Goal: Communication & Community: Answer question/provide support

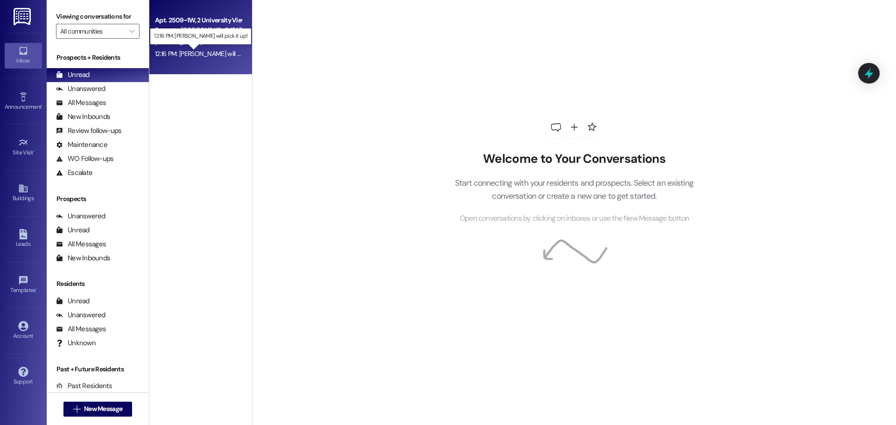
click at [206, 51] on div "12:16 PM: [PERSON_NAME] will pick it up! 12:16 PM: [PERSON_NAME] will pick it u…" at bounding box center [209, 53] width 108 height 8
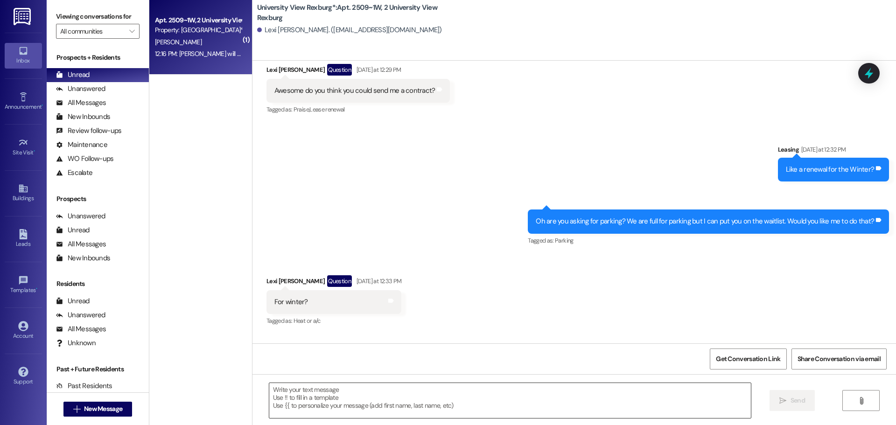
click at [334, 405] on textarea at bounding box center [510, 400] width 482 height 35
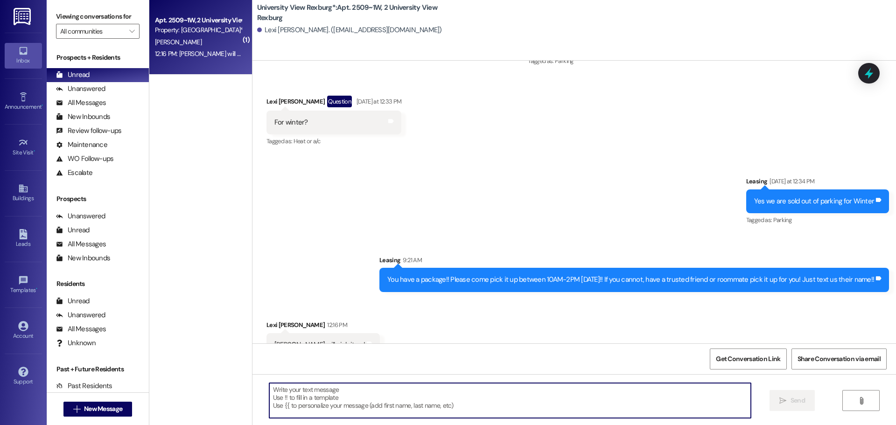
scroll to position [2767, 0]
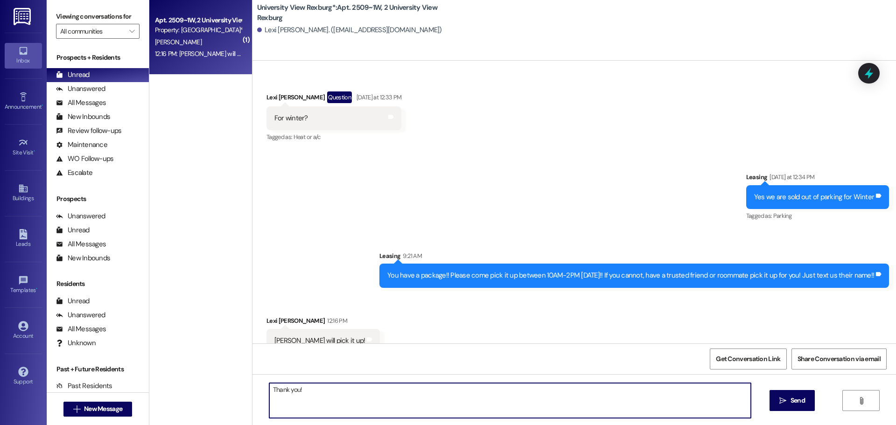
type textarea "Thank you!!"
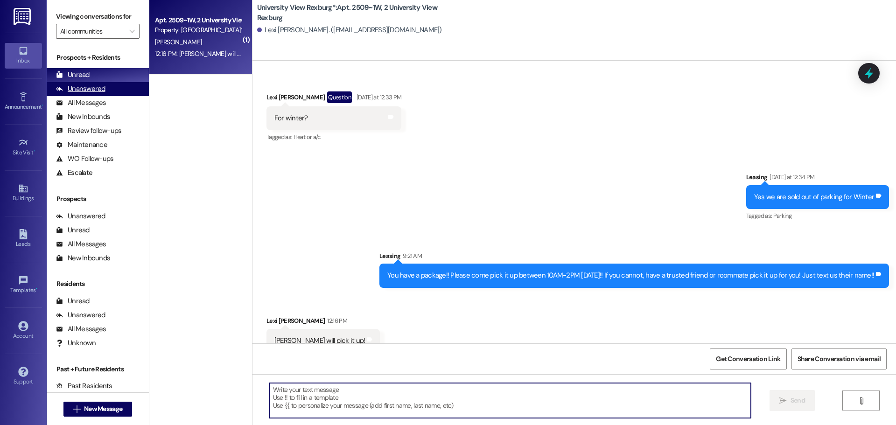
click at [92, 90] on div "Unanswered" at bounding box center [80, 89] width 49 height 10
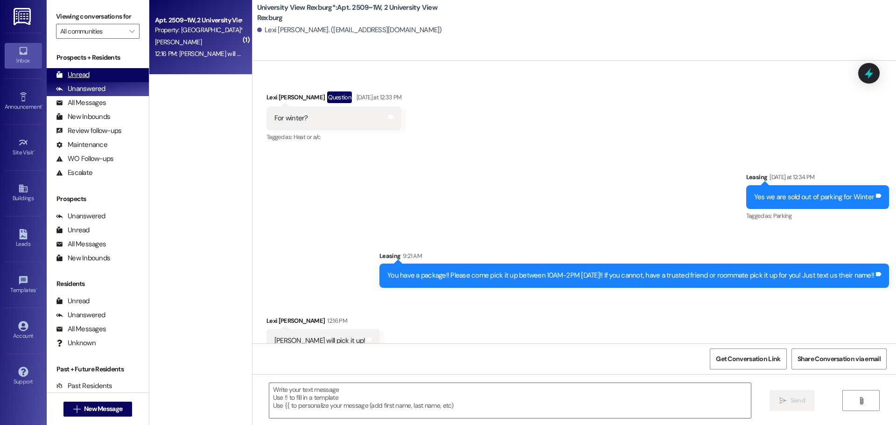
click at [91, 76] on div "Unread (0)" at bounding box center [98, 75] width 102 height 14
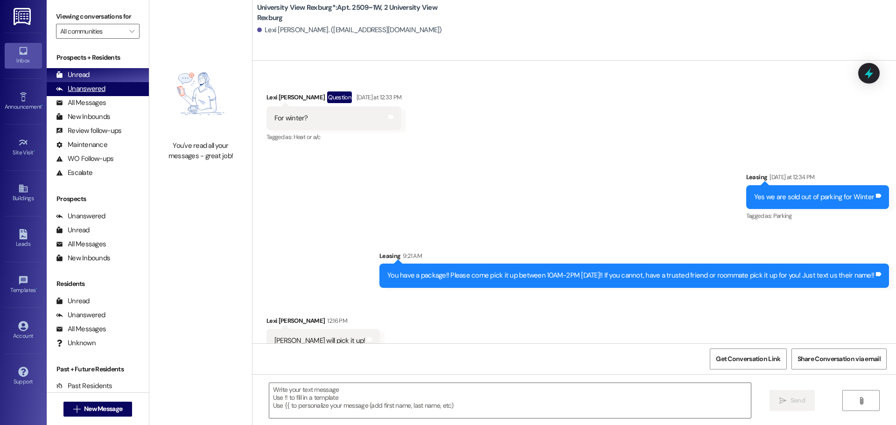
click at [72, 86] on div "Unanswered" at bounding box center [80, 89] width 49 height 10
click at [78, 73] on div "Unread" at bounding box center [73, 75] width 34 height 10
click at [115, 414] on button " New Message" at bounding box center [97, 409] width 69 height 15
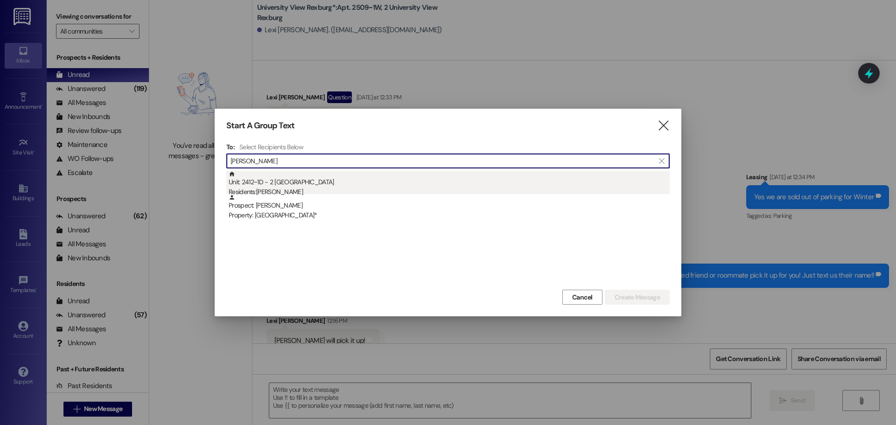
type input "[PERSON_NAME]"
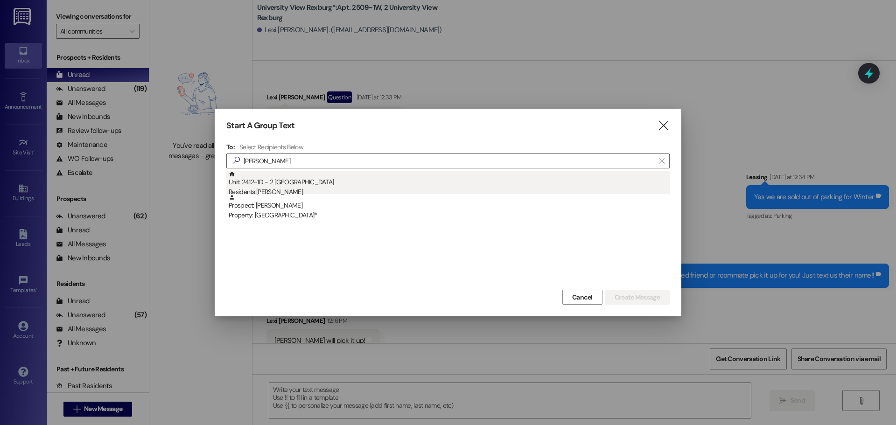
click at [349, 180] on div "Unit: 2412~1D - 2 University View Rexburg Residents: [PERSON_NAME]" at bounding box center [449, 184] width 441 height 27
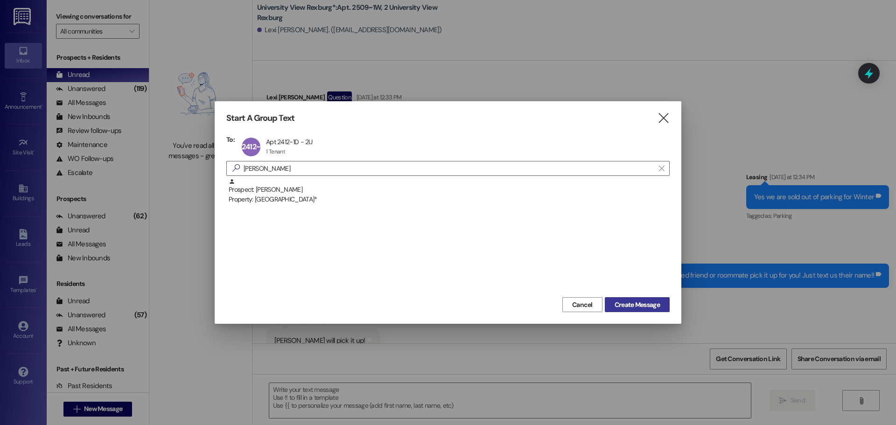
click at [655, 303] on span "Create Message" at bounding box center [637, 305] width 45 height 10
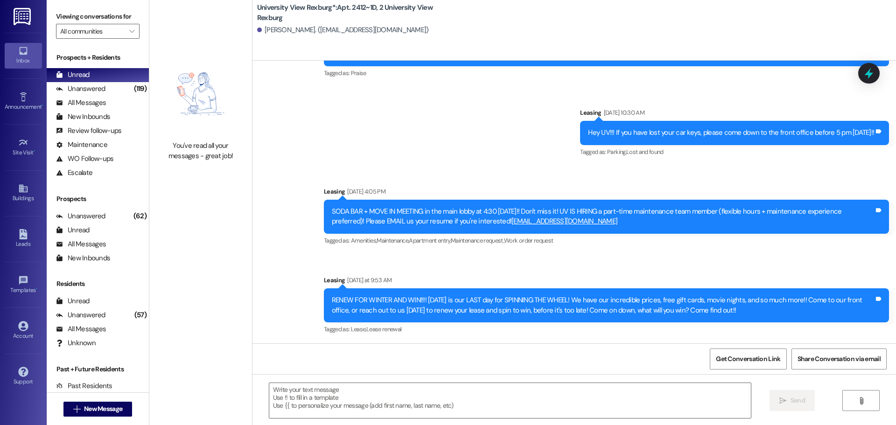
scroll to position [628, 0]
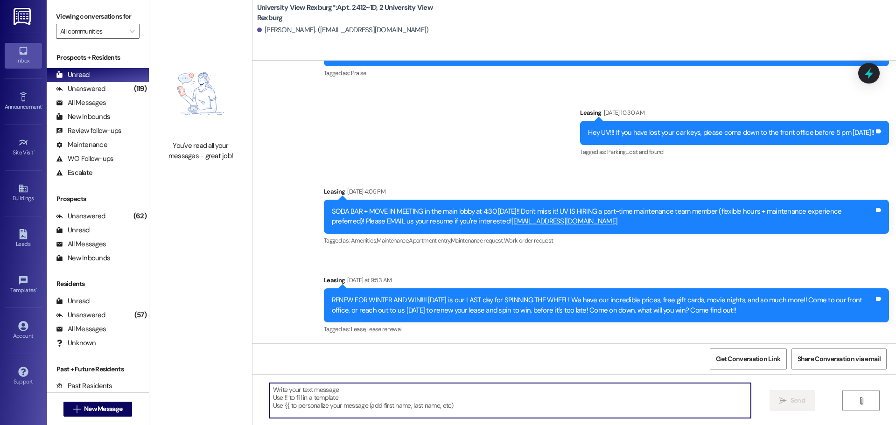
drag, startPoint x: 331, startPoint y: 409, endPoint x: 325, endPoint y: 412, distance: 6.5
click at [331, 409] on textarea at bounding box center [510, 400] width 482 height 35
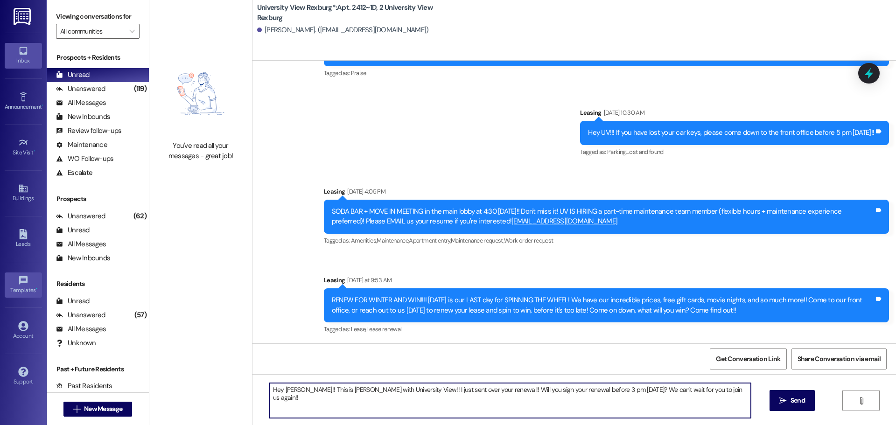
type textarea "Hey [PERSON_NAME]!! This is [PERSON_NAME] with University View!! I just sent ov…"
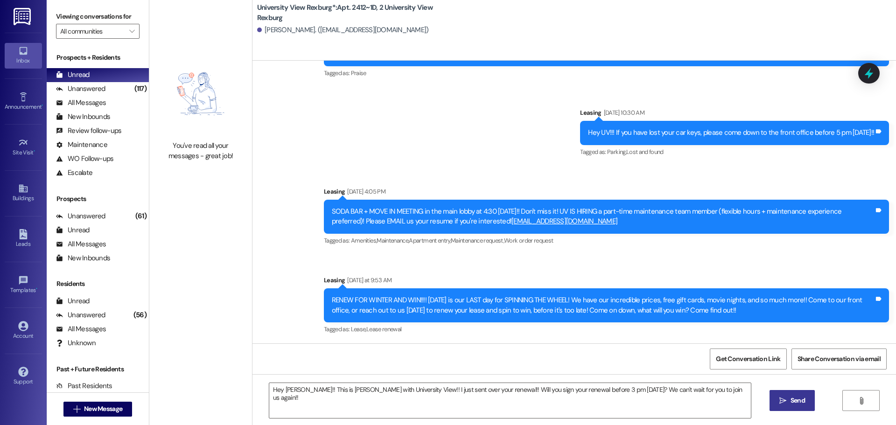
click at [797, 405] on span "Send" at bounding box center [797, 401] width 14 height 10
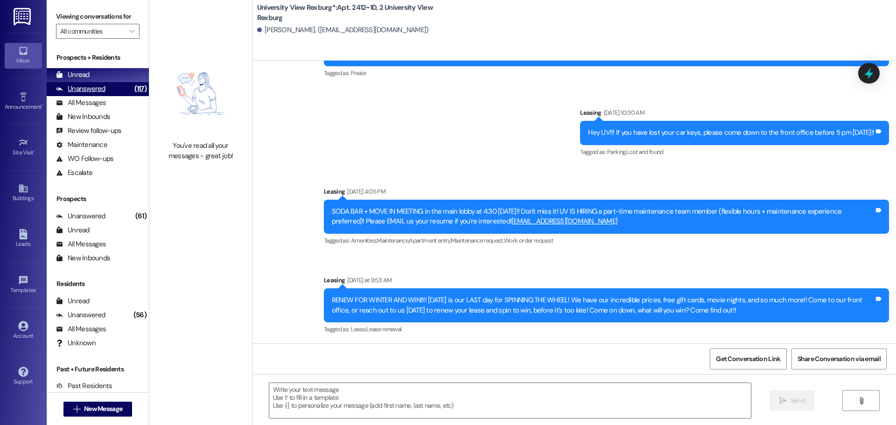
click at [91, 93] on div "Unanswered" at bounding box center [80, 89] width 49 height 10
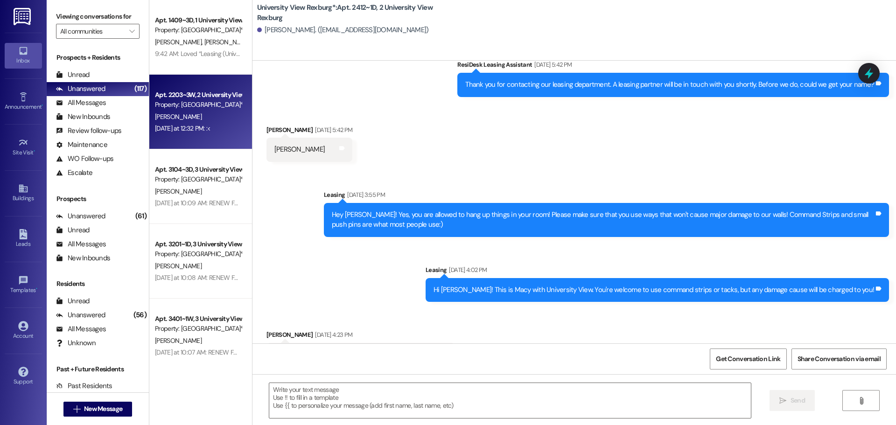
scroll to position [162, 0]
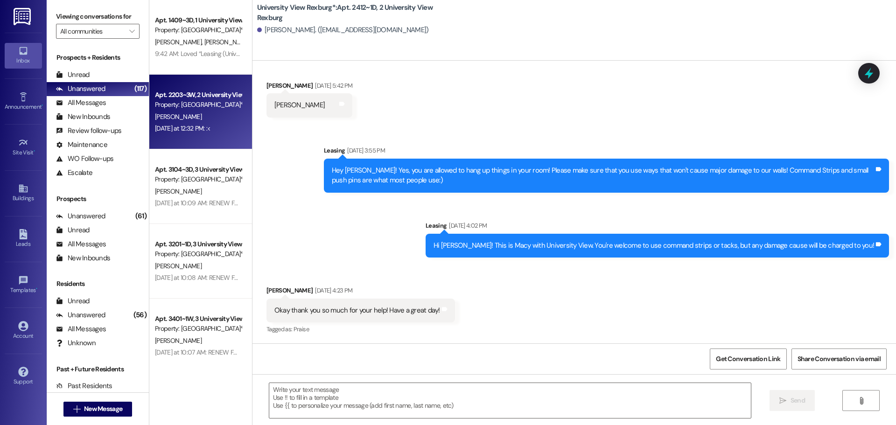
click at [187, 117] on div "[PERSON_NAME]" at bounding box center [198, 117] width 88 height 12
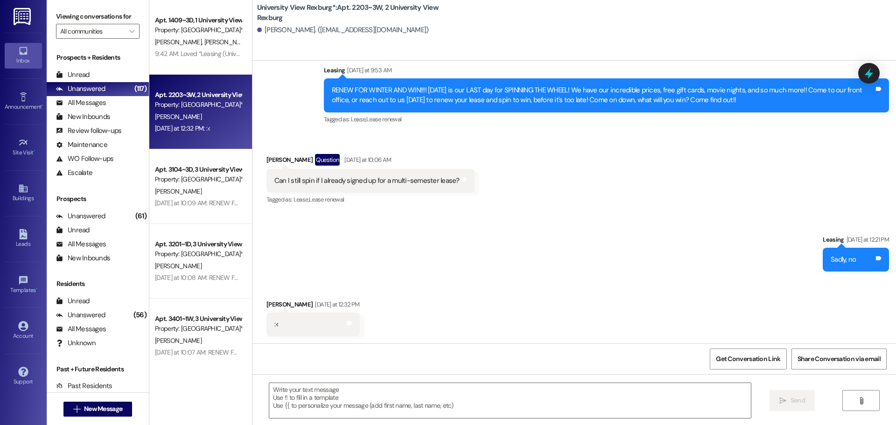
scroll to position [1280, 0]
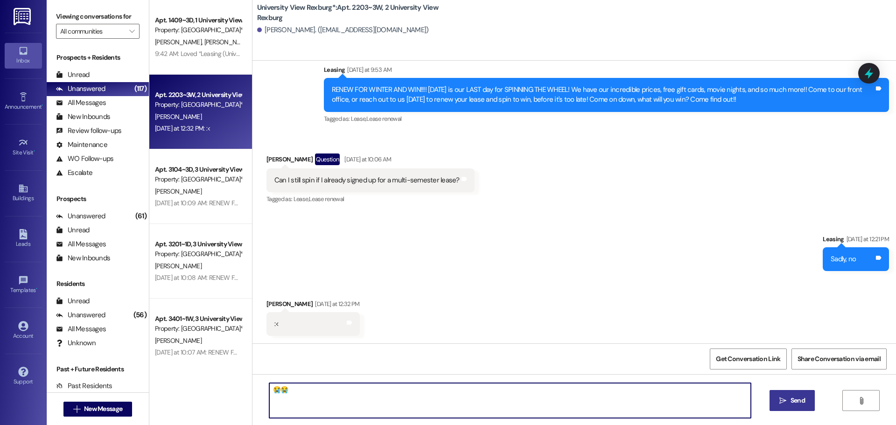
type textarea "😭😭"
click at [778, 397] on span " Send" at bounding box center [791, 401] width 29 height 10
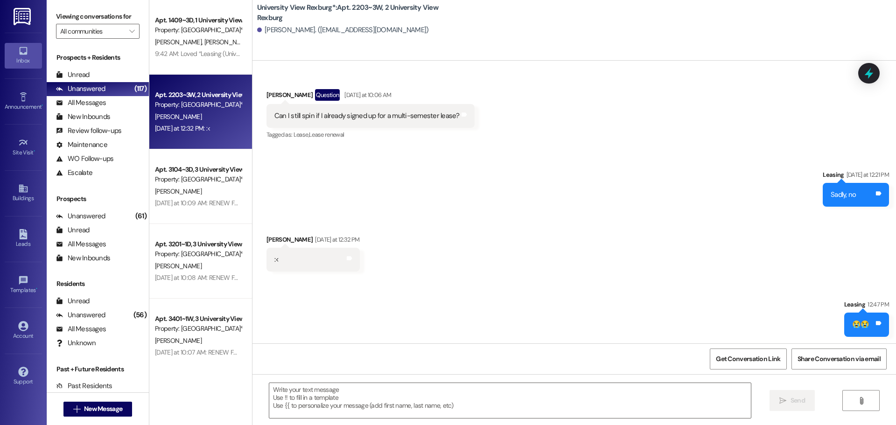
scroll to position [1346, 0]
click at [96, 78] on div "Unread (0)" at bounding box center [98, 75] width 102 height 14
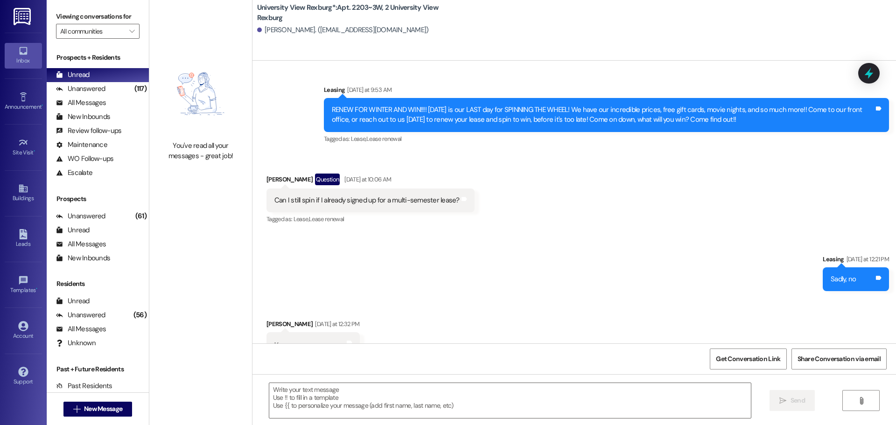
scroll to position [1280, 0]
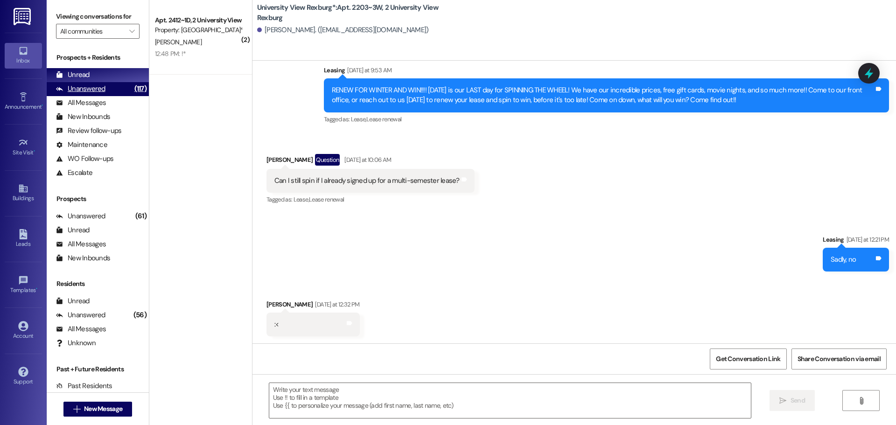
click at [116, 93] on div "Unanswered (117)" at bounding box center [98, 89] width 102 height 14
click at [112, 81] on div "Unread (0)" at bounding box center [98, 75] width 102 height 14
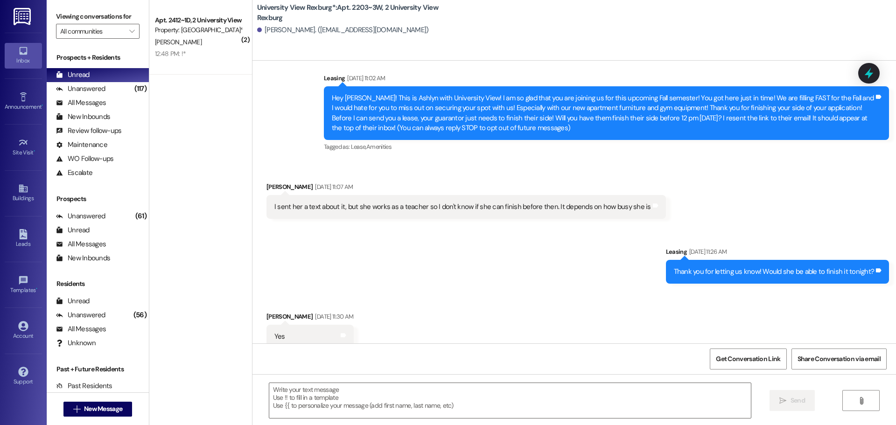
click at [201, 39] on div "[PERSON_NAME]" at bounding box center [198, 42] width 88 height 12
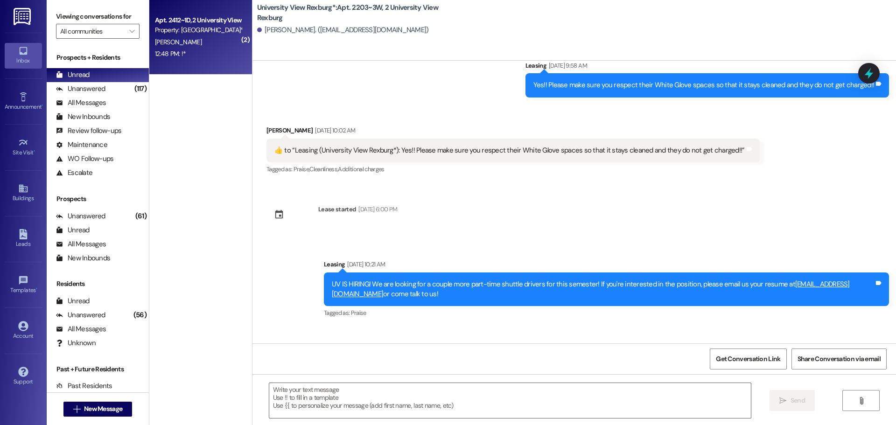
scroll to position [824, 0]
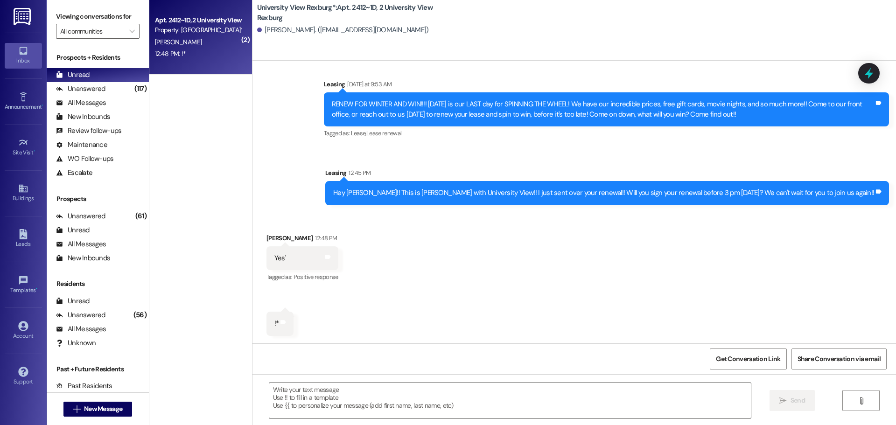
click at [307, 388] on textarea at bounding box center [510, 400] width 482 height 35
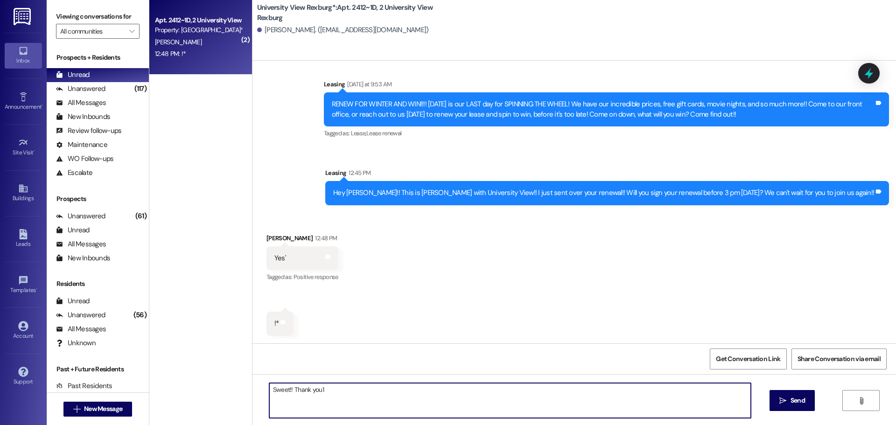
type textarea "Sweet!! Thank you1!"
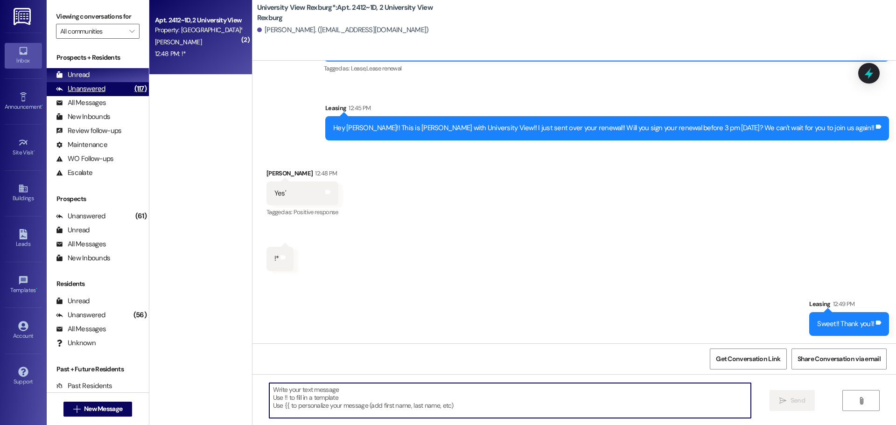
click at [115, 86] on div "Unanswered (117)" at bounding box center [98, 89] width 102 height 14
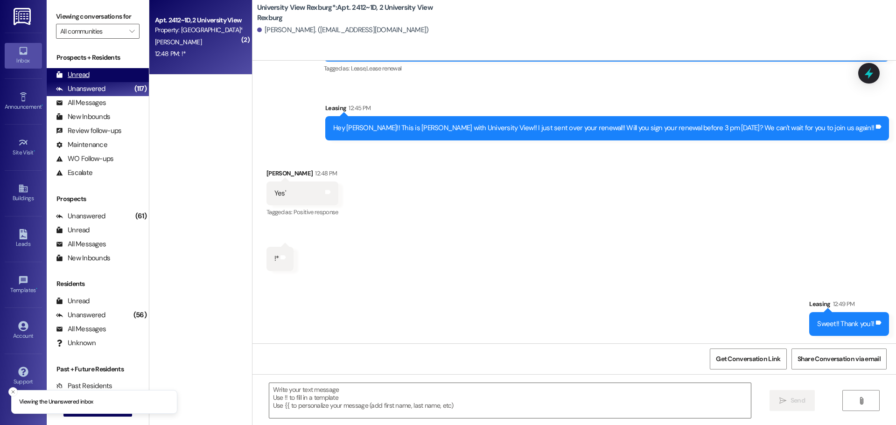
click at [114, 81] on div "Unread (0)" at bounding box center [98, 75] width 102 height 14
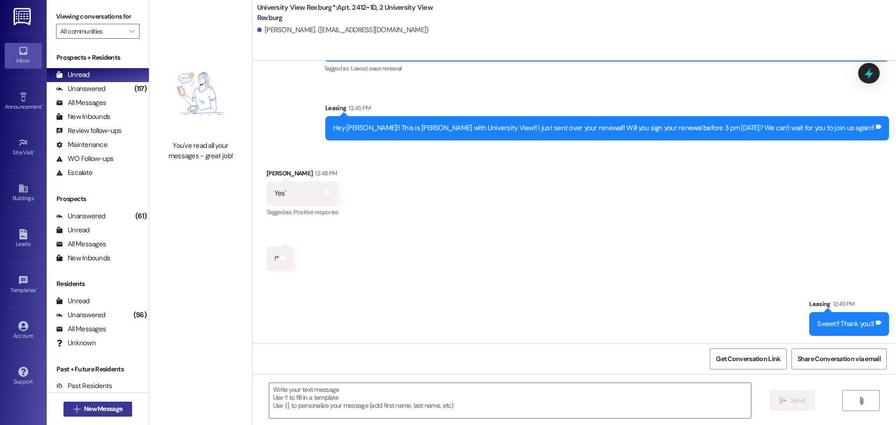
click at [123, 407] on button " New Message" at bounding box center [97, 409] width 69 height 15
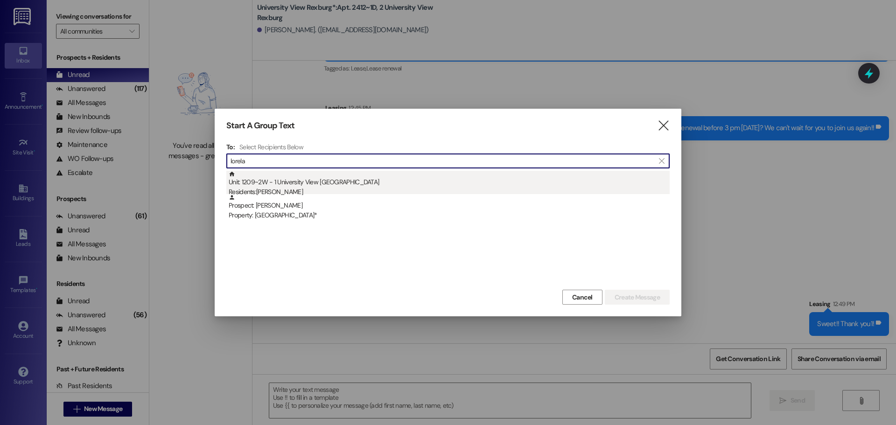
type input "lorela"
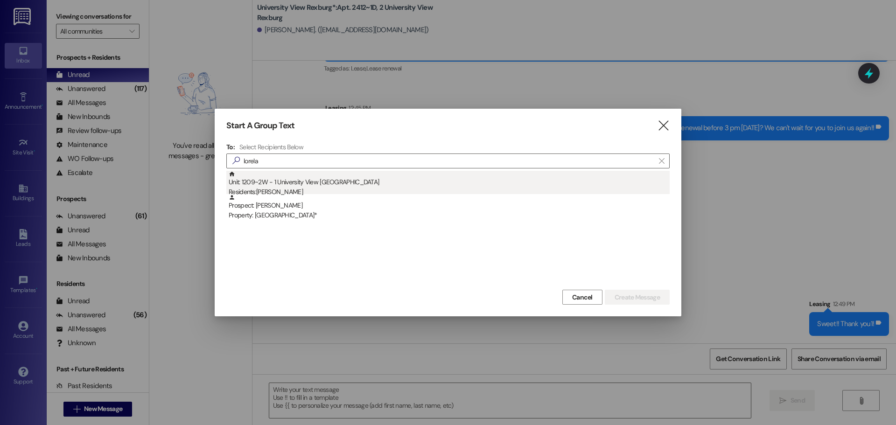
click at [317, 185] on div "Unit: 1209~2W - 1 University View Rexburg Residents: [PERSON_NAME]" at bounding box center [449, 184] width 441 height 27
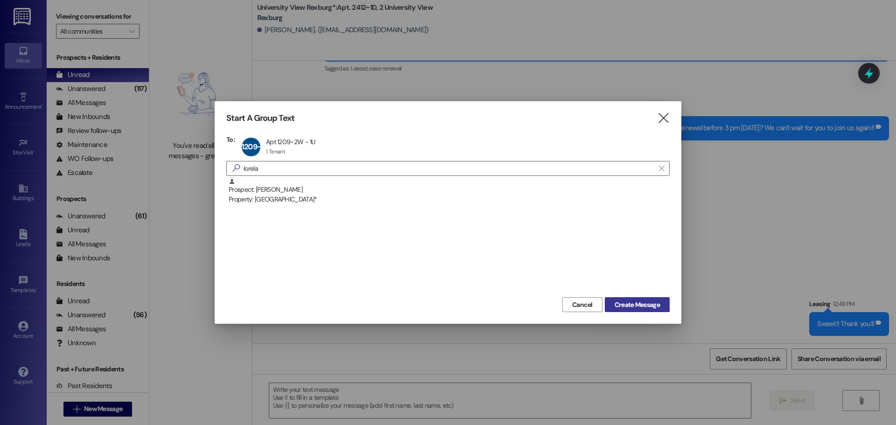
click at [654, 305] on span "Create Message" at bounding box center [637, 305] width 45 height 10
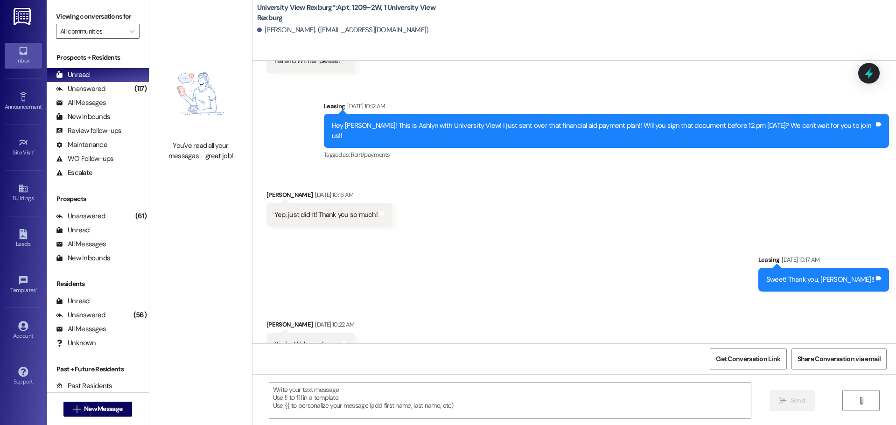
scroll to position [984, 0]
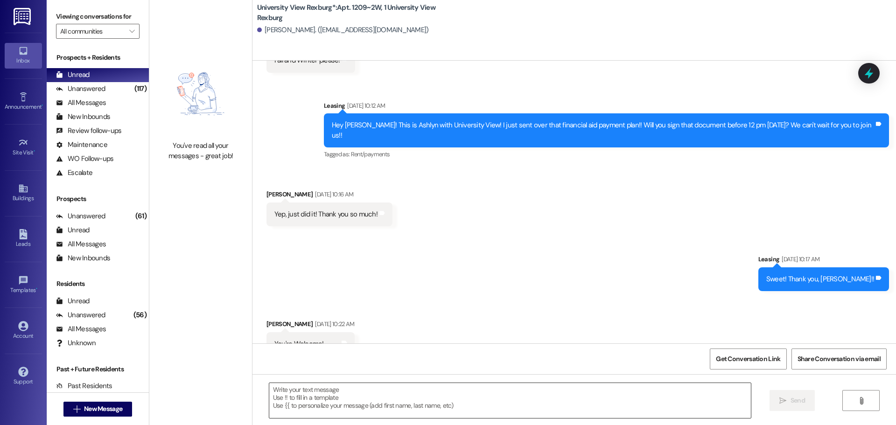
click at [330, 397] on textarea at bounding box center [510, 400] width 482 height 35
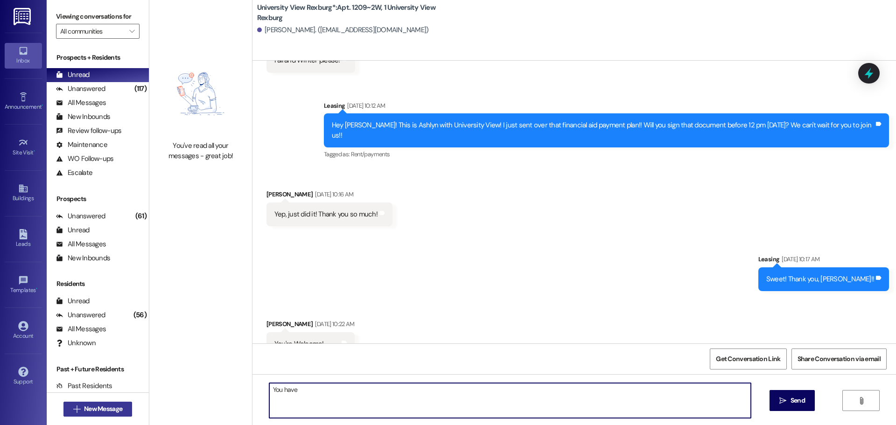
type textarea "You have"
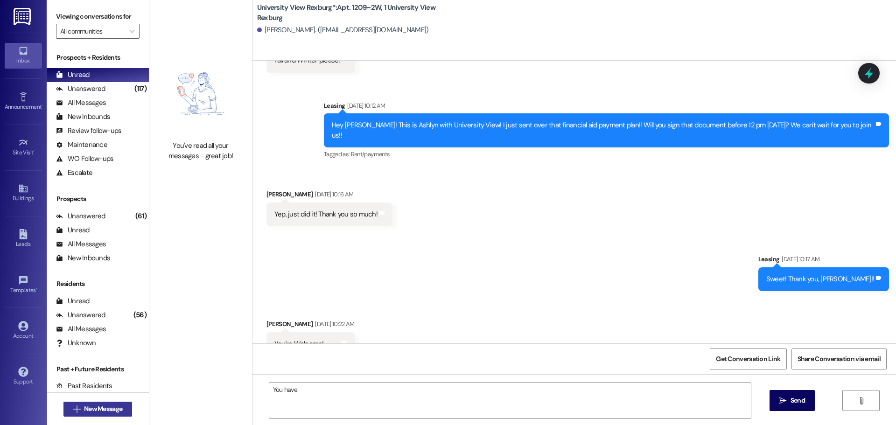
click at [84, 415] on button " New Message" at bounding box center [97, 409] width 69 height 15
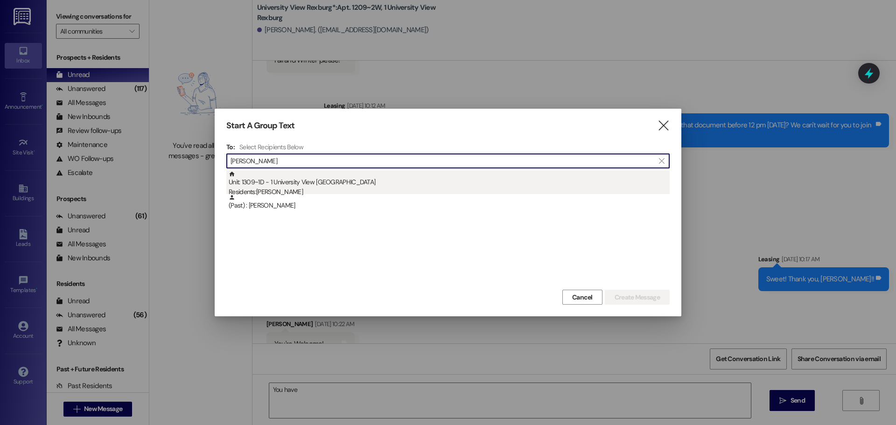
type input "[PERSON_NAME]"
click at [301, 181] on div "Unit: 1309~1D - 1 University View Rexburg Residents: [PERSON_NAME]" at bounding box center [449, 184] width 441 height 27
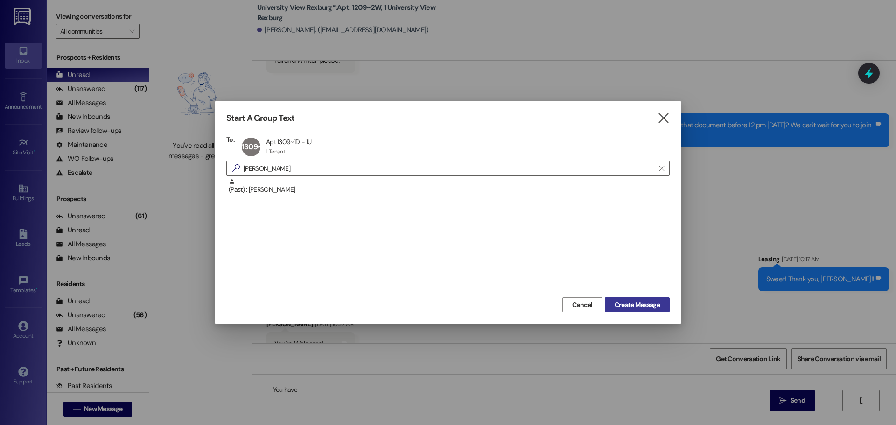
click at [657, 303] on span "Create Message" at bounding box center [637, 305] width 45 height 10
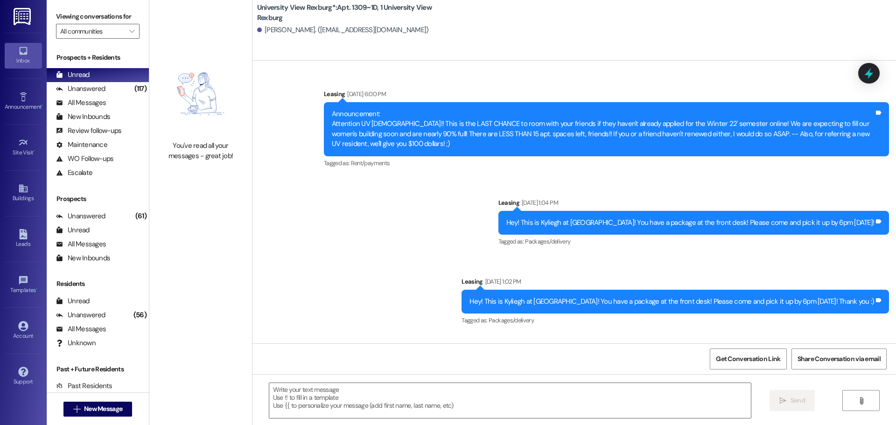
scroll to position [27995, 0]
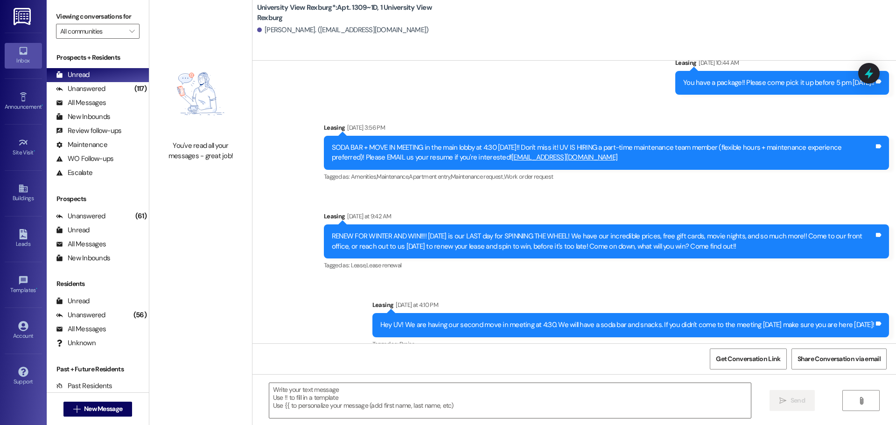
click at [368, 399] on div "You have a package!! Please come pick it up between 10AM-2PM [DATE]!! If you ca…" at bounding box center [603, 409] width 542 height 20
copy div "You have a package!! Please come pick it up between 10AM-2PM [DATE]!! If you ca…"
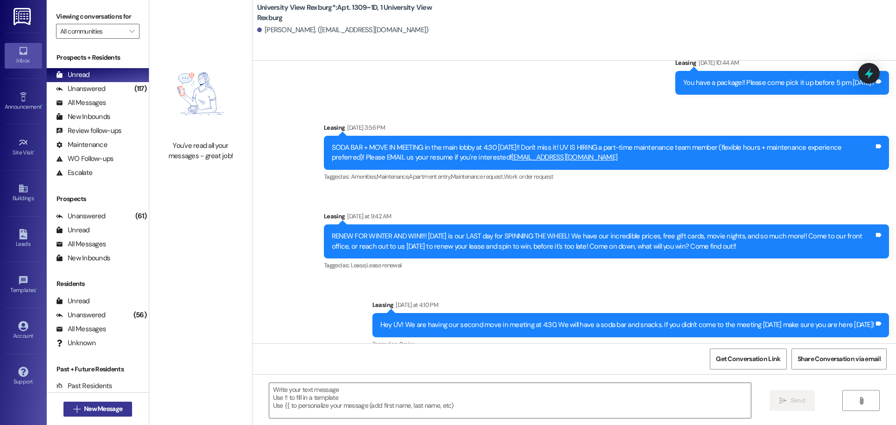
click at [119, 408] on span "New Message" at bounding box center [103, 409] width 38 height 10
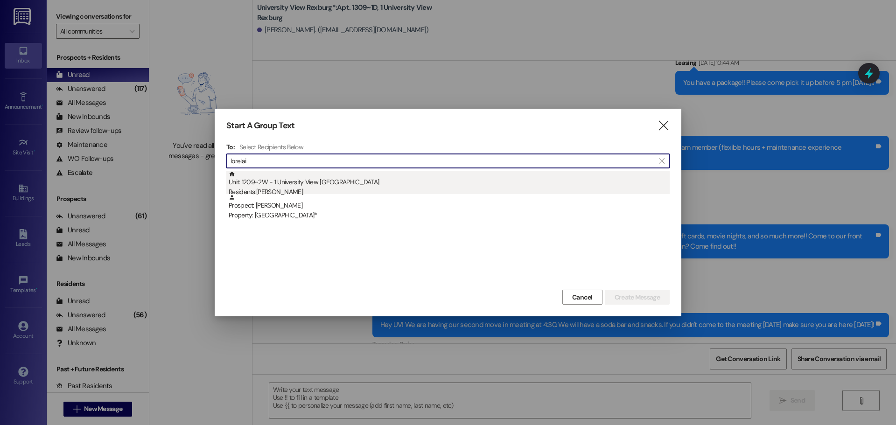
type input "lorelai"
click at [260, 179] on div "Unit: 1209~2W - 1 University View Rexburg Residents: [PERSON_NAME]" at bounding box center [449, 184] width 441 height 27
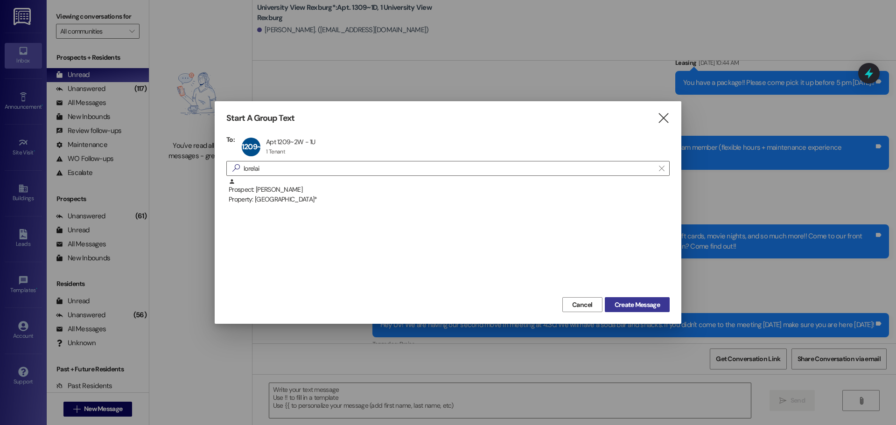
click at [659, 308] on span "Create Message" at bounding box center [637, 305] width 45 height 10
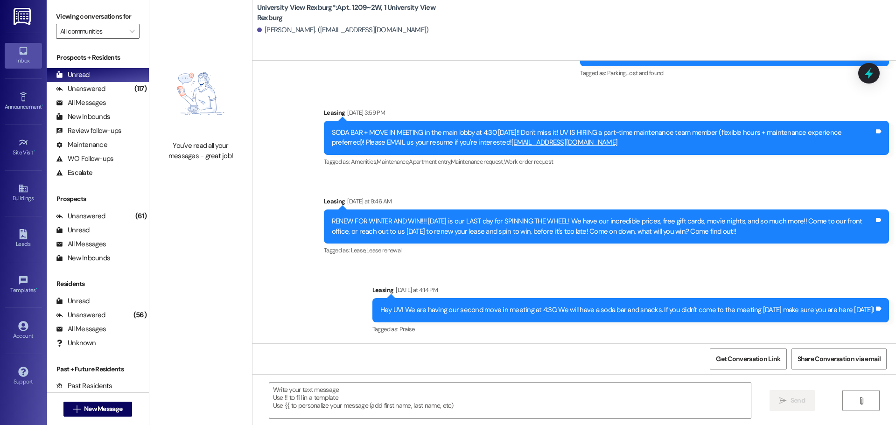
scroll to position [1528, 0]
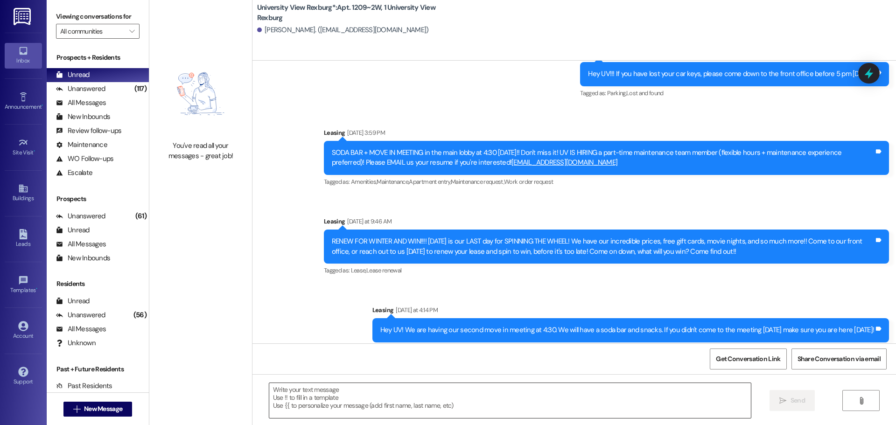
click at [354, 402] on textarea at bounding box center [510, 400] width 482 height 35
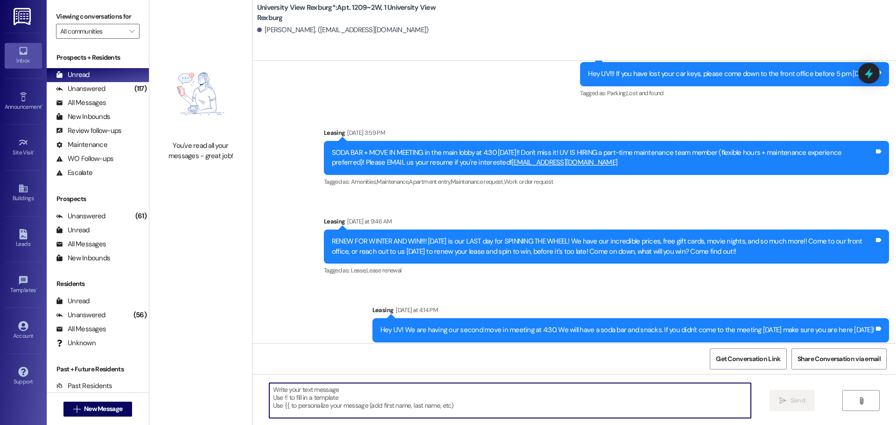
type textarea "v"
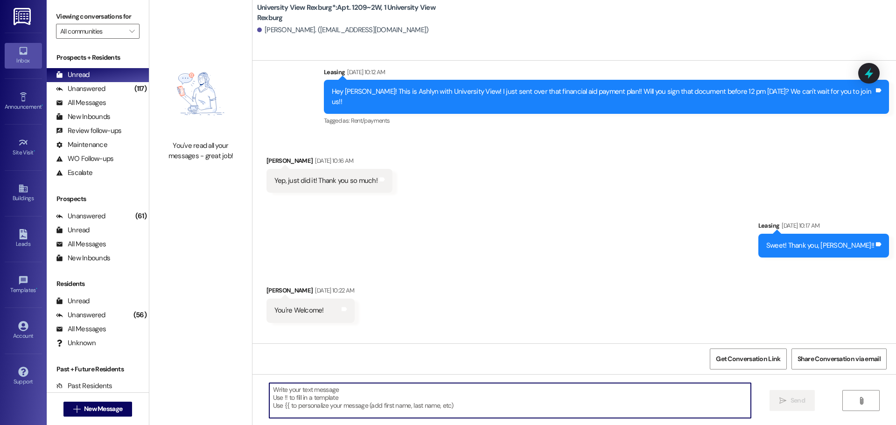
click at [356, 402] on textarea at bounding box center [510, 400] width 482 height 35
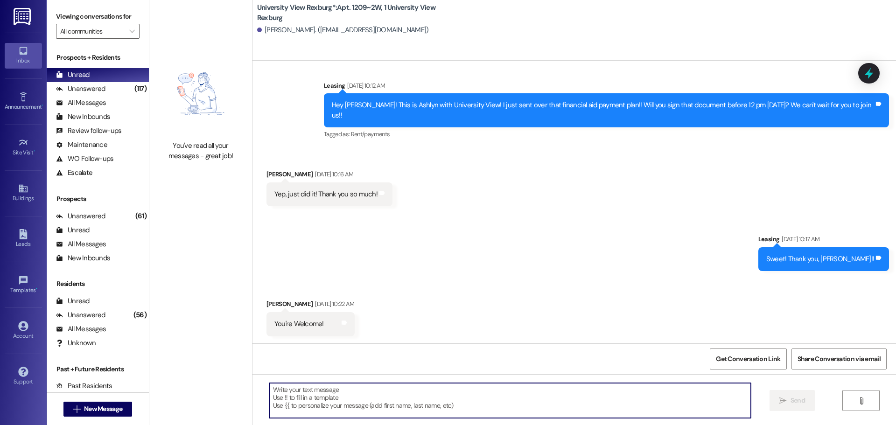
scroll to position [984, 0]
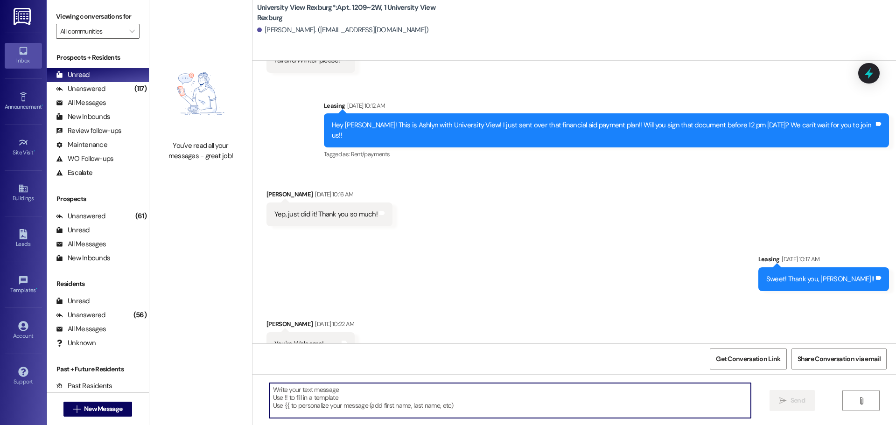
paste textarea "You have a package!! Please come pick it up between 10AM-2PM [DATE]!! If you ca…"
type textarea "You have a package!! Please come pick it up between 10AM-2PM [DATE]!! If you ca…"
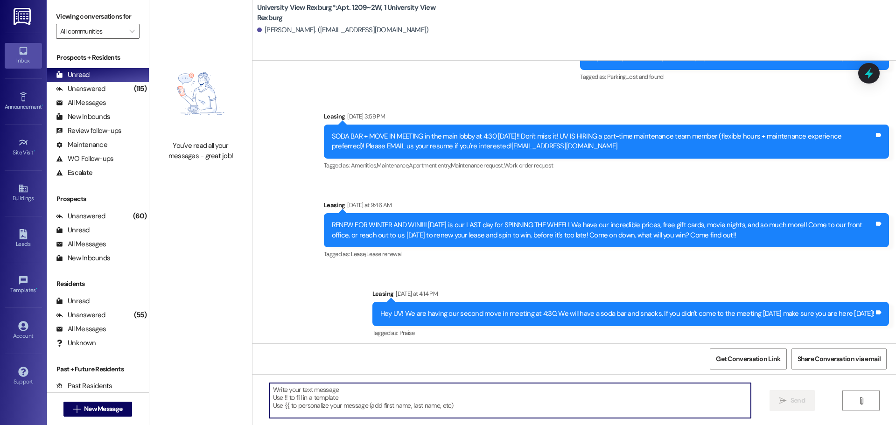
scroll to position [1668, 0]
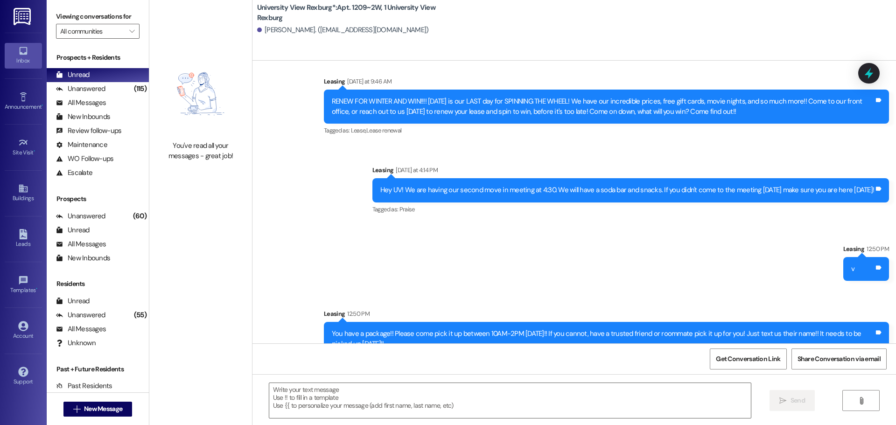
click at [354, 329] on div "You have a package!! Please come pick it up between 10AM-2PM [DATE]!! If you ca…" at bounding box center [603, 339] width 542 height 20
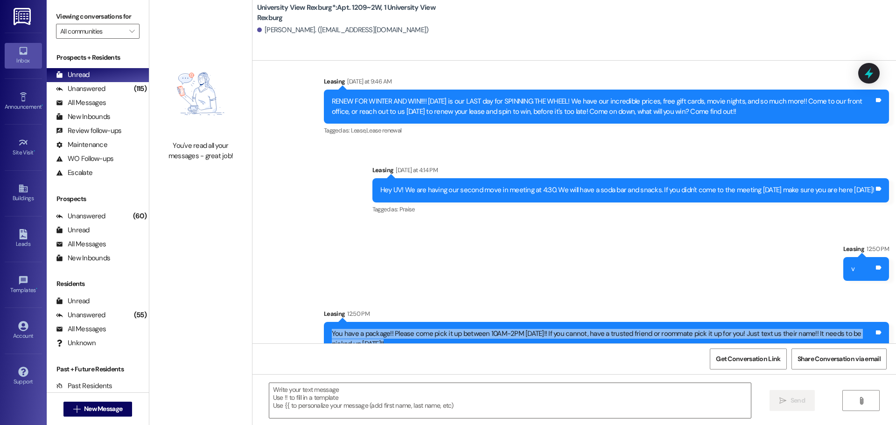
click at [354, 329] on div "You have a package!! Please come pick it up between 10AM-2PM [DATE]!! If you ca…" at bounding box center [603, 339] width 542 height 20
copy div "You have a package!! Please come pick it up between 10AM-2PM [DATE]!! If you ca…"
click at [96, 414] on button " New Message" at bounding box center [97, 409] width 69 height 15
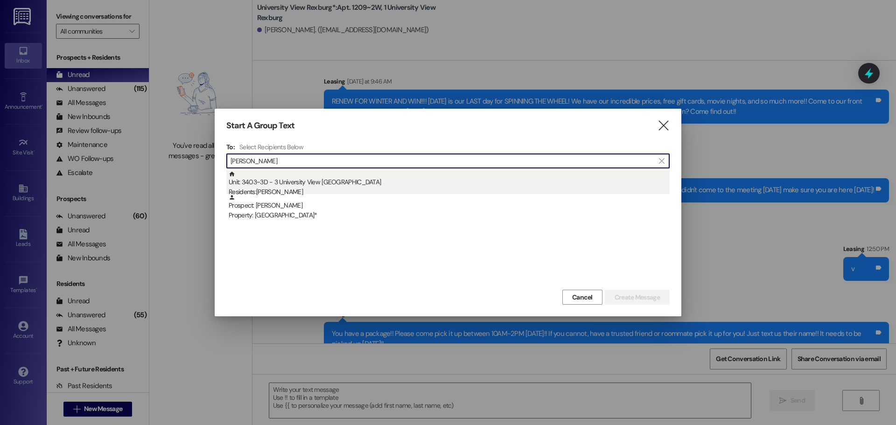
type input "[PERSON_NAME]"
click at [289, 176] on div "Unit: 3403~3D - 3 University View Rexburg Residents: [PERSON_NAME]" at bounding box center [449, 184] width 441 height 27
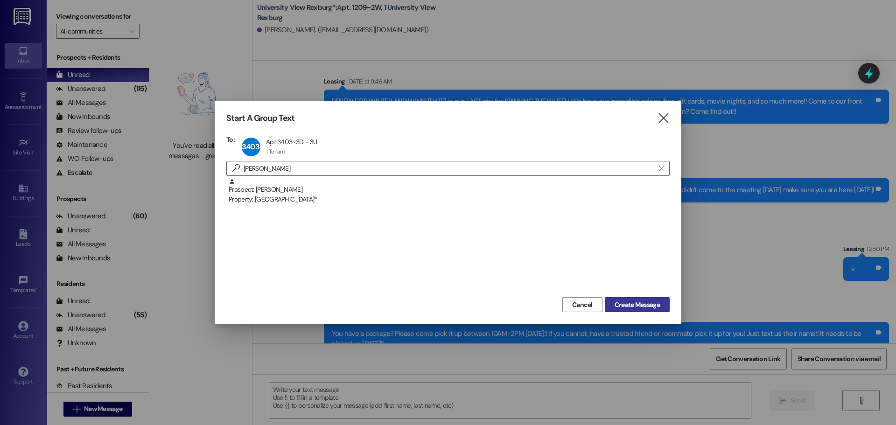
click at [638, 299] on button "Create Message" at bounding box center [637, 304] width 65 height 15
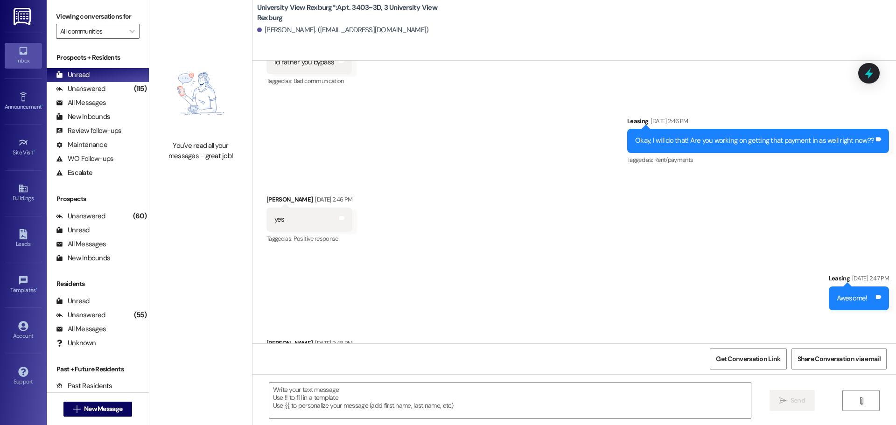
scroll to position [3591, 0]
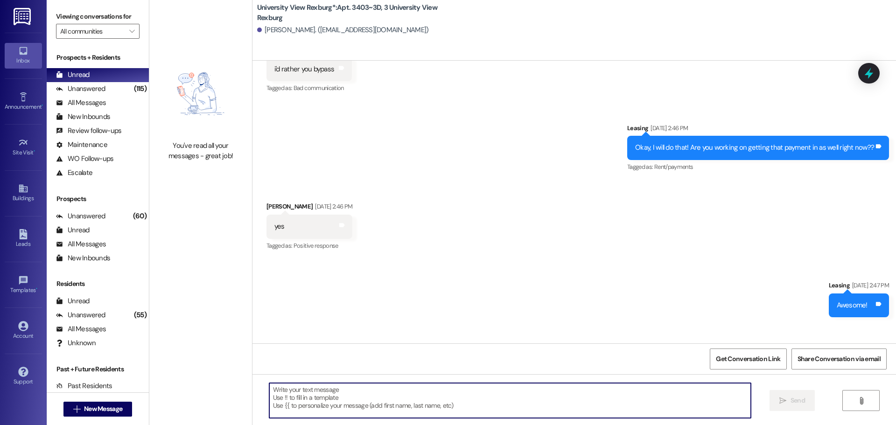
click at [530, 405] on textarea at bounding box center [510, 400] width 482 height 35
paste textarea "You have a package!! Please come pick it up between 10AM-2PM [DATE]!! If you ca…"
type textarea "You have a package!! Please come pick it up between 10AM-2PM [DATE]!! If you ca…"
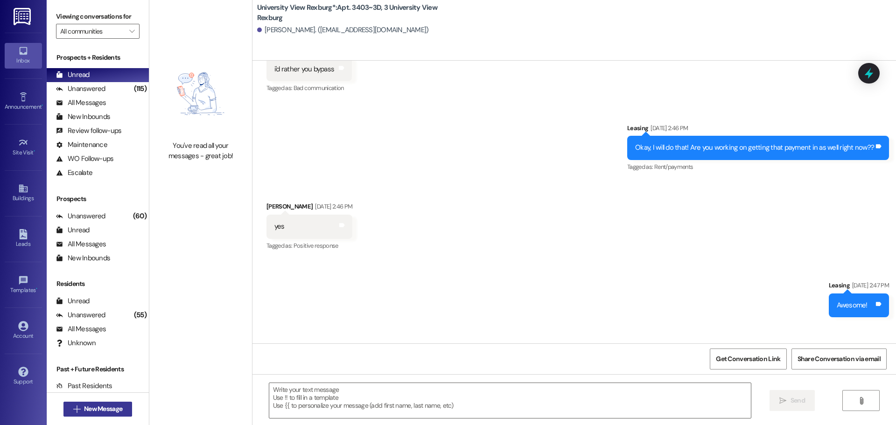
click at [98, 406] on span "New Message" at bounding box center [103, 409] width 38 height 10
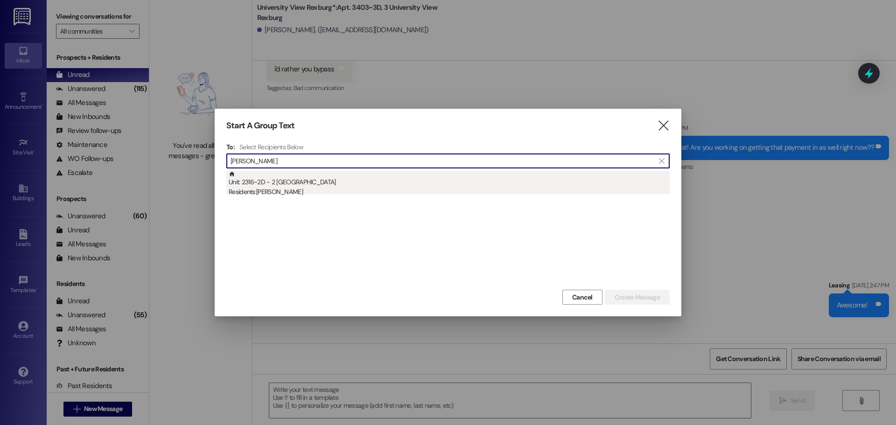
type input "[PERSON_NAME]"
click at [270, 192] on div "Residents: [PERSON_NAME]" at bounding box center [449, 192] width 441 height 10
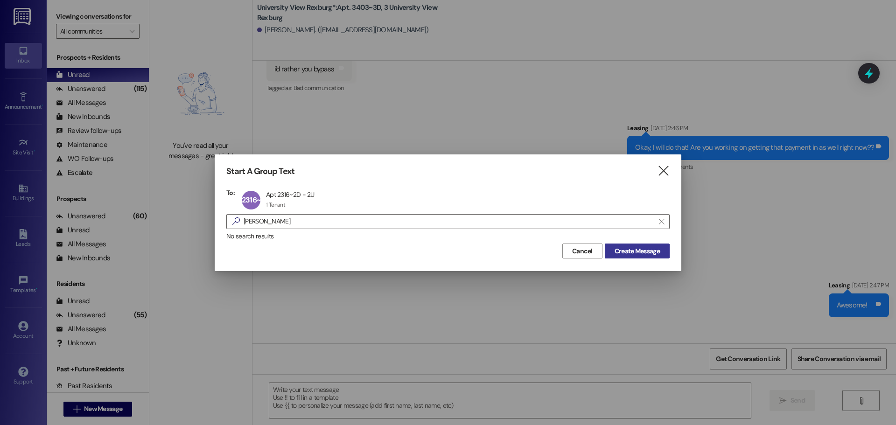
click at [662, 257] on button "Create Message" at bounding box center [637, 251] width 65 height 15
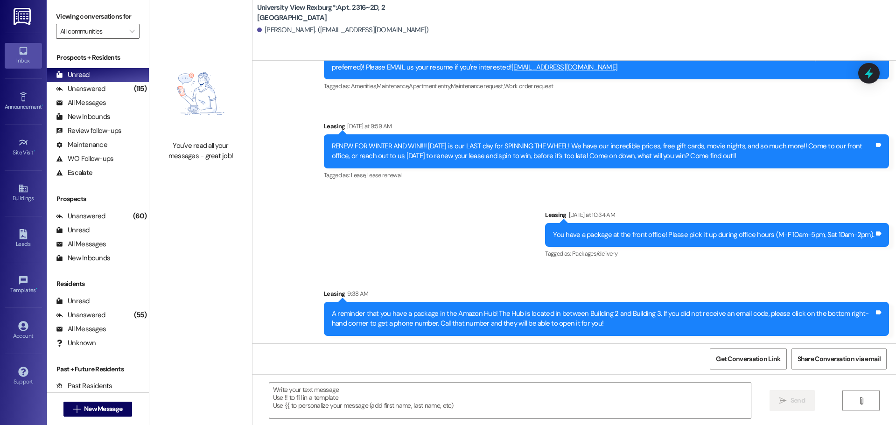
scroll to position [1040, 0]
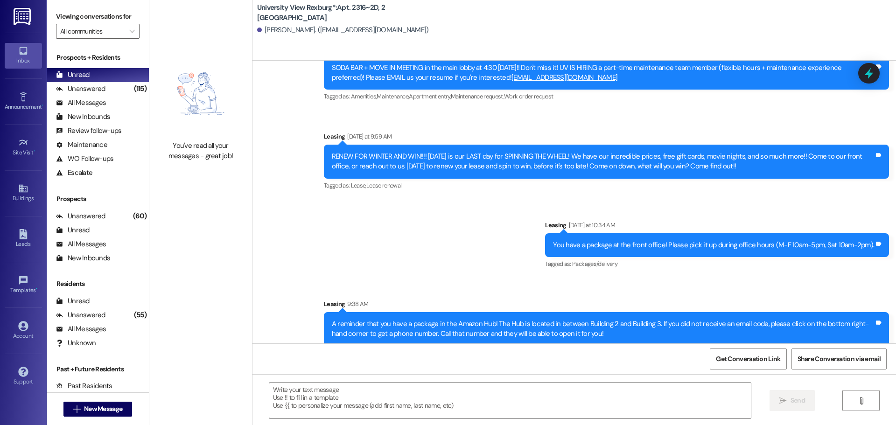
click at [377, 401] on textarea at bounding box center [510, 400] width 482 height 35
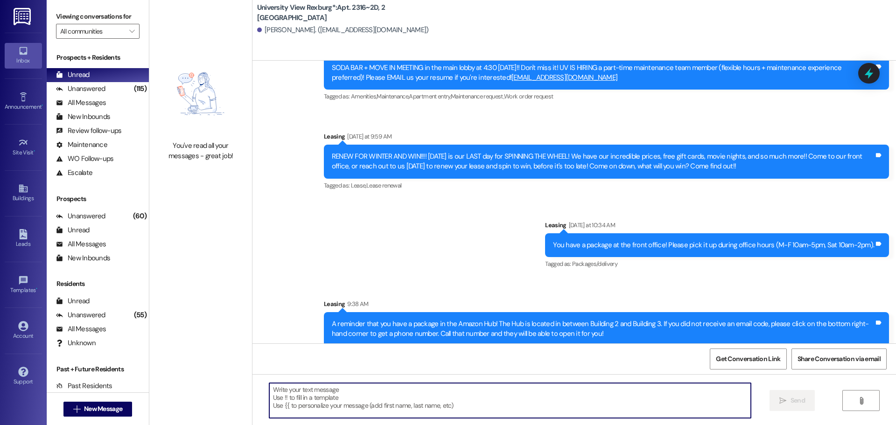
paste textarea "You have a package!! Please come pick it up between 10AM-2PM [DATE]!! If you ca…"
type textarea "You have a package!! Please come pick it up between 10AM-2PM [DATE]!! If you ca…"
click at [77, 405] on span " New Message" at bounding box center [97, 409] width 53 height 10
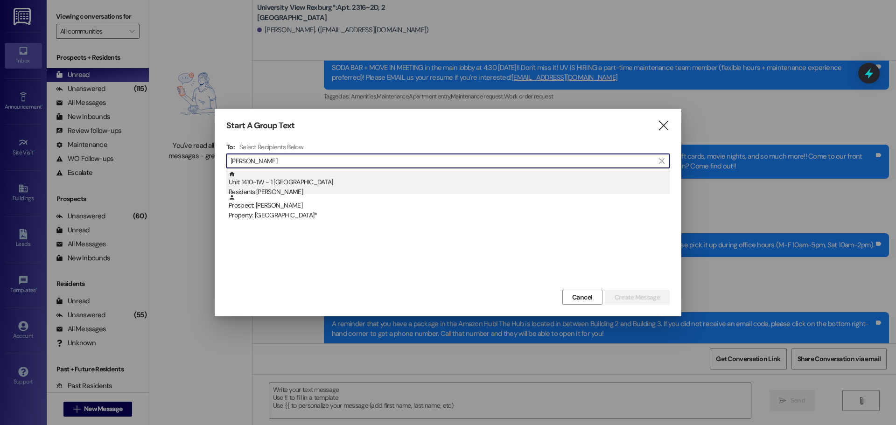
type input "[PERSON_NAME]"
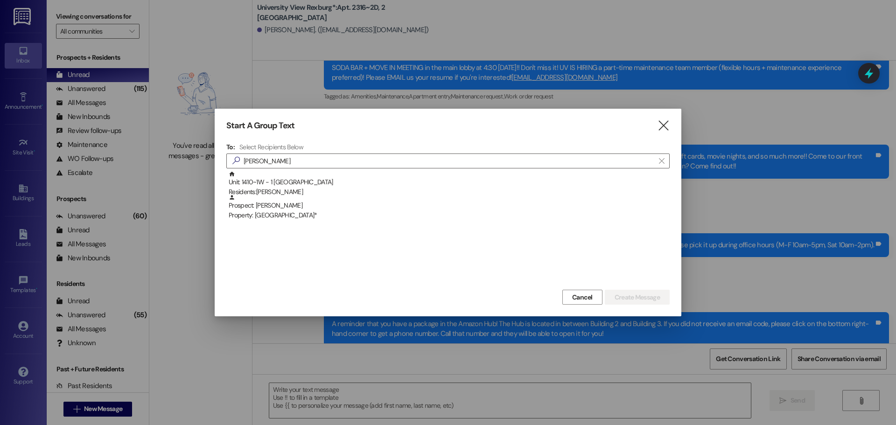
drag, startPoint x: 292, startPoint y: 188, endPoint x: 600, endPoint y: 259, distance: 315.7
click at [293, 188] on div "Residents: [PERSON_NAME]" at bounding box center [449, 192] width 441 height 10
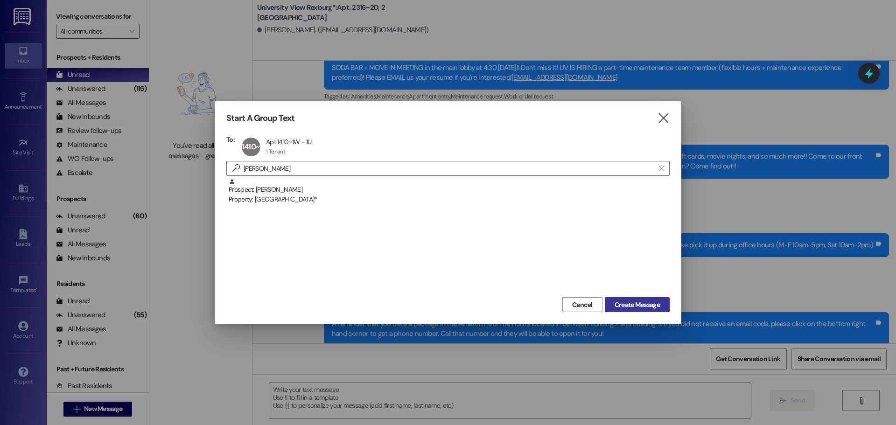
click at [613, 305] on span "Create Message" at bounding box center [637, 305] width 49 height 10
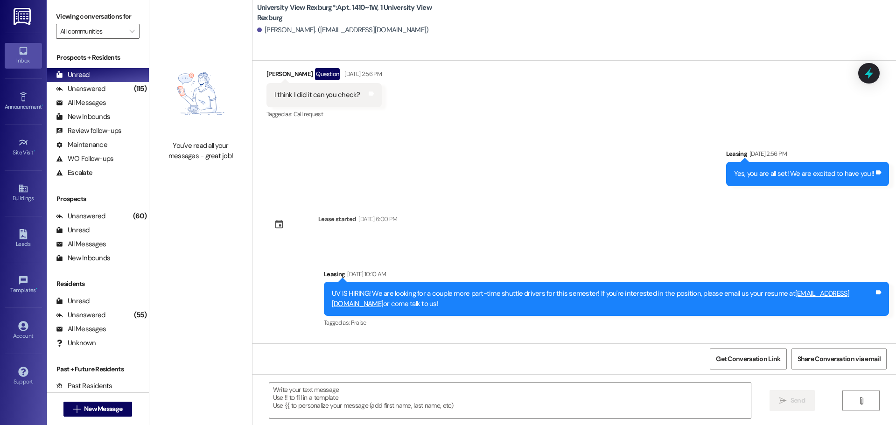
click at [396, 392] on textarea at bounding box center [510, 400] width 482 height 35
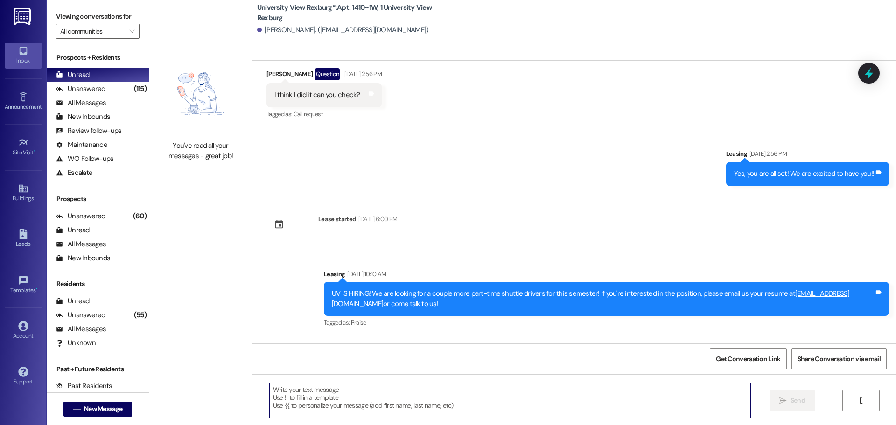
scroll to position [277, 0]
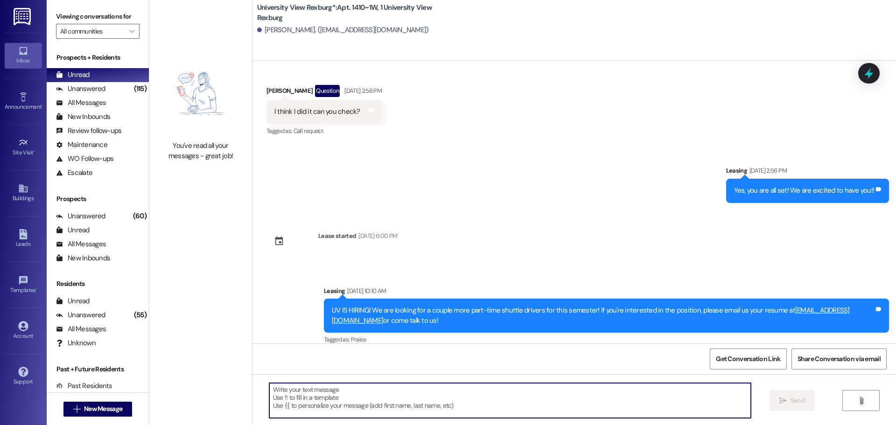
paste textarea "You have a package!! Please come pick it up between 10AM-2PM [DATE]!! If you ca…"
type textarea "You have a package!! Please come pick it up between 10AM-2PM [DATE]!! If you ca…"
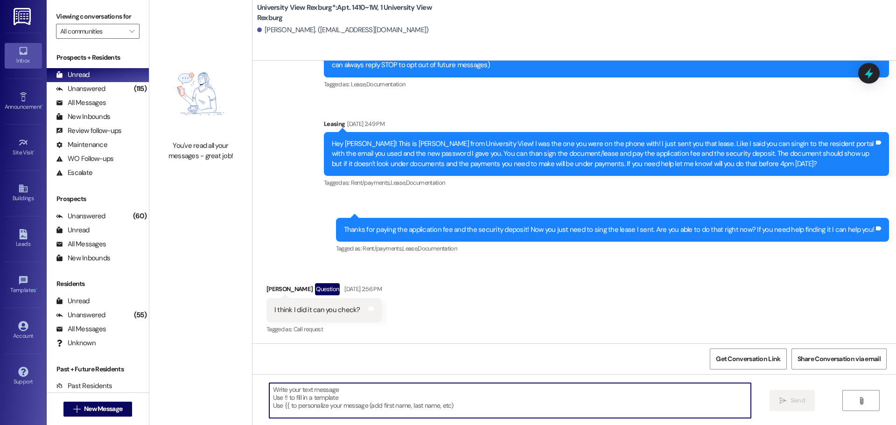
scroll to position [78, 0]
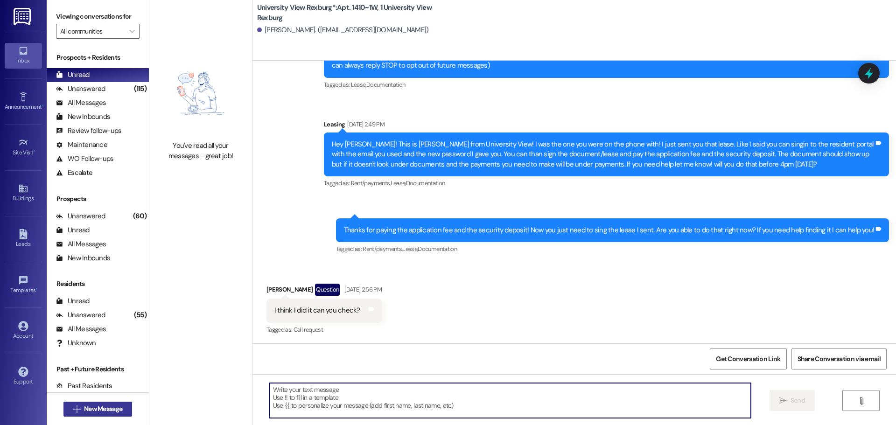
click at [91, 407] on span "New Message" at bounding box center [103, 409] width 38 height 10
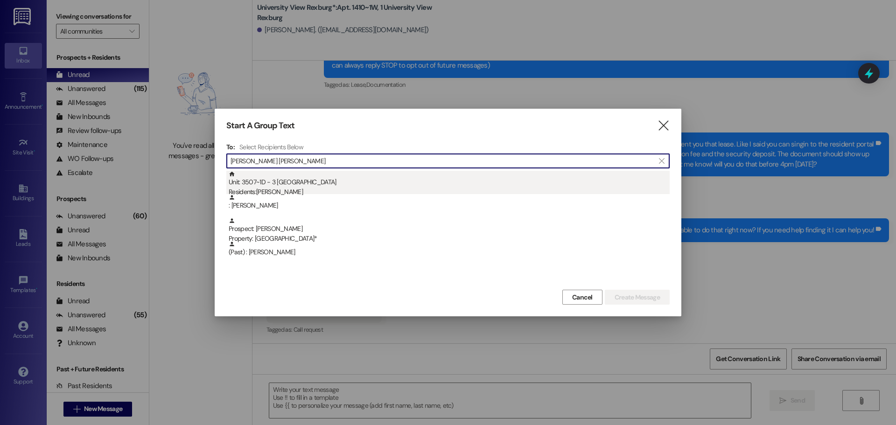
type input "[PERSON_NAME] [PERSON_NAME]"
click at [322, 181] on div "Unit: 3507~1D - 3 University View Rexburg Residents: [PERSON_NAME]" at bounding box center [449, 184] width 441 height 27
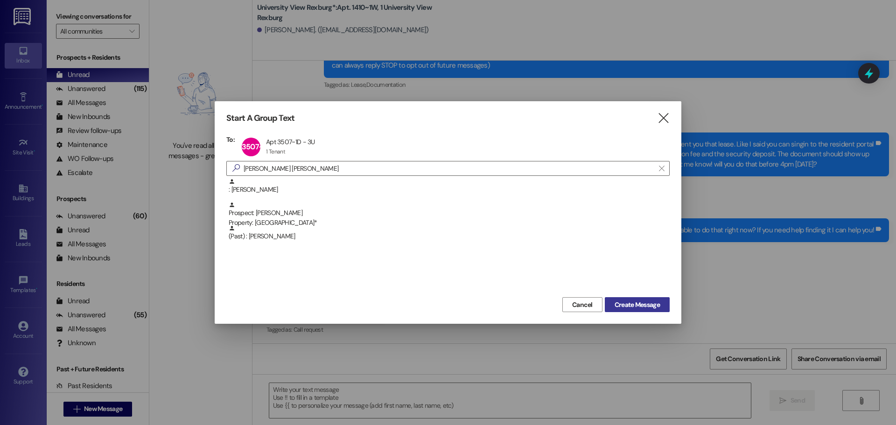
click at [639, 307] on span "Create Message" at bounding box center [637, 305] width 45 height 10
click at [641, 304] on span "Create Message" at bounding box center [637, 305] width 45 height 10
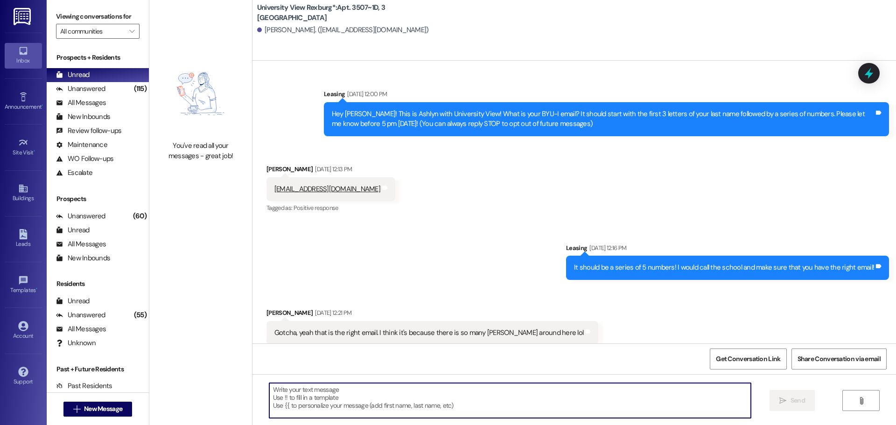
click at [360, 404] on textarea at bounding box center [510, 400] width 482 height 35
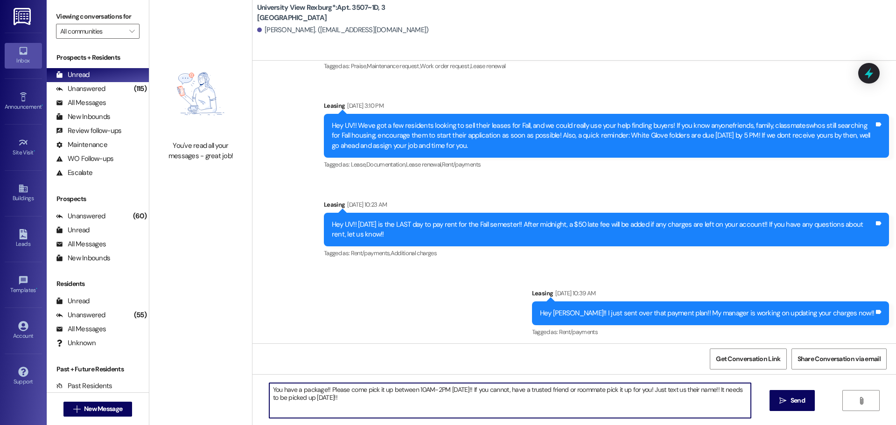
scroll to position [31186, 0]
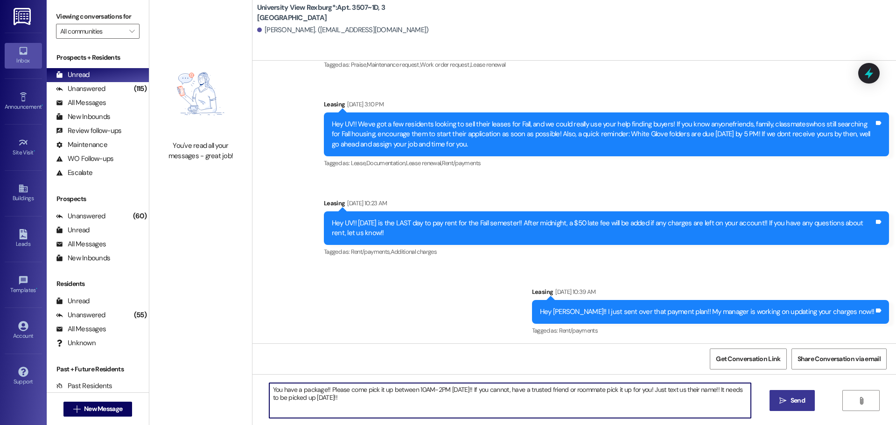
type textarea "You have a package!! Please come pick it up between 10AM-2PM [DATE]!! If you ca…"
click at [805, 403] on span "Send" at bounding box center [798, 401] width 18 height 10
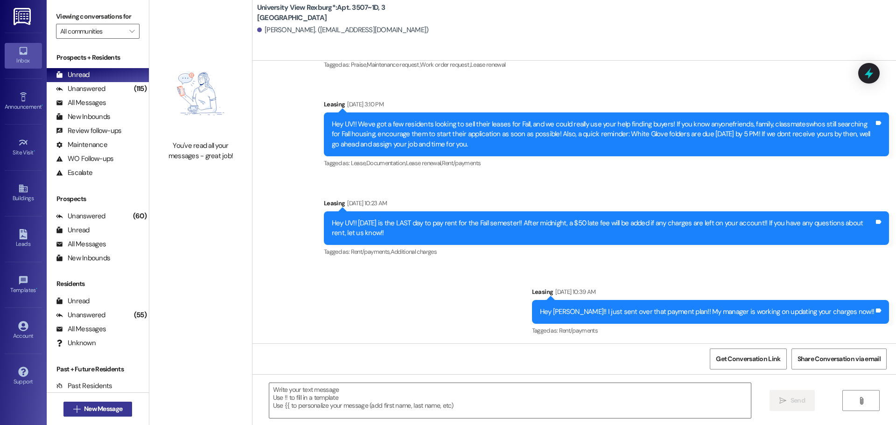
click at [105, 405] on span "New Message" at bounding box center [103, 409] width 38 height 10
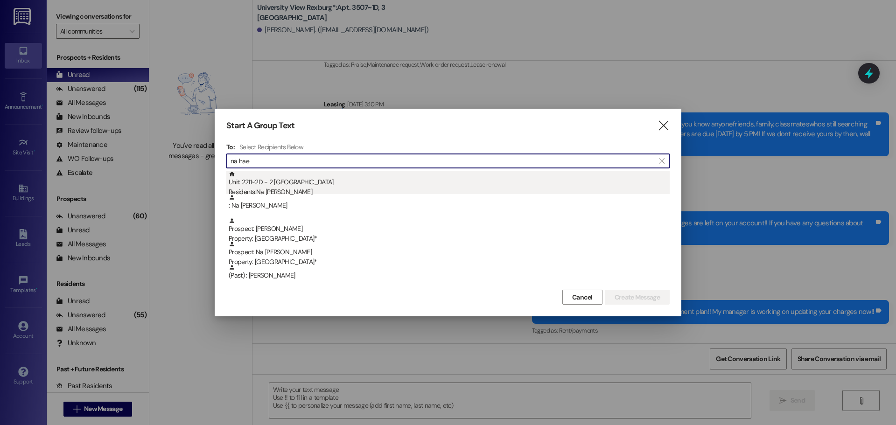
type input "na hae"
click at [357, 184] on div "Unit: 2211~2D - 2 University View Rexburg Residents: [GEOGRAPHIC_DATA][PERSON_N…" at bounding box center [449, 184] width 441 height 27
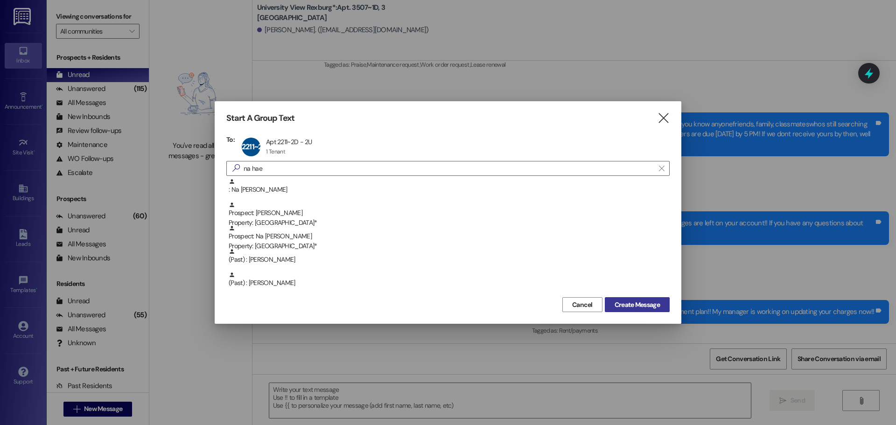
click at [627, 311] on button "Create Message" at bounding box center [637, 304] width 65 height 15
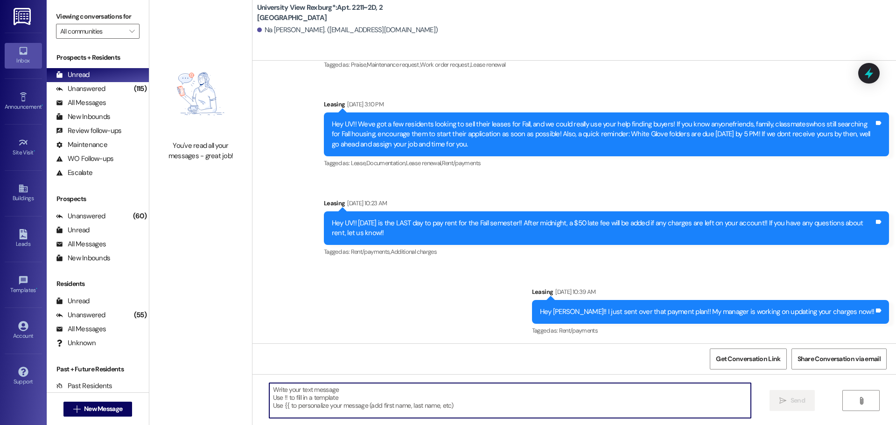
click at [317, 401] on textarea at bounding box center [510, 400] width 482 height 35
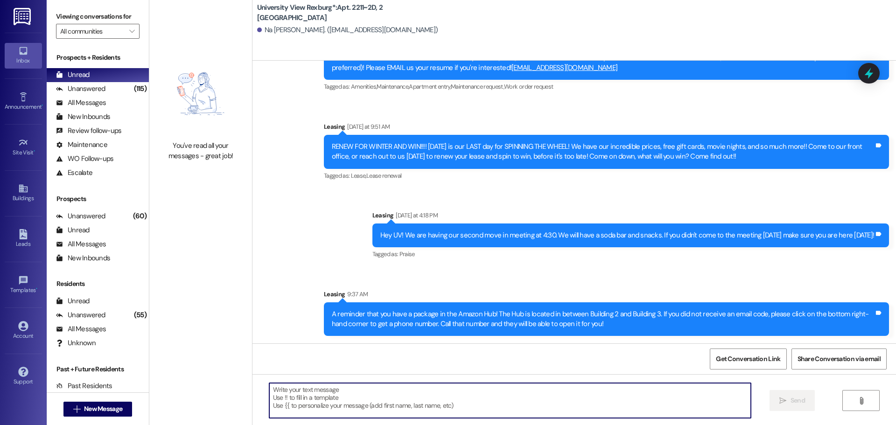
paste textarea "You have a package!! Please come pick it up between 10AM-2PM [DATE]!! If you ca…"
type textarea "You have a package!! Please come pick it up between 10AM-2PM [DATE]!! If you ca…"
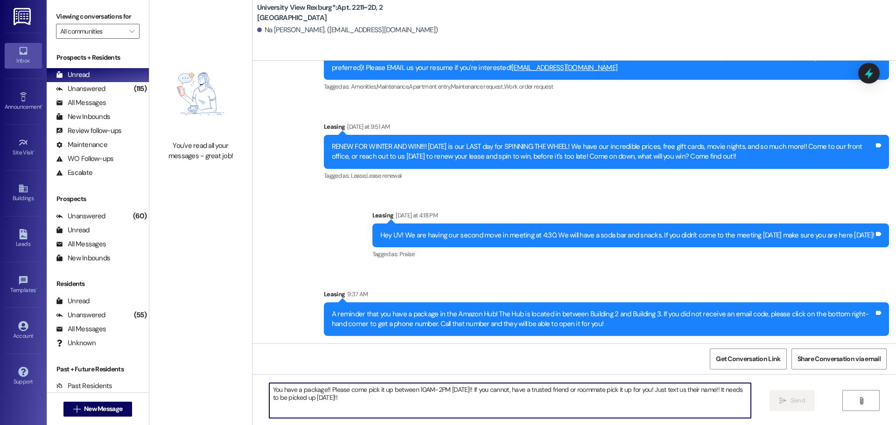
scroll to position [9680, 0]
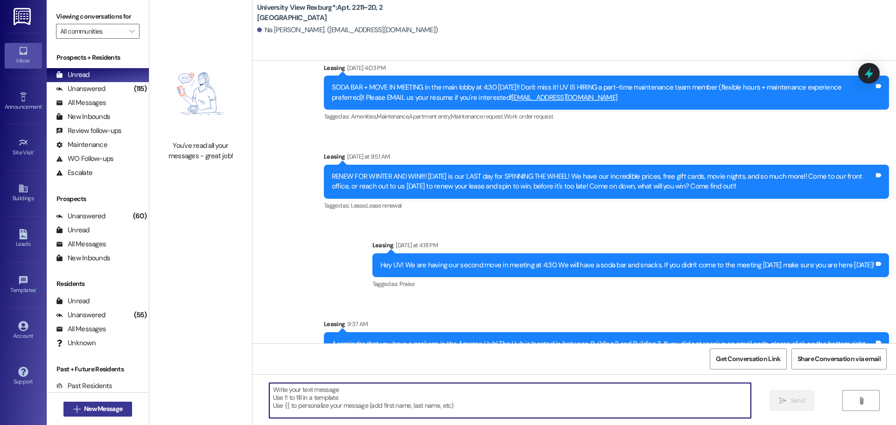
click at [90, 409] on span "New Message" at bounding box center [103, 409] width 38 height 10
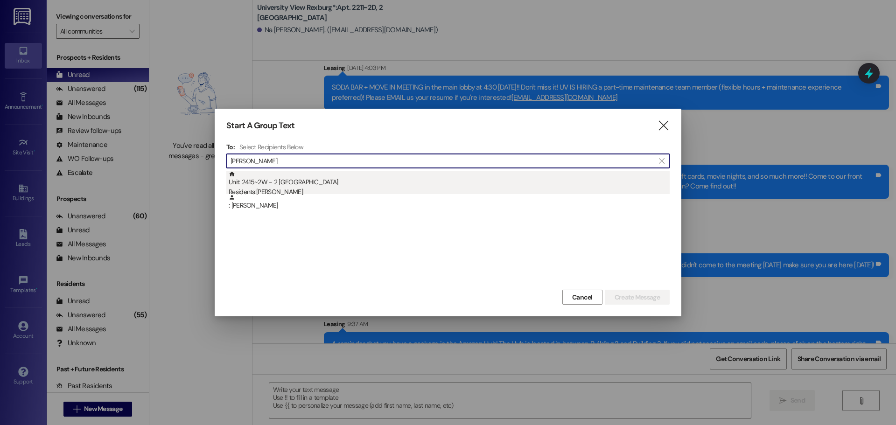
type input "[PERSON_NAME]"
click at [342, 184] on div "Unit: 2415~2W - 2 University View Rexburg Residents: [PERSON_NAME]" at bounding box center [449, 184] width 441 height 27
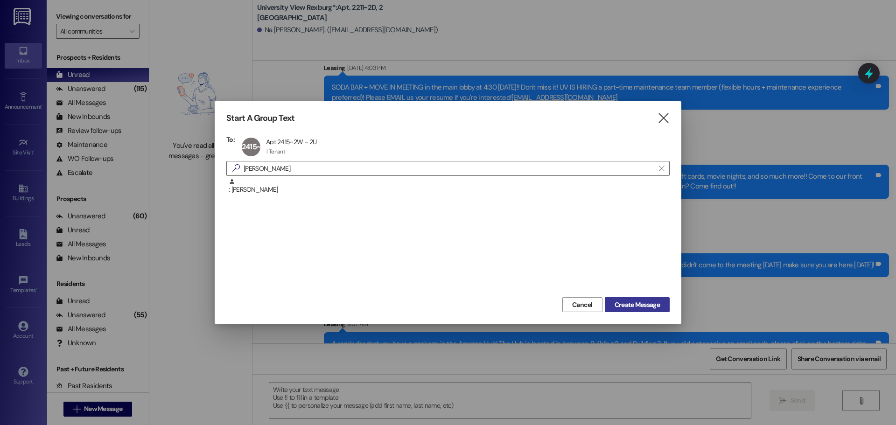
click at [621, 301] on span "Create Message" at bounding box center [637, 305] width 45 height 10
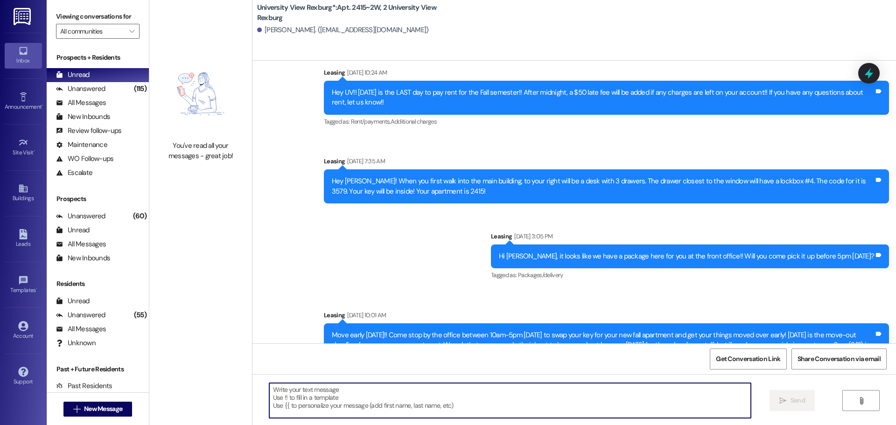
scroll to position [28281, 0]
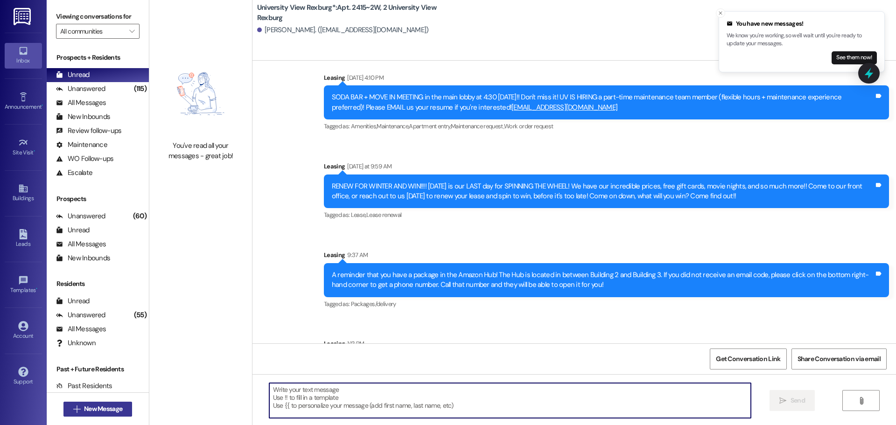
click at [105, 405] on span "New Message" at bounding box center [103, 409] width 38 height 10
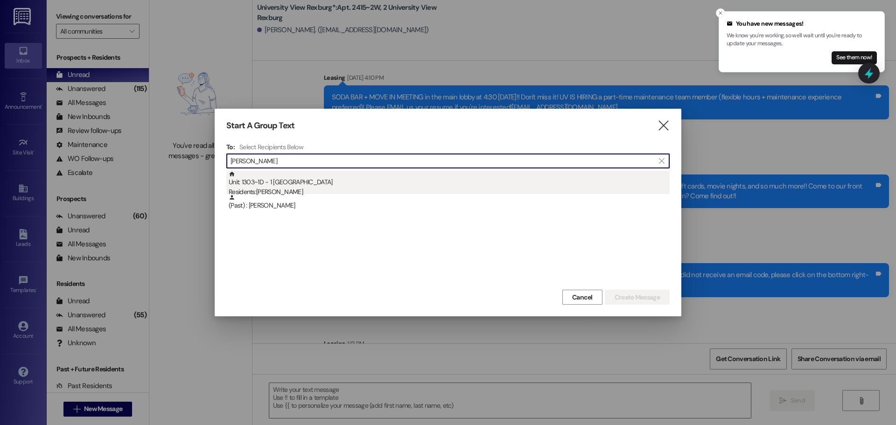
type input "[PERSON_NAME]"
click at [377, 178] on div "Unit: 1303~1D - 1 University View Rexburg Residents: [PERSON_NAME]" at bounding box center [449, 184] width 441 height 27
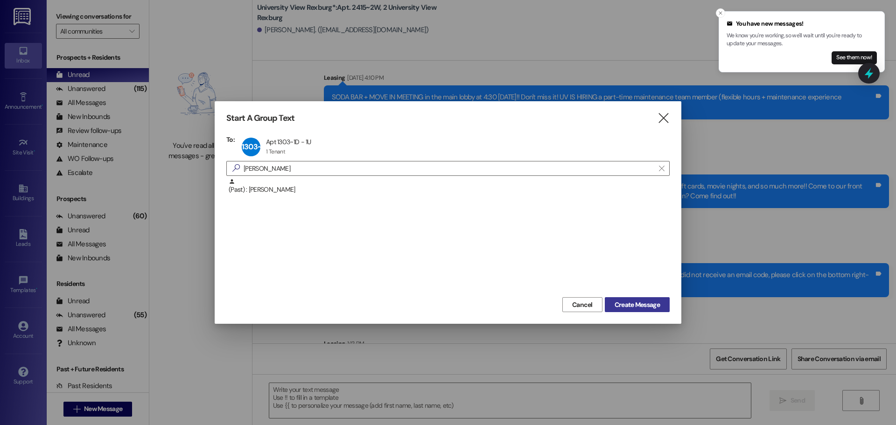
click at [645, 301] on span "Create Message" at bounding box center [637, 305] width 45 height 10
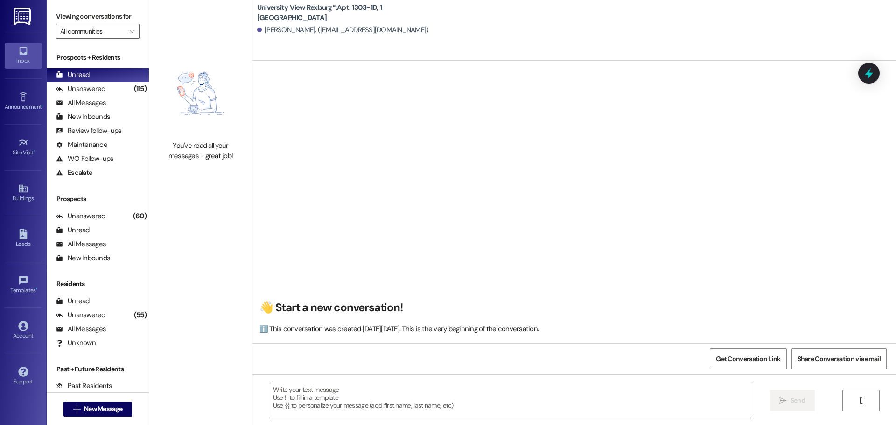
click at [335, 399] on textarea at bounding box center [510, 400] width 482 height 35
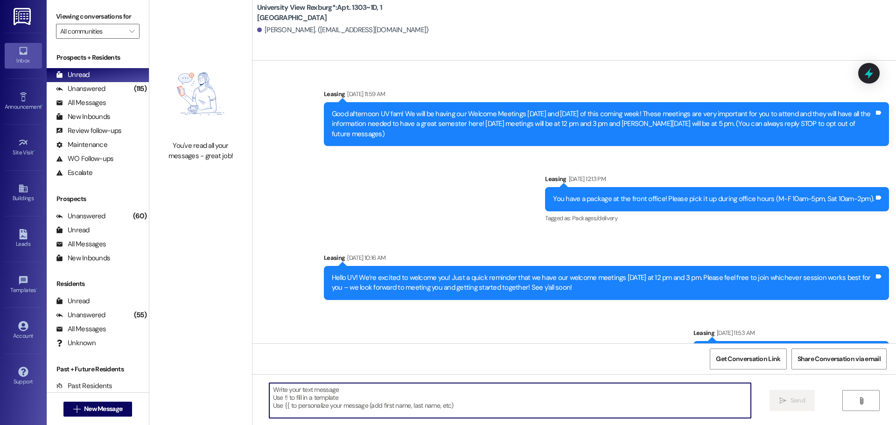
paste textarea "You have a package!! Please come pick it up between 10AM-2PM [DATE]!! If you ca…"
type textarea "You have a package!! Please come pick it up between 10AM-2PM [DATE]!! If you ca…"
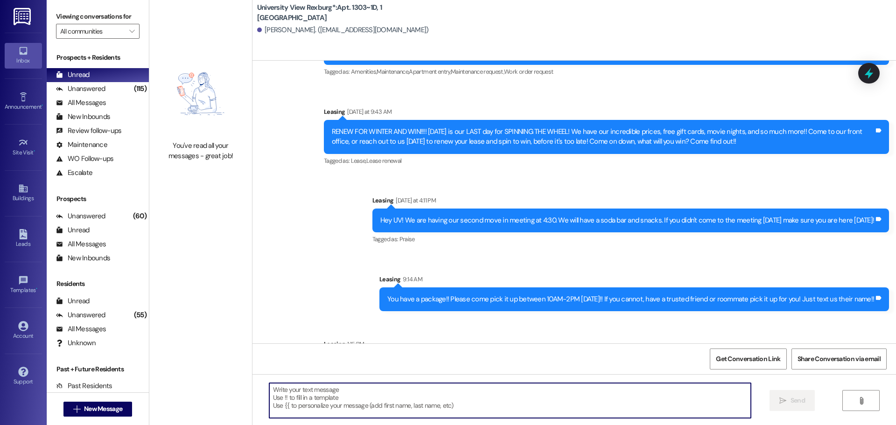
scroll to position [19742, 0]
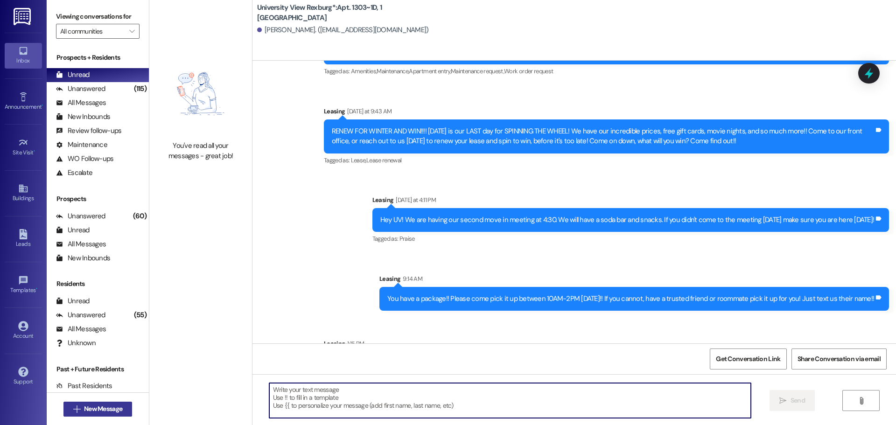
click at [107, 405] on span "New Message" at bounding box center [103, 409] width 38 height 10
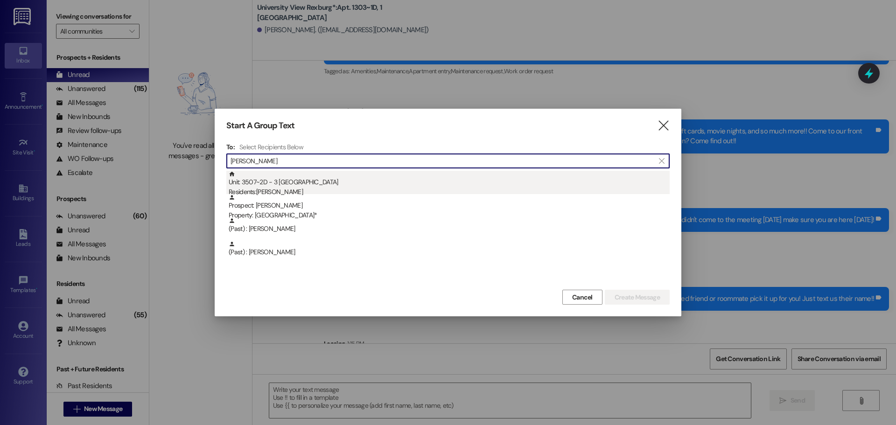
type input "[PERSON_NAME]"
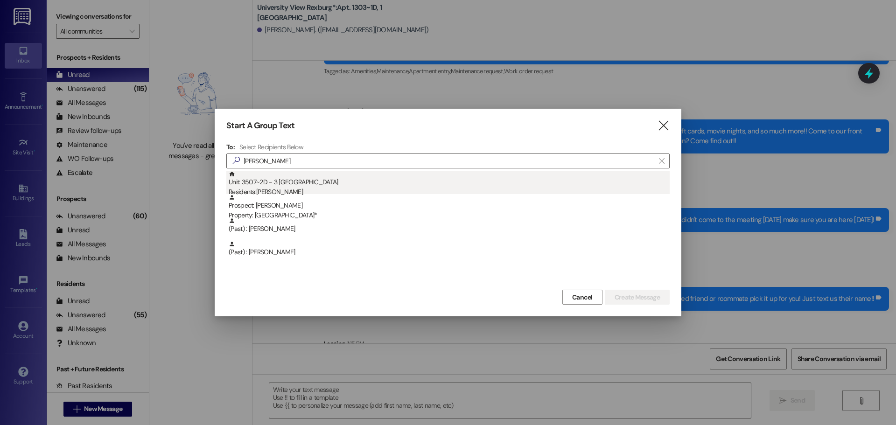
click at [343, 186] on div "Unit: 3507~2D - 3 University View Rexburg Residents: [PERSON_NAME]" at bounding box center [449, 184] width 441 height 27
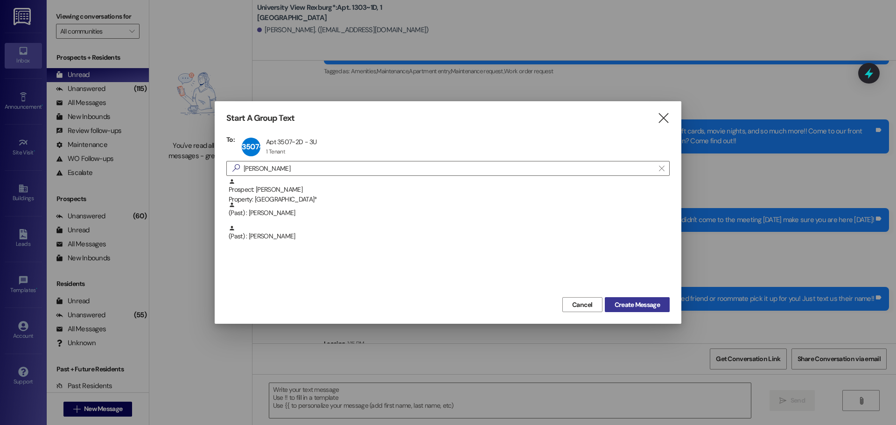
click at [642, 302] on span "Create Message" at bounding box center [637, 305] width 45 height 10
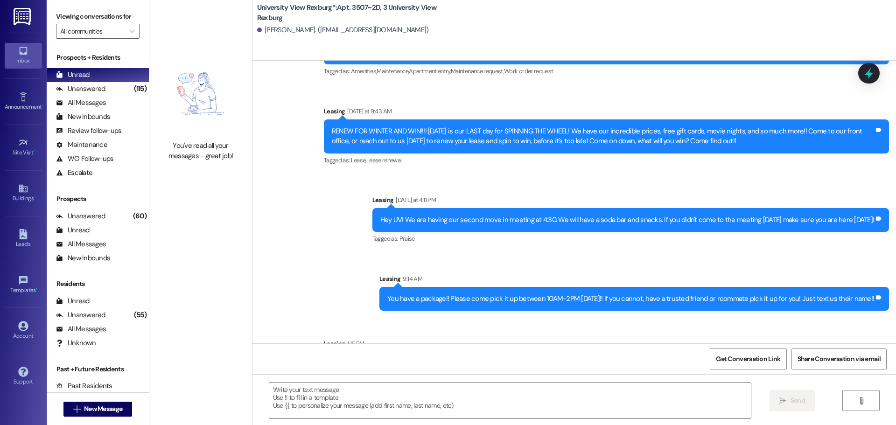
click at [298, 395] on textarea at bounding box center [510, 400] width 482 height 35
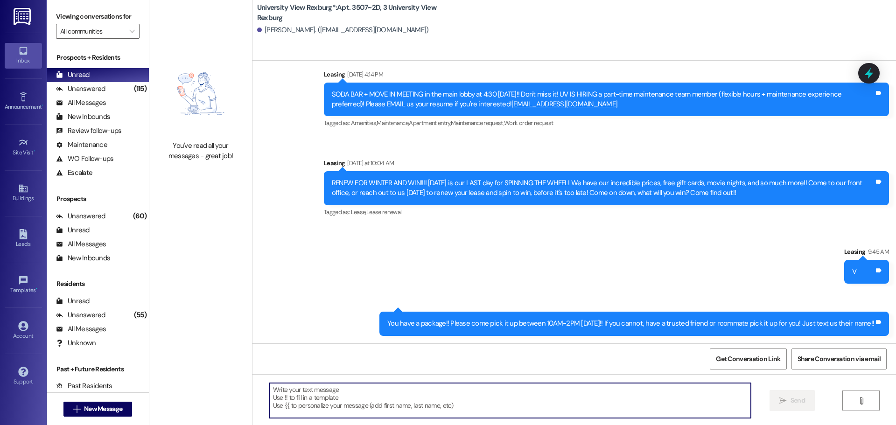
scroll to position [558, 0]
paste textarea "You have a package!! Please come pick it up between 10AM-2PM [DATE]!! If you ca…"
type textarea "You have a package!! Please come pick it up between 10AM-2PM [DATE]!! If you ca…"
click at [91, 405] on span "New Message" at bounding box center [103, 409] width 38 height 10
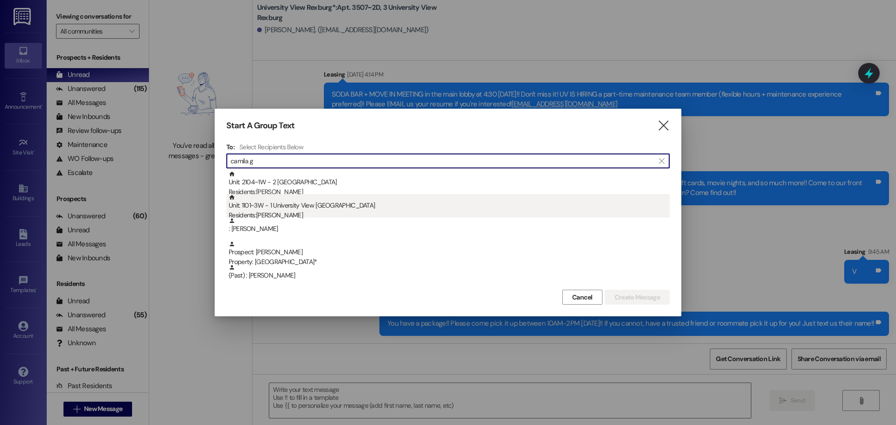
type input "camila g"
click at [349, 206] on div "Unit: 1101~3W - 1 University View Rexburg Residents: [PERSON_NAME]" at bounding box center [449, 207] width 441 height 27
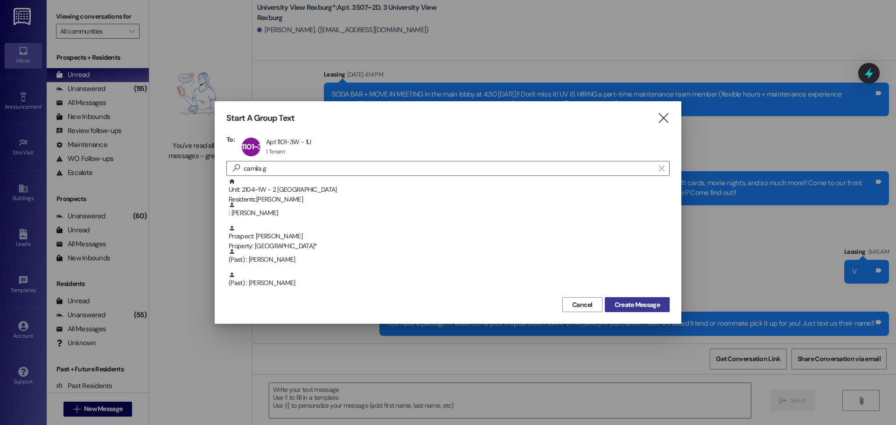
click at [648, 306] on span "Create Message" at bounding box center [637, 305] width 45 height 10
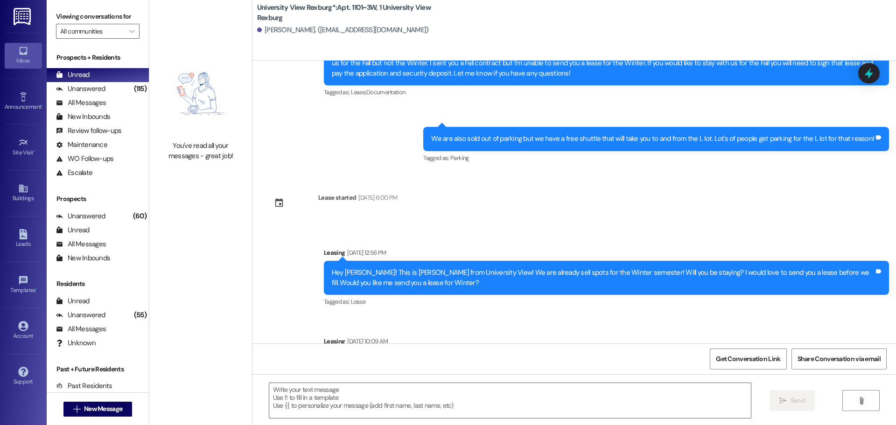
scroll to position [184, 0]
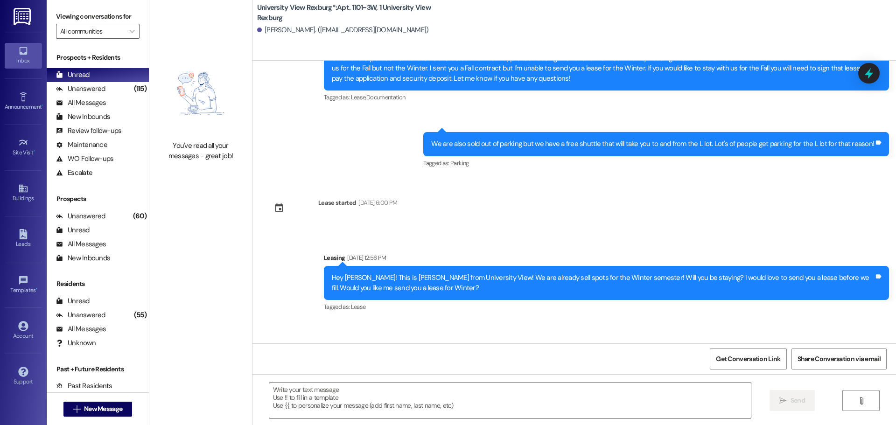
click at [504, 404] on textarea at bounding box center [510, 400] width 482 height 35
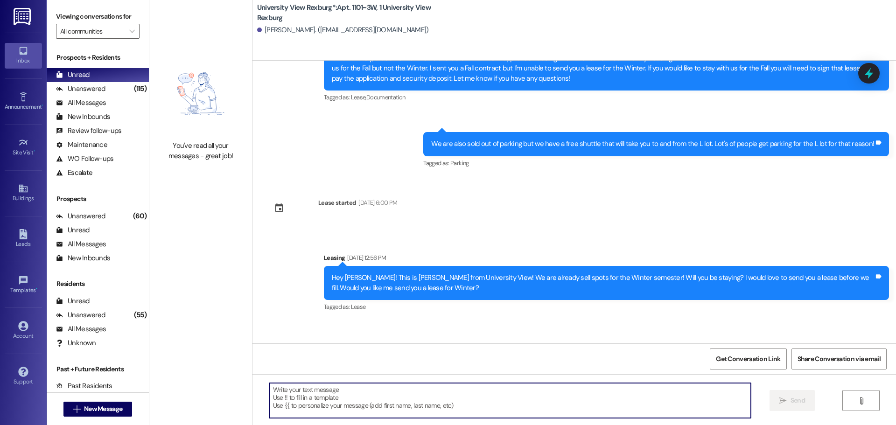
paste textarea "You have a package!! Please come pick it up between 10AM-2PM [DATE]!! If you ca…"
type textarea "You have a package!! Please come pick it up between 10AM-2PM [DATE]!! If you ca…"
click at [101, 407] on span "New Message" at bounding box center [103, 409] width 38 height 10
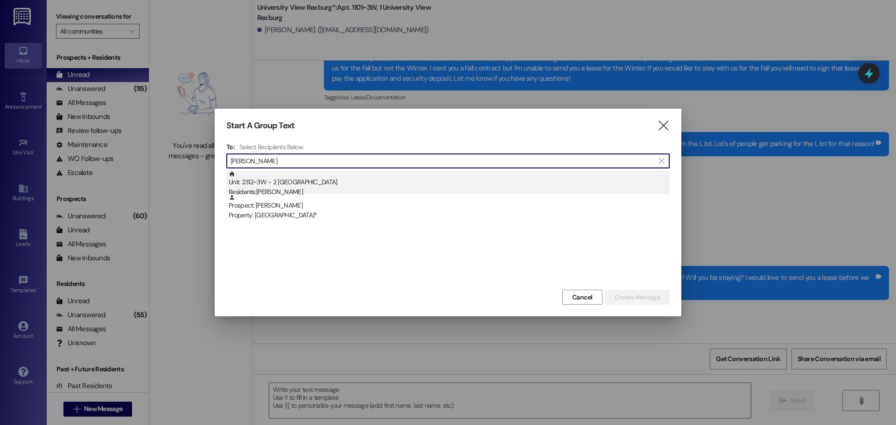
type input "[PERSON_NAME]"
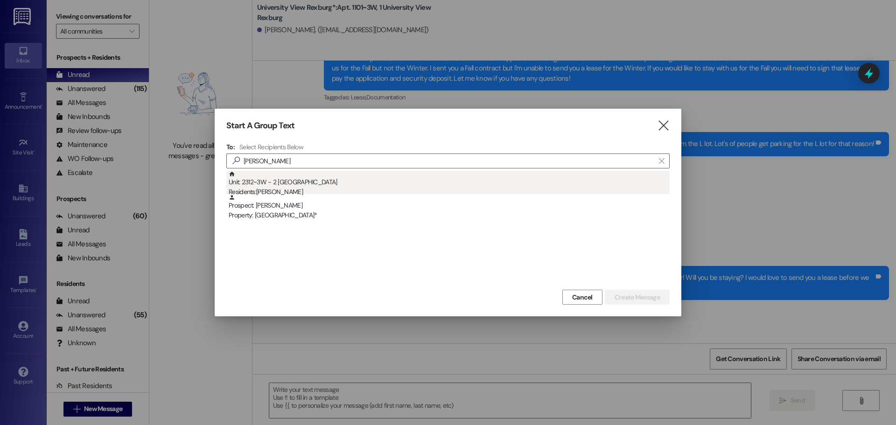
click at [512, 179] on div "Unit: 2312~3W - 2 University View Rexburg Residents: [PERSON_NAME]" at bounding box center [449, 184] width 441 height 27
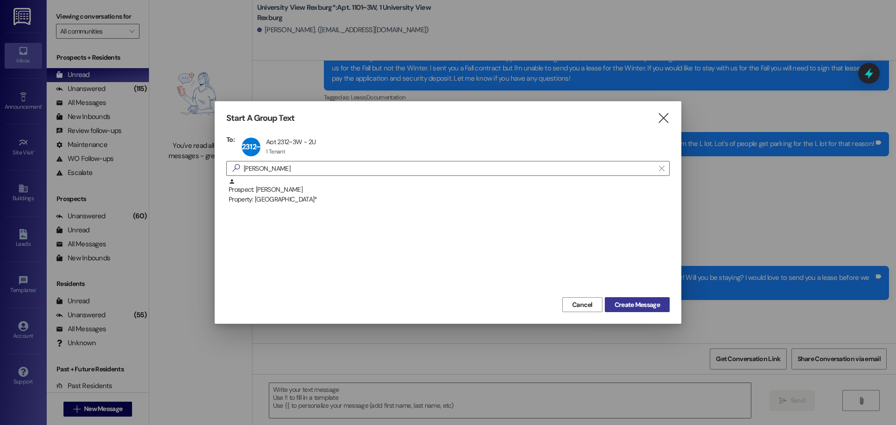
click at [646, 311] on button "Create Message" at bounding box center [637, 304] width 65 height 15
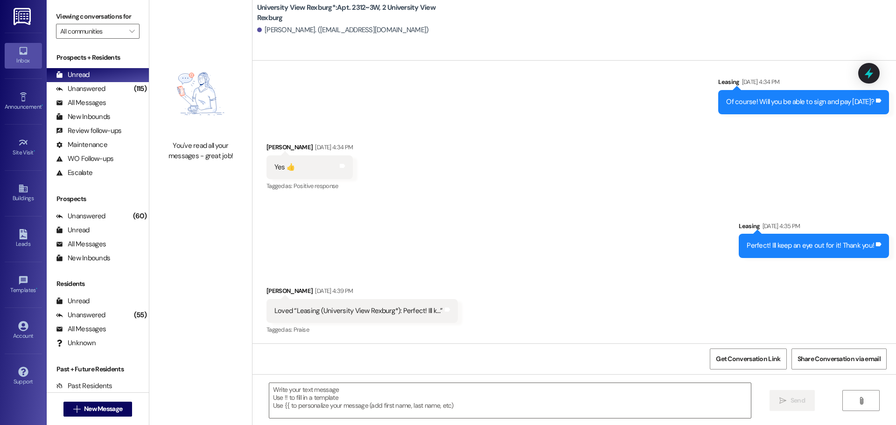
scroll to position [299, 0]
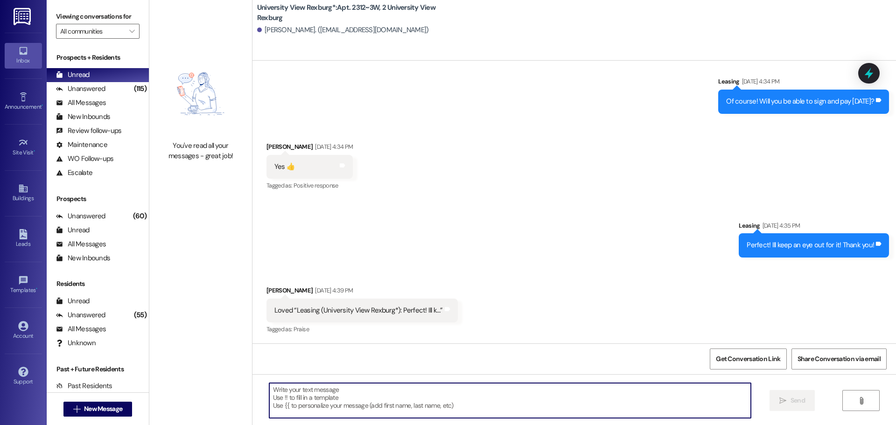
click at [302, 399] on textarea at bounding box center [510, 400] width 482 height 35
paste textarea "You have a package!! Please come pick it up between 10AM-2PM [DATE]!! If you ca…"
type textarea "You have a package!! Please come pick it up between 10AM-2PM [DATE]!! If you ca…"
click at [82, 403] on button " New Message" at bounding box center [97, 409] width 69 height 15
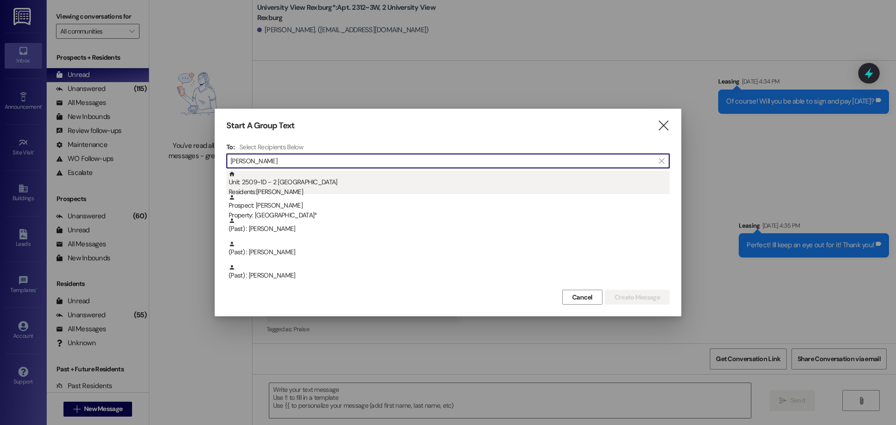
type input "[PERSON_NAME]"
click at [278, 186] on div "Unit: 2509~1D - 2 University View Rexburg Residents: [PERSON_NAME]" at bounding box center [449, 184] width 441 height 27
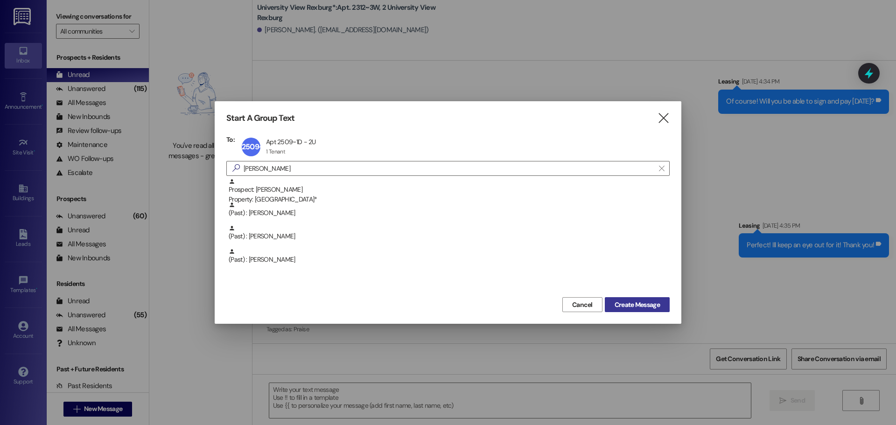
click at [653, 305] on span "Create Message" at bounding box center [637, 305] width 45 height 10
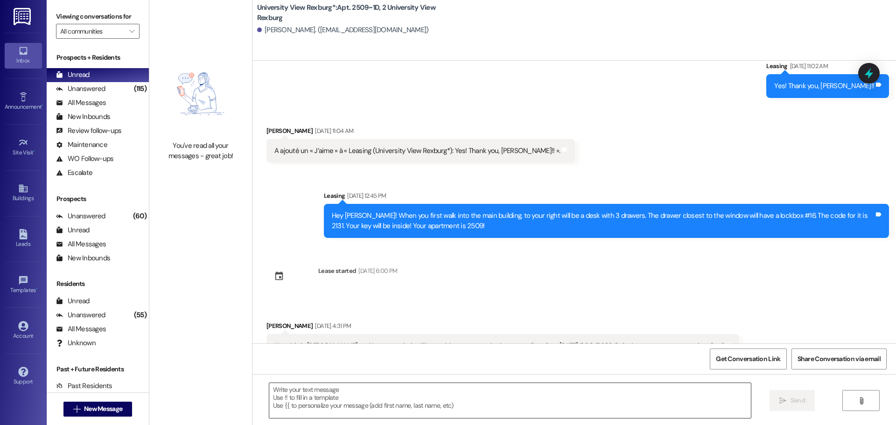
click at [338, 396] on textarea at bounding box center [510, 400] width 482 height 35
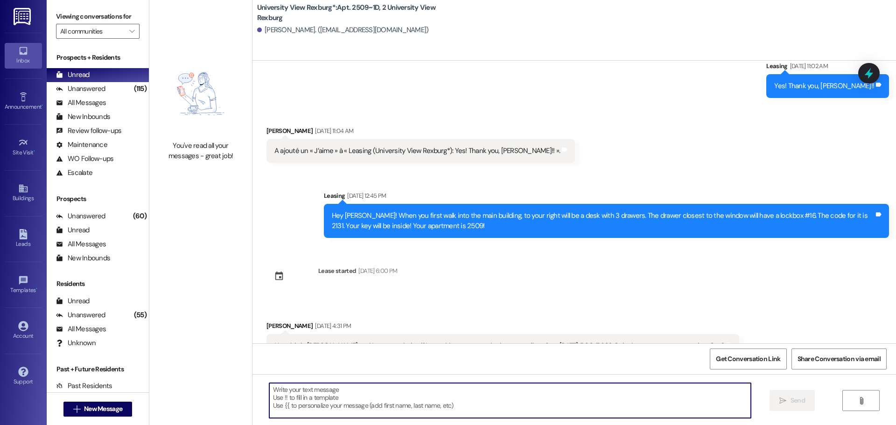
scroll to position [600, 0]
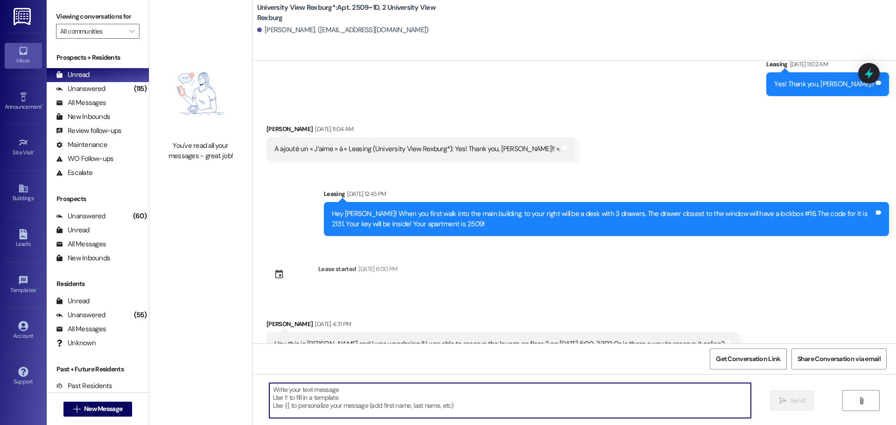
paste textarea "You have a package!! Please come pick it up between 10AM-2PM [DATE]!! If you ca…"
type textarea "You have a package!! Please come pick it up between 10AM-2PM [DATE]!! If you ca…"
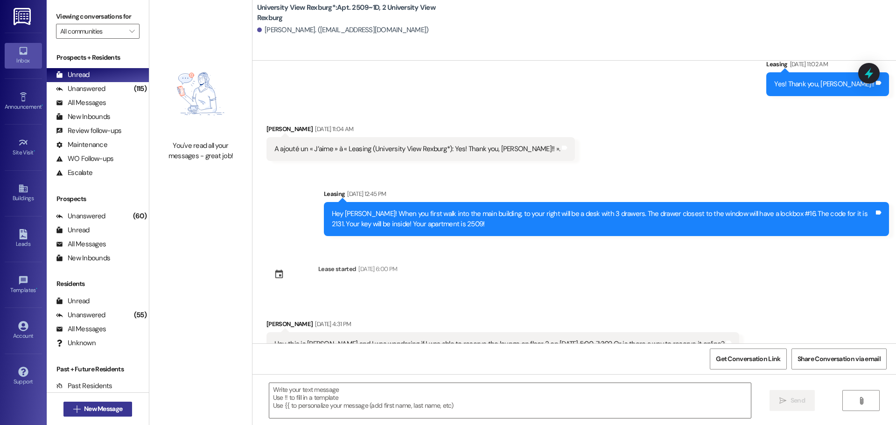
click at [101, 408] on span "New Message" at bounding box center [103, 409] width 38 height 10
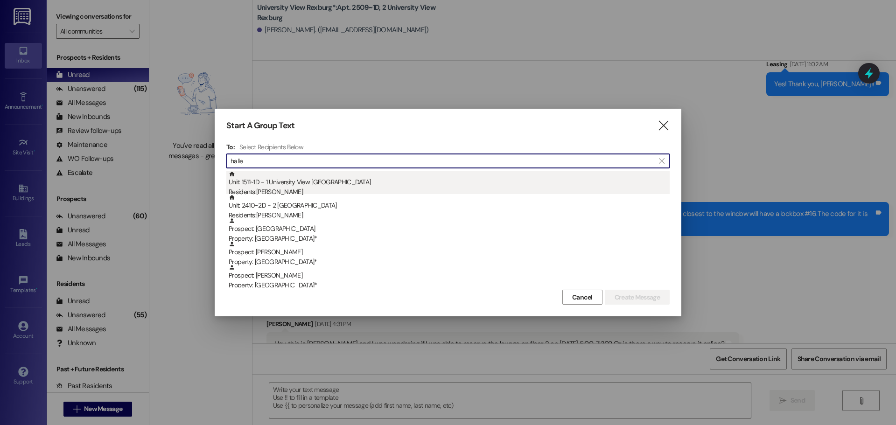
type input "halle"
click at [327, 175] on div "Unit: 1511~1D - 1 University View Rexburg Residents: [PERSON_NAME]" at bounding box center [449, 184] width 441 height 27
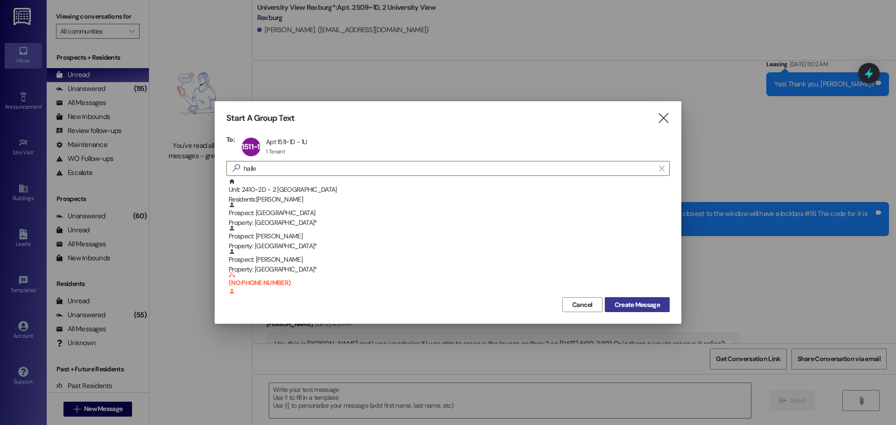
click at [663, 303] on button "Create Message" at bounding box center [637, 304] width 65 height 15
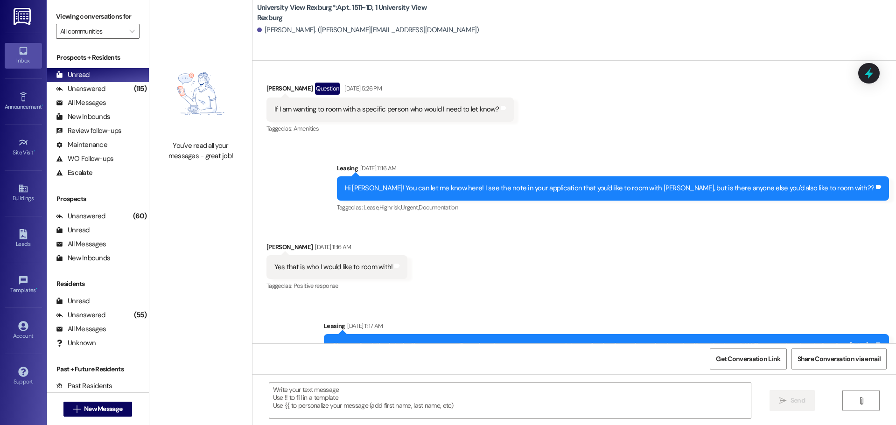
scroll to position [789, 0]
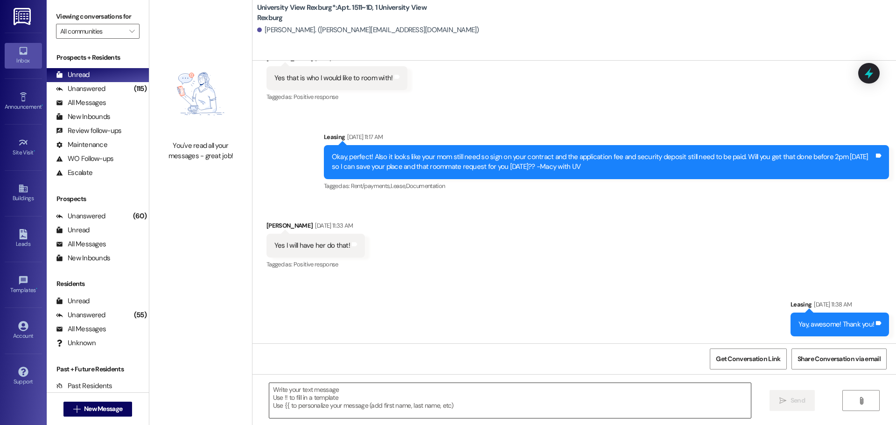
click at [297, 398] on textarea at bounding box center [510, 400] width 482 height 35
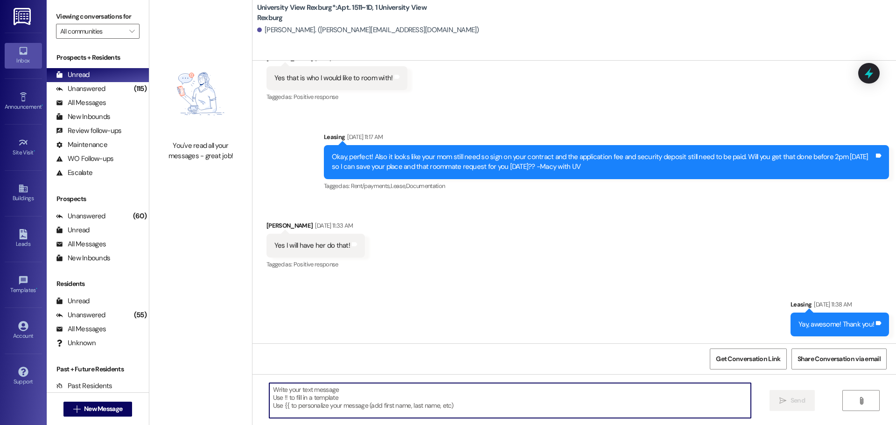
paste textarea "You have a package!! Please come pick it up between 10AM-2PM [DATE]!! If you ca…"
type textarea "You have a package!! Please come pick it up between 10AM-2PM [DATE]!! If you ca…"
click at [107, 405] on span "New Message" at bounding box center [103, 409] width 38 height 10
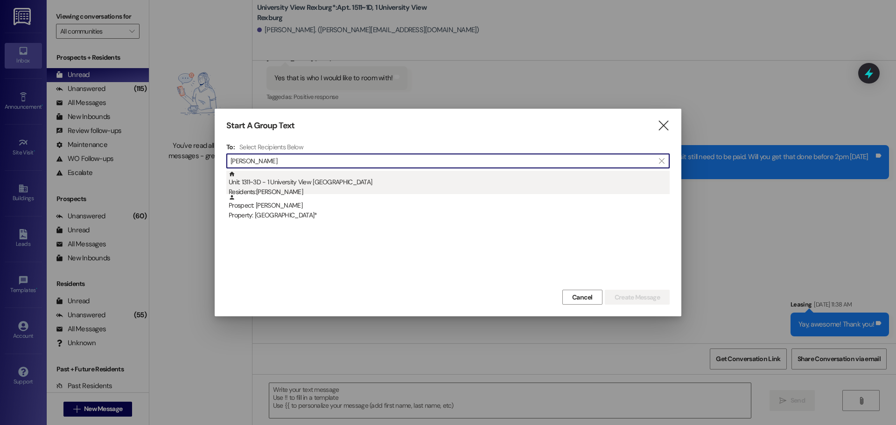
type input "[PERSON_NAME]"
click at [296, 181] on div "Unit: 1311~3D - 1 University View Rexburg Residents: [PERSON_NAME]" at bounding box center [449, 184] width 441 height 27
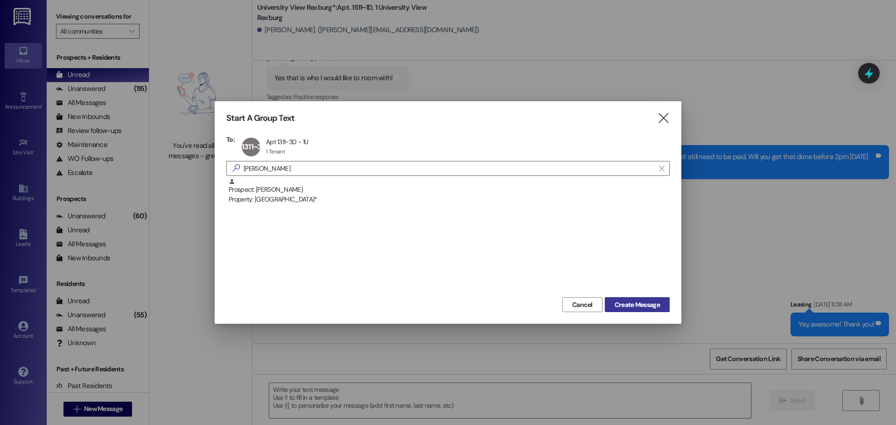
click at [641, 306] on span "Create Message" at bounding box center [637, 305] width 45 height 10
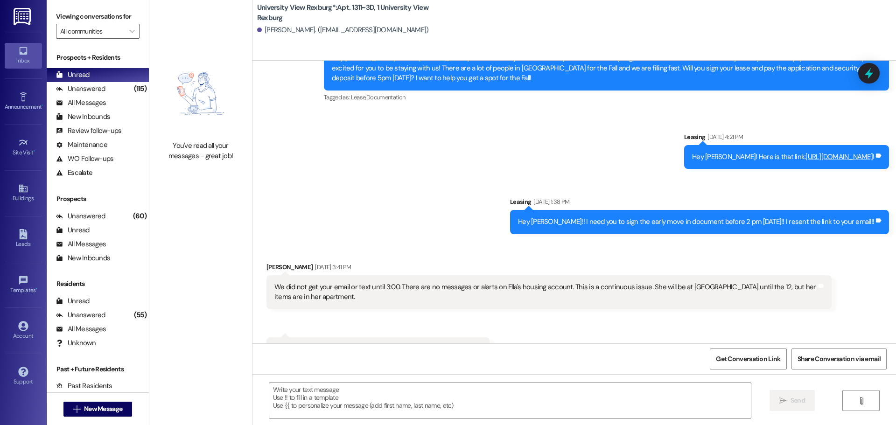
click at [413, 397] on textarea at bounding box center [510, 400] width 482 height 35
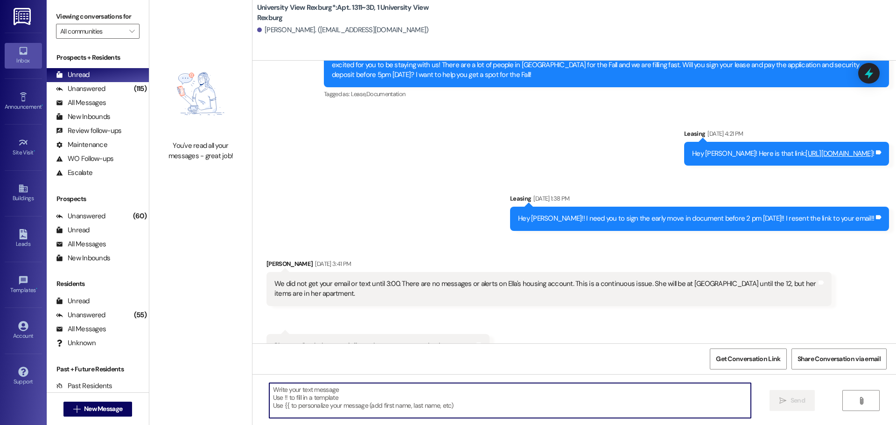
scroll to position [288, 0]
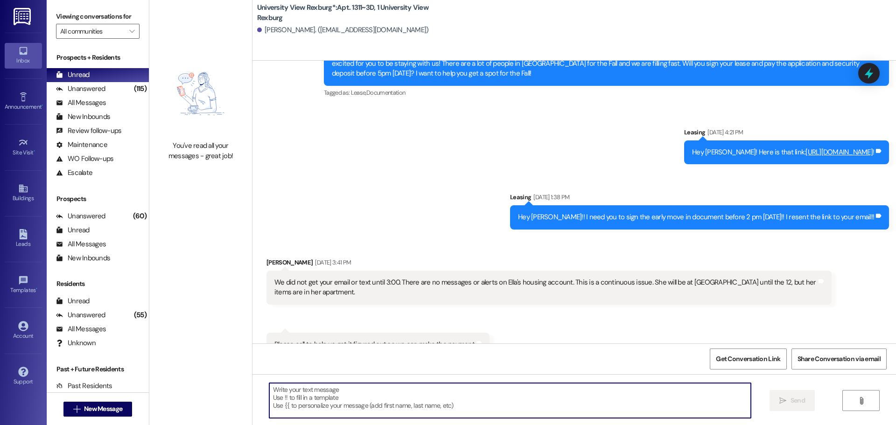
paste textarea "You have a package!! Please come pick it up between 10AM-2PM [DATE]!! If you ca…"
type textarea "You have a package!! Please come pick it up between 10AM-2PM [DATE]!! If you ca…"
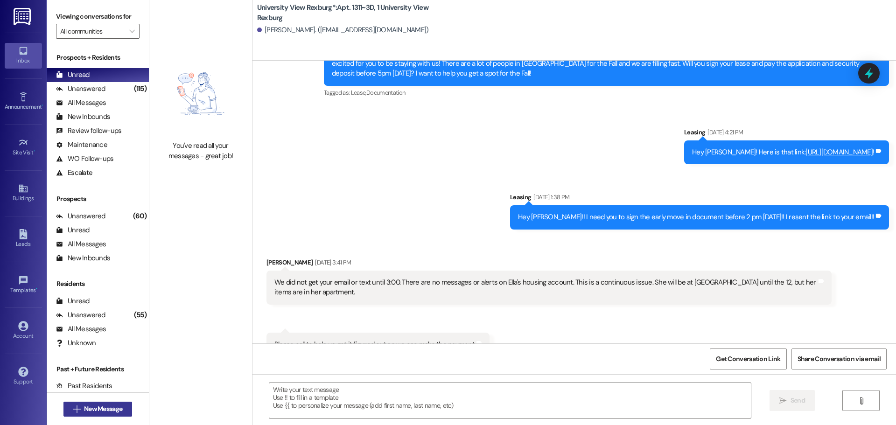
click at [121, 404] on span "New Message" at bounding box center [103, 409] width 42 height 10
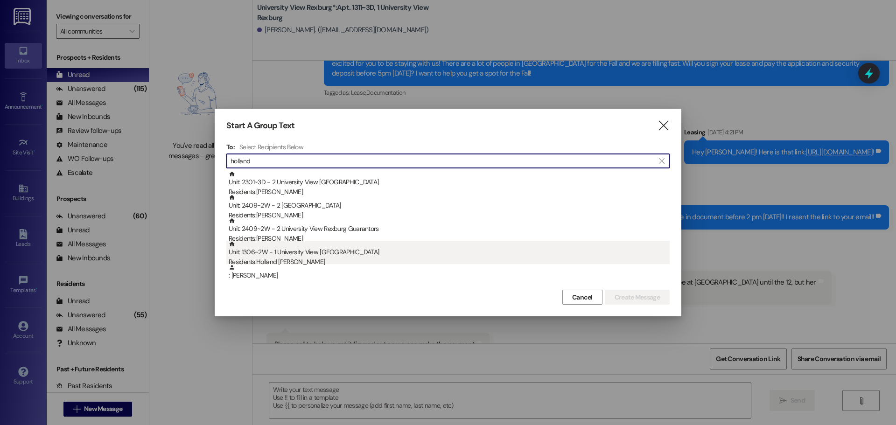
type input "holland"
click at [299, 262] on div "Residents: Holland [PERSON_NAME]" at bounding box center [449, 262] width 441 height 10
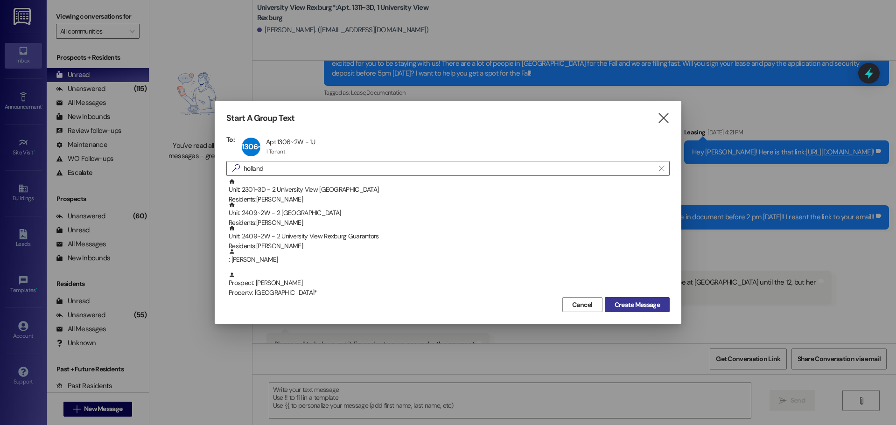
click at [656, 308] on span "Create Message" at bounding box center [637, 305] width 45 height 10
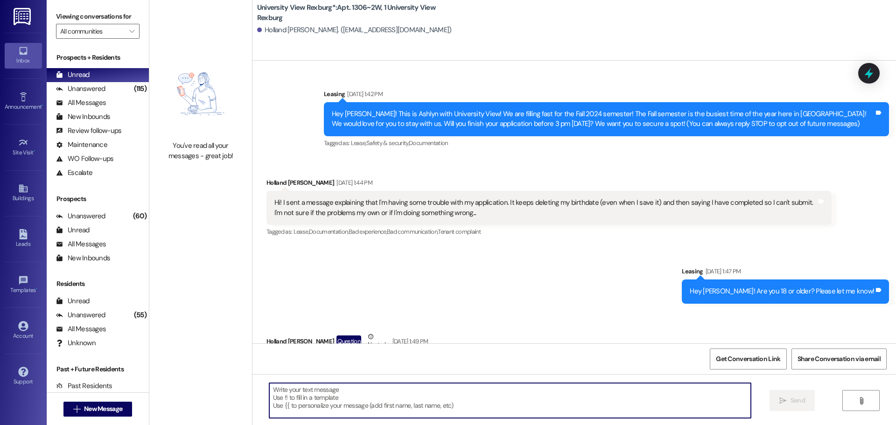
click at [346, 404] on textarea at bounding box center [510, 400] width 482 height 35
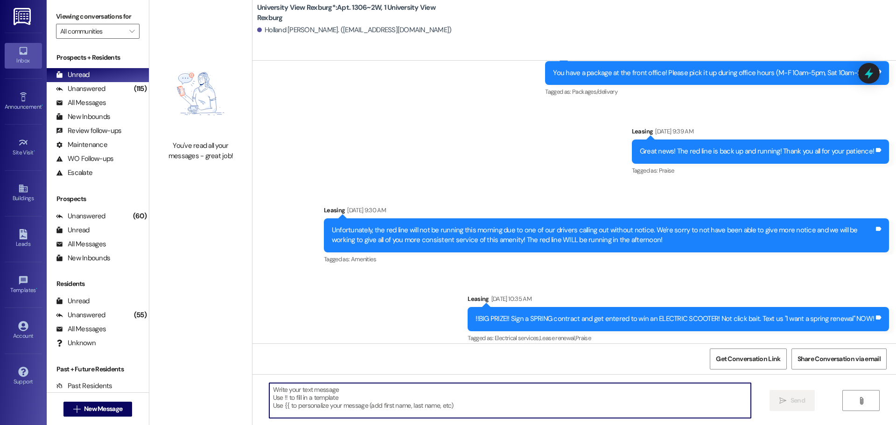
type textarea "You have a package!! Please come pick it up between 10AM-2PM [DATE]!! If you ca…"
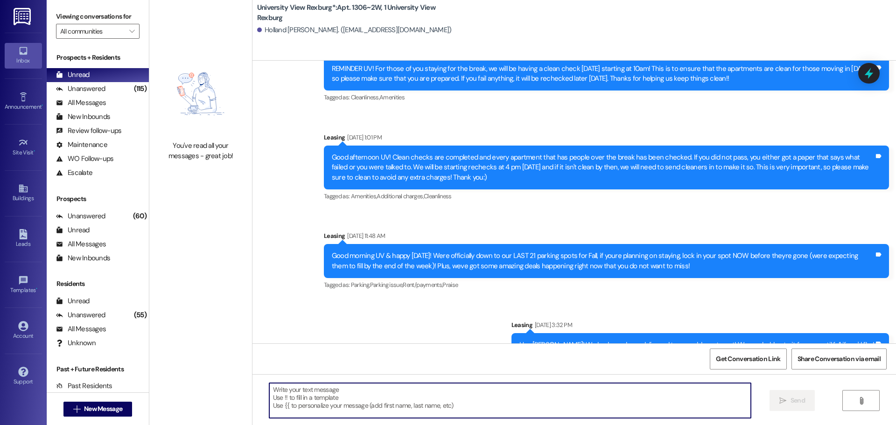
scroll to position [18936, 0]
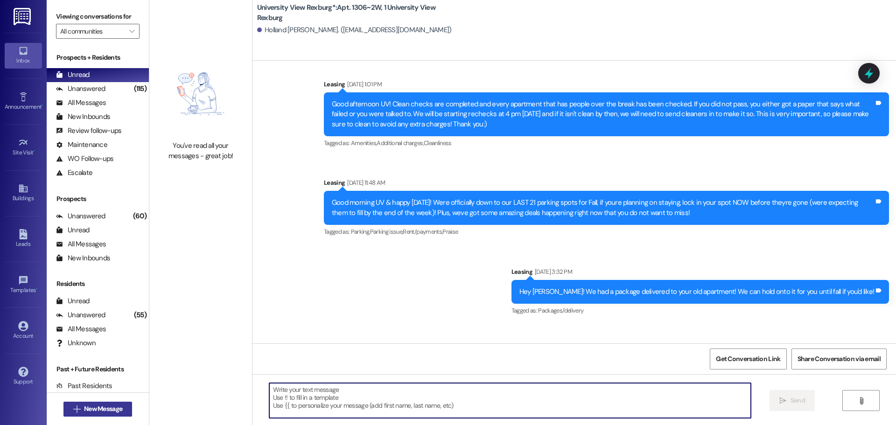
click at [91, 405] on span "New Message" at bounding box center [103, 409] width 38 height 10
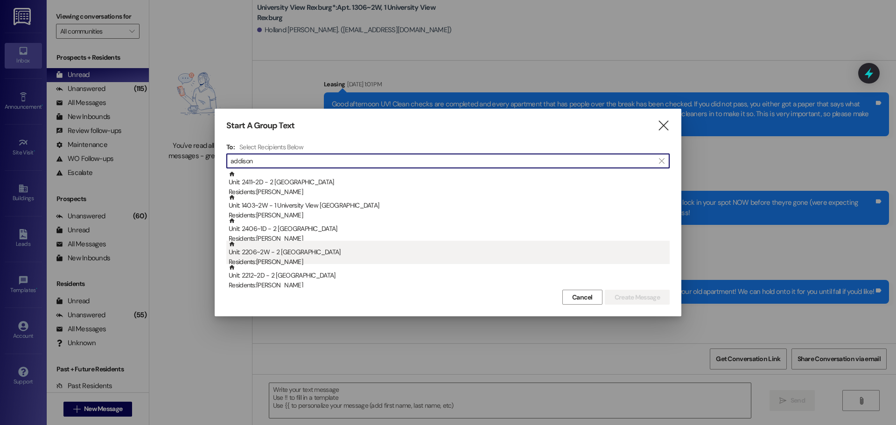
type input "addison"
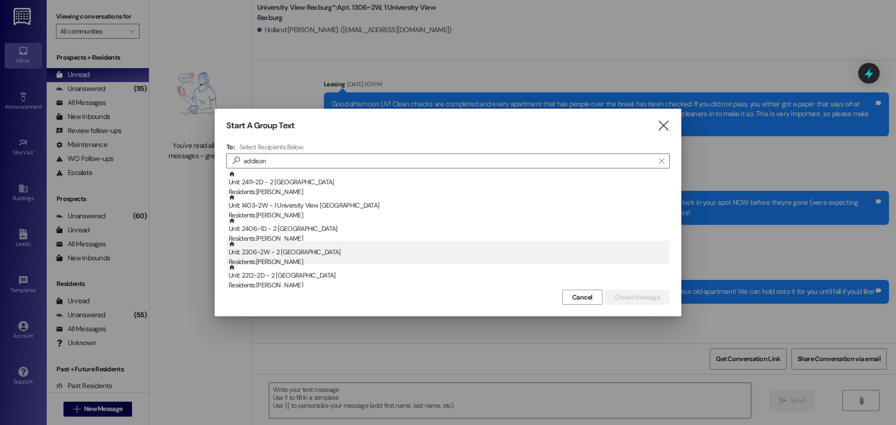
click at [317, 253] on div "Unit: 2206~2W - 2 University View Rexburg Residents: [PERSON_NAME]" at bounding box center [449, 254] width 441 height 27
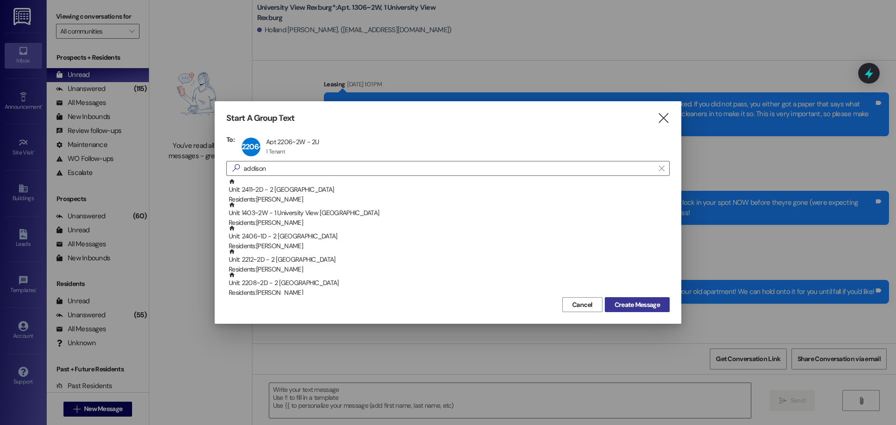
click at [642, 305] on span "Create Message" at bounding box center [637, 305] width 45 height 10
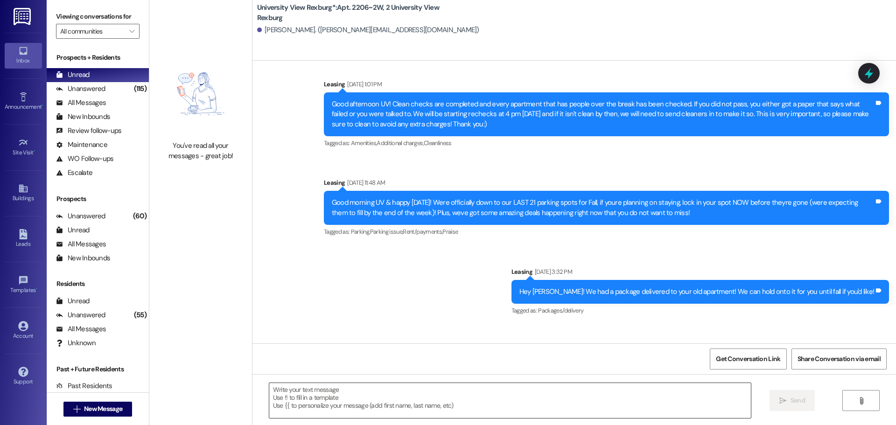
click at [322, 401] on textarea at bounding box center [510, 400] width 482 height 35
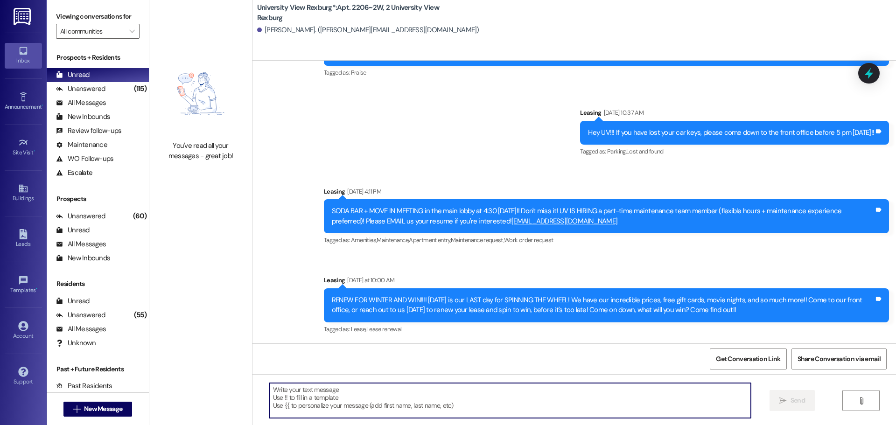
scroll to position [4054, 0]
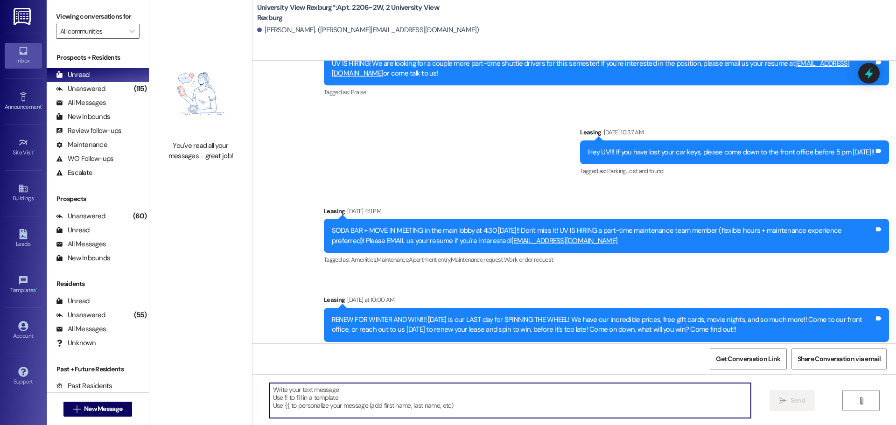
paste textarea "You have a package!! Please come pick it up between 10AM-2PM [DATE]!! If you ca…"
type textarea "You have a package!! Please come pick it up between 10AM-2PM [DATE]!! If you ca…"
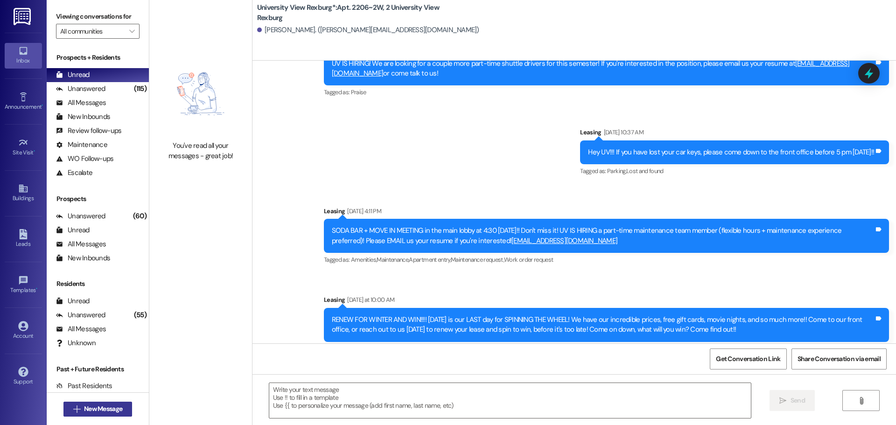
click at [98, 411] on span "New Message" at bounding box center [103, 409] width 38 height 10
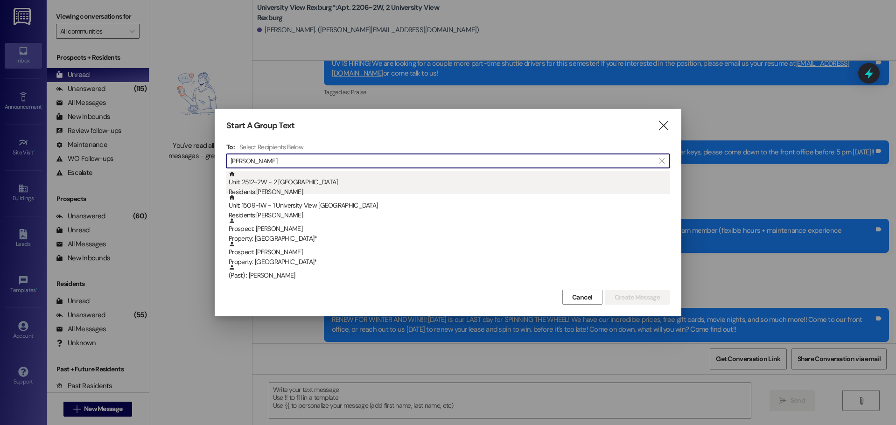
type input "[PERSON_NAME]"
click at [360, 185] on div "Unit: 2512~2W - 2 University View Rexburg Residents: [PERSON_NAME]" at bounding box center [449, 184] width 441 height 27
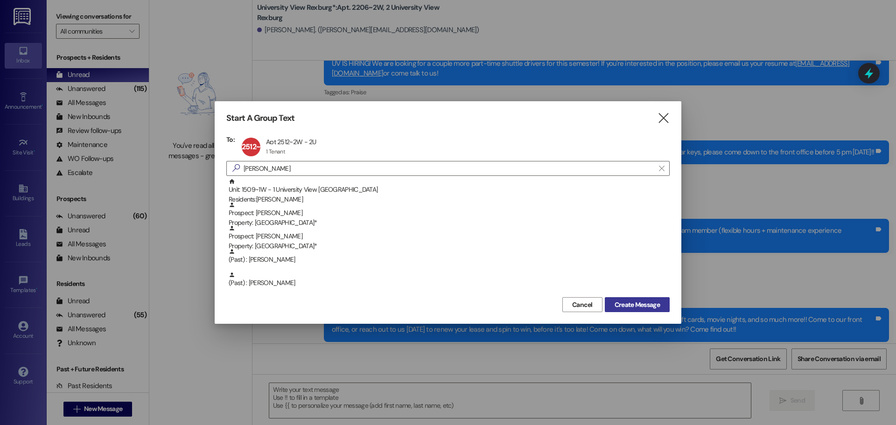
click at [648, 306] on span "Create Message" at bounding box center [637, 305] width 45 height 10
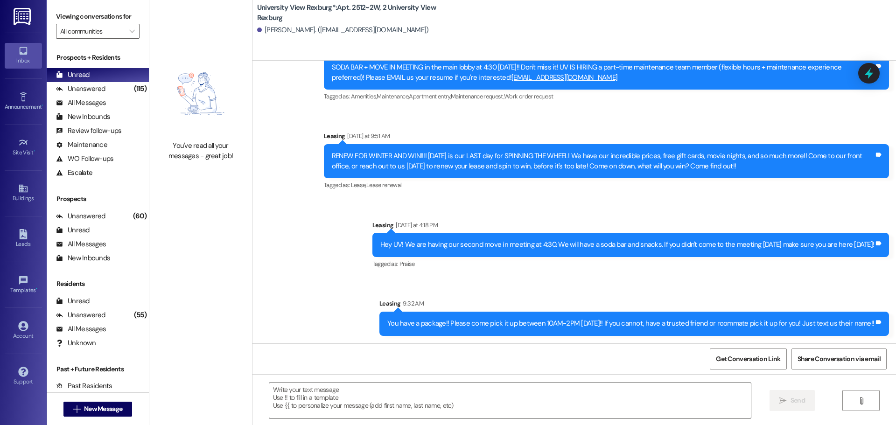
scroll to position [2928, 0]
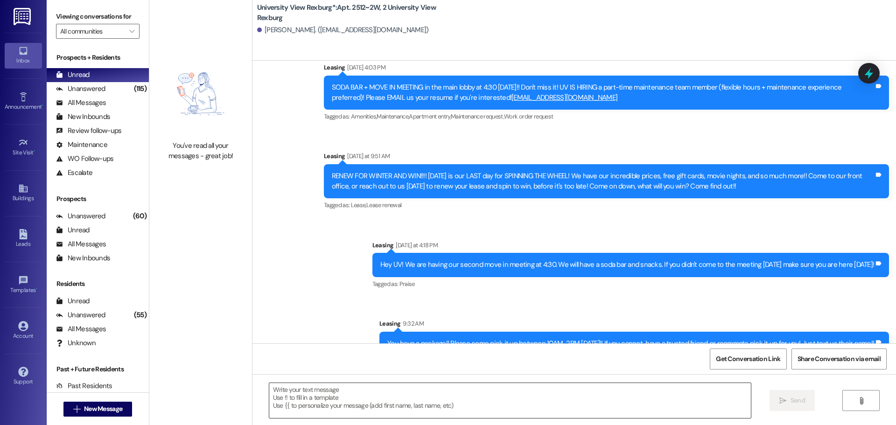
click at [313, 392] on textarea at bounding box center [510, 400] width 482 height 35
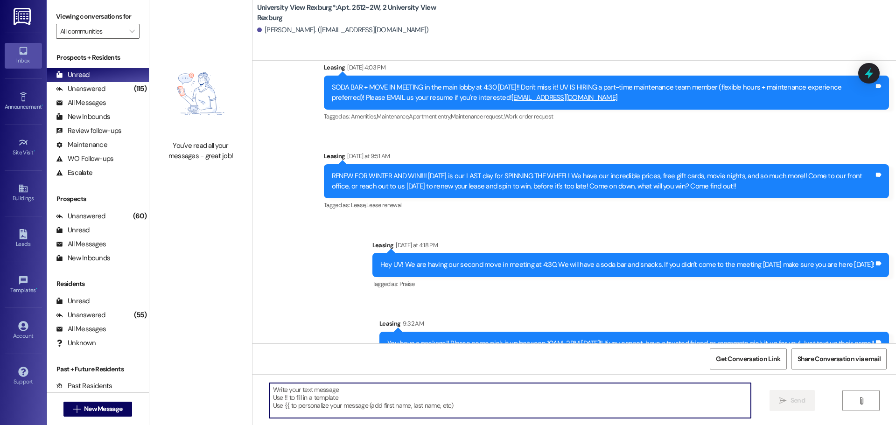
paste textarea "You have a package!! Please come pick it up between 10AM-2PM [DATE]!! If you ca…"
type textarea "You have a package!! Please come pick it up between 10AM-2PM [DATE]!! If you ca…"
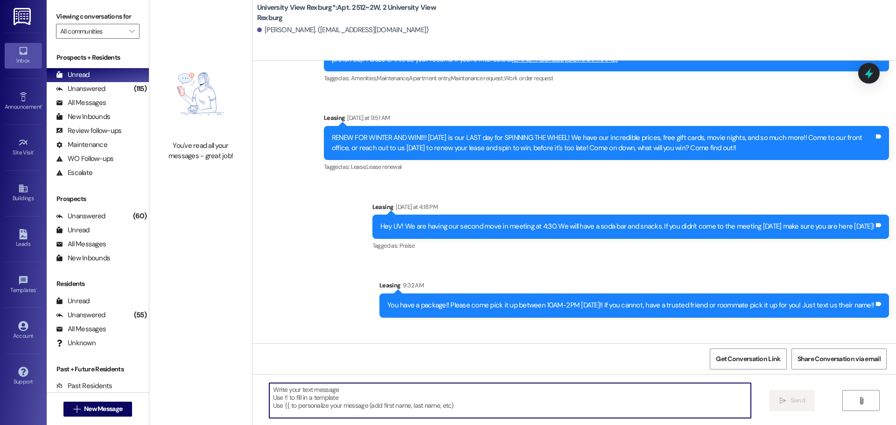
scroll to position [3003, 0]
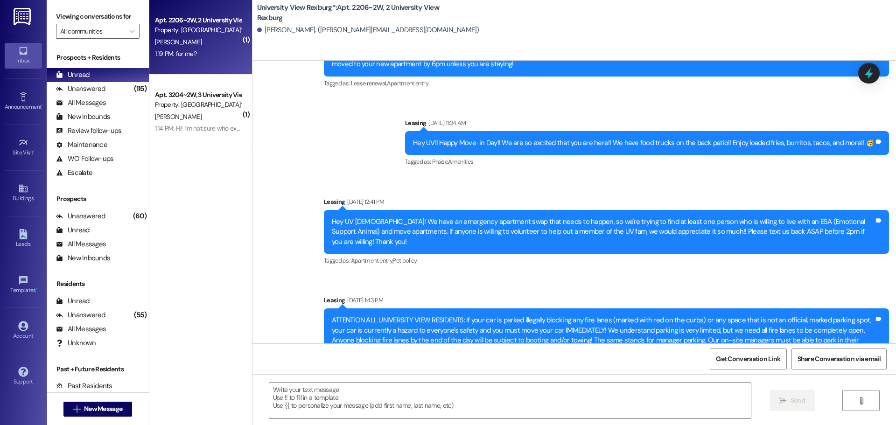
click at [348, 397] on textarea at bounding box center [510, 400] width 482 height 35
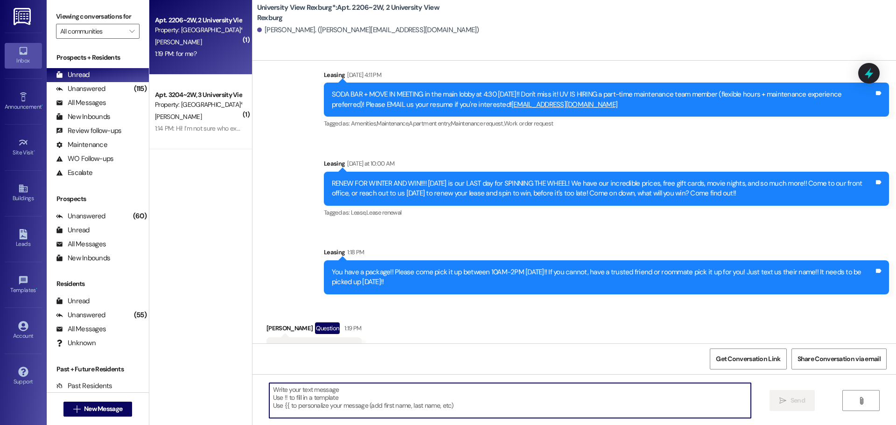
scroll to position [4218, 0]
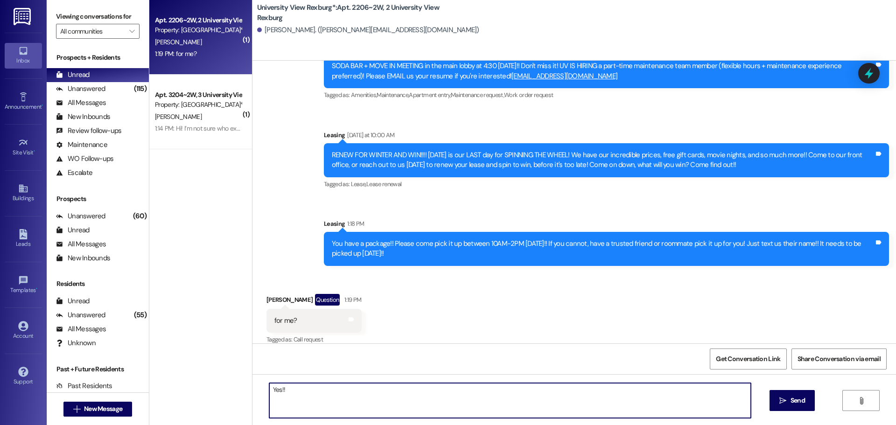
type textarea "Yes!!"
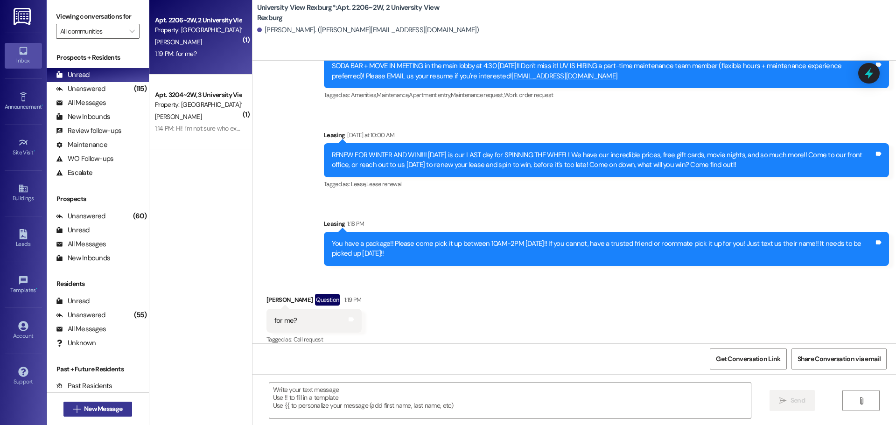
click at [108, 412] on span "New Message" at bounding box center [103, 409] width 38 height 10
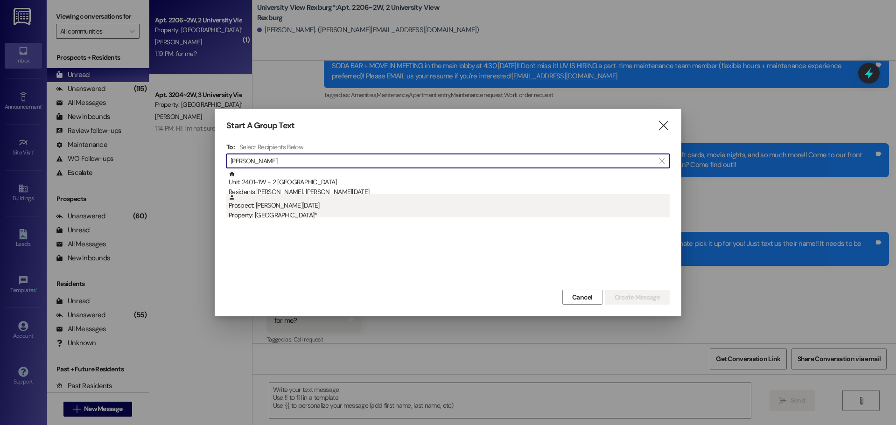
type input "[PERSON_NAME]"
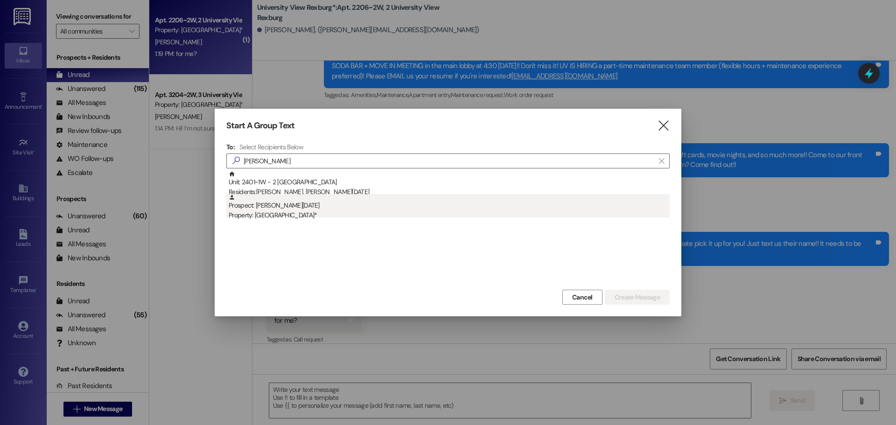
click at [272, 212] on div "Property: [GEOGRAPHIC_DATA]*" at bounding box center [449, 215] width 441 height 10
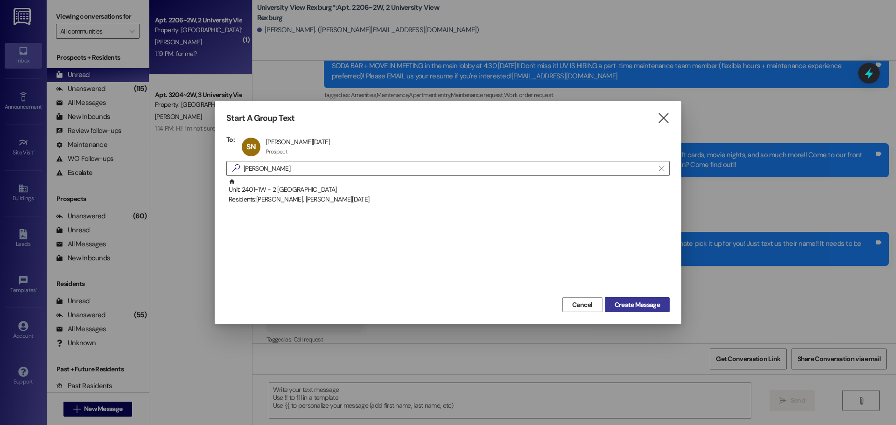
click at [655, 305] on span "Create Message" at bounding box center [637, 305] width 45 height 10
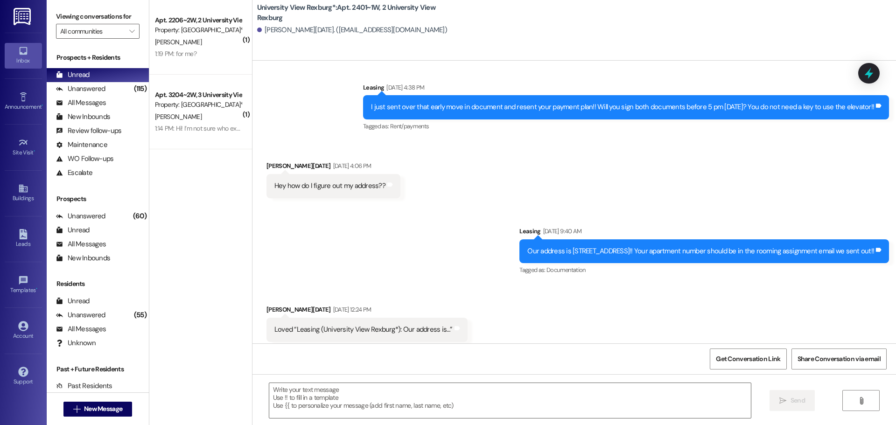
scroll to position [710, 0]
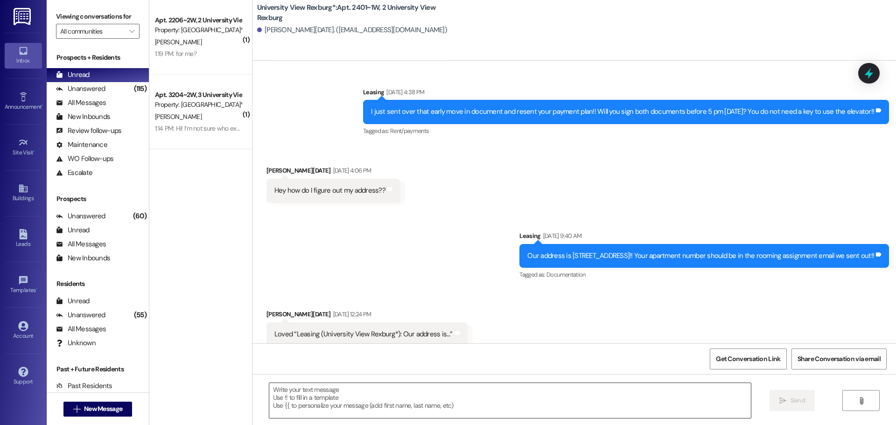
click at [314, 393] on textarea at bounding box center [510, 400] width 482 height 35
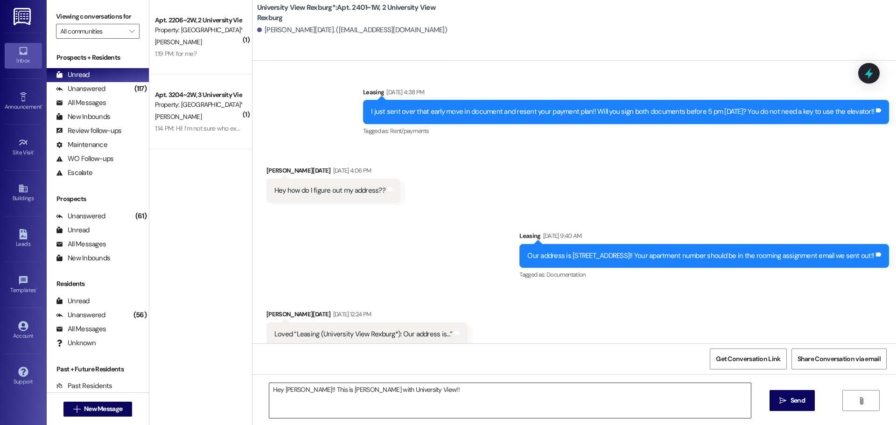
click at [481, 390] on textarea "Hey [PERSON_NAME]!! This is [PERSON_NAME] with University View!!" at bounding box center [510, 400] width 482 height 35
click at [520, 406] on textarea "Hey [PERSON_NAME]!! This is [PERSON_NAME] with University View!! I just sent th…" at bounding box center [510, 400] width 482 height 35
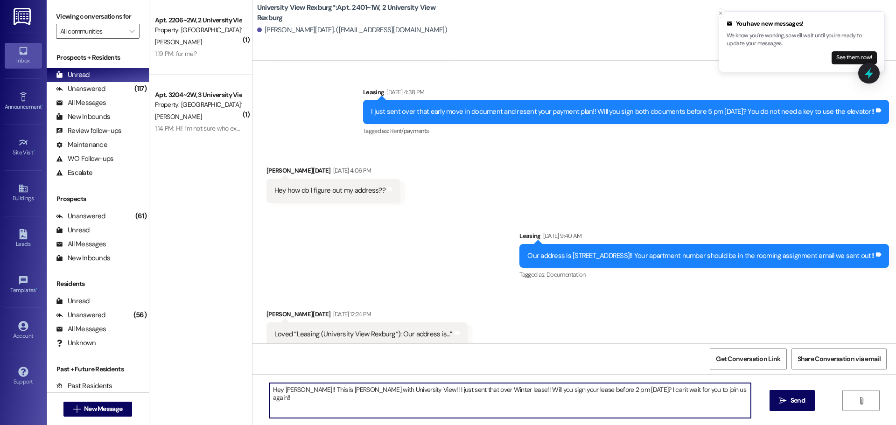
type textarea "Hey [PERSON_NAME]!! This is [PERSON_NAME] with University View!! I just sent th…"
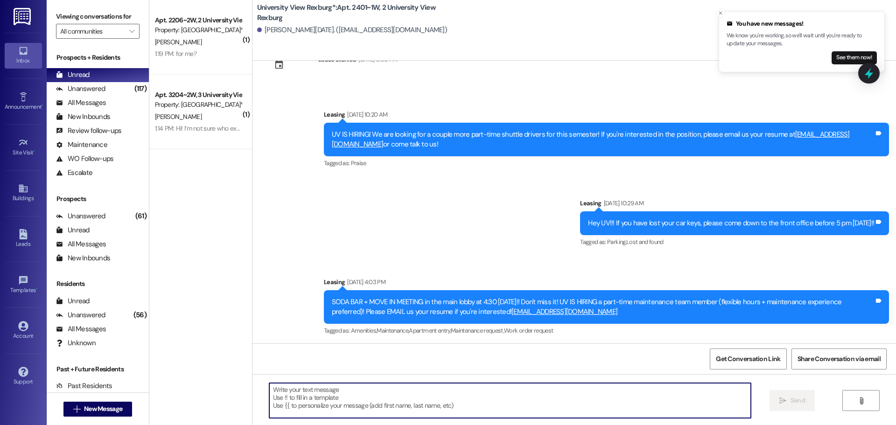
scroll to position [1130, 0]
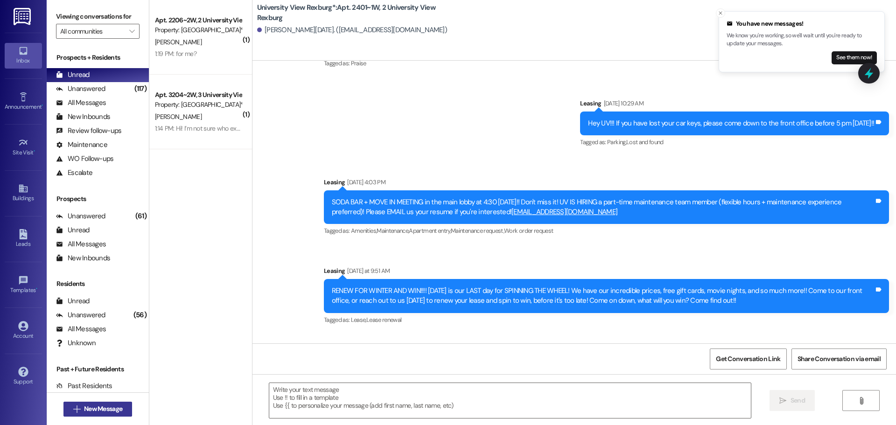
click at [91, 408] on span "New Message" at bounding box center [103, 409] width 38 height 10
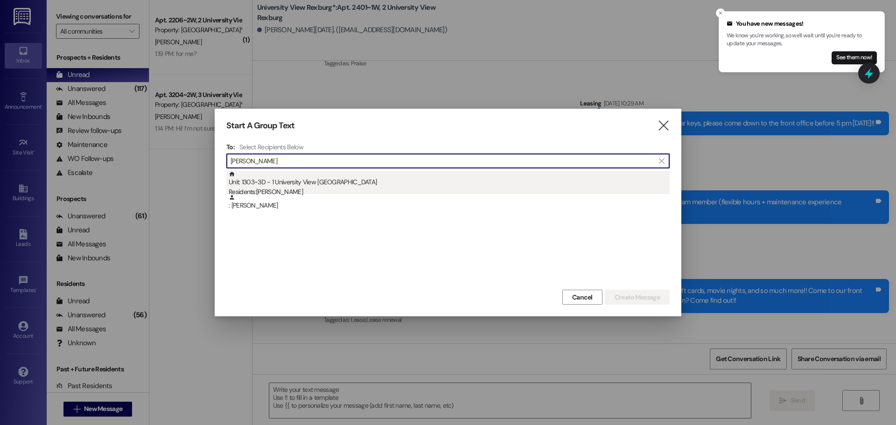
type input "[PERSON_NAME]"
click at [294, 186] on div "Unit: 1303~3D - 1 University View Rexburg Residents: [PERSON_NAME]" at bounding box center [449, 184] width 441 height 27
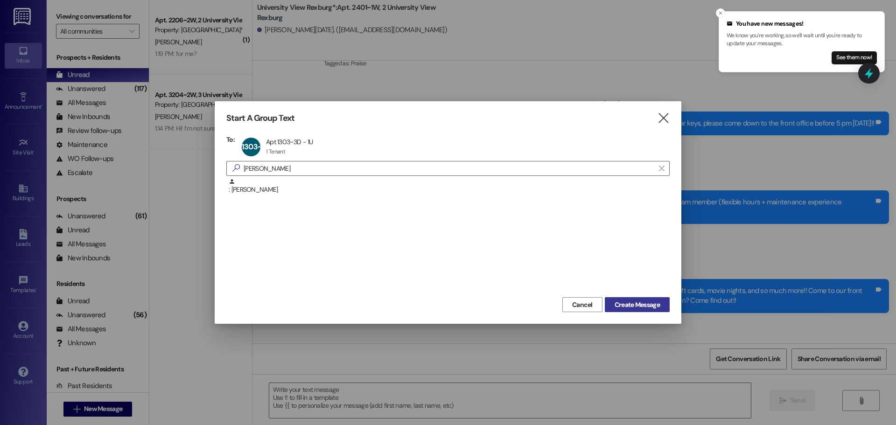
click at [629, 304] on span "Create Message" at bounding box center [637, 305] width 45 height 10
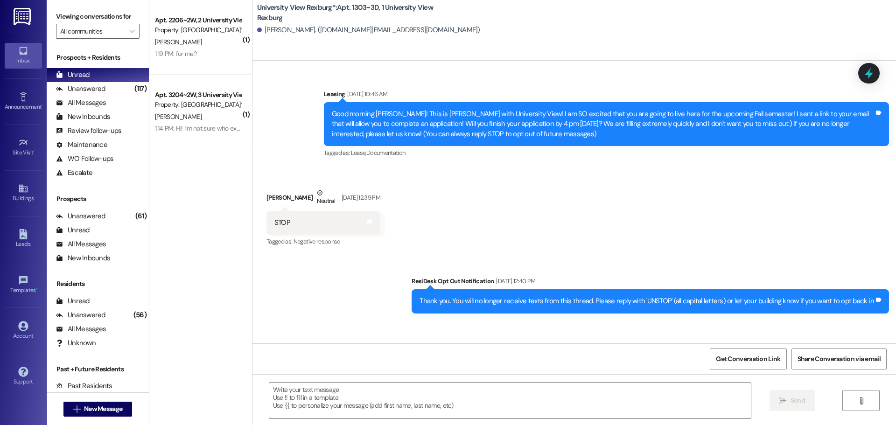
click at [311, 400] on textarea at bounding box center [510, 400] width 482 height 35
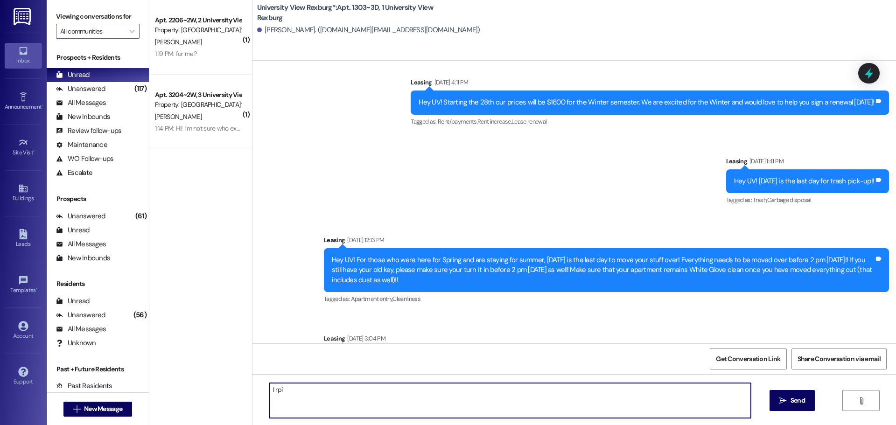
scroll to position [23503, 0]
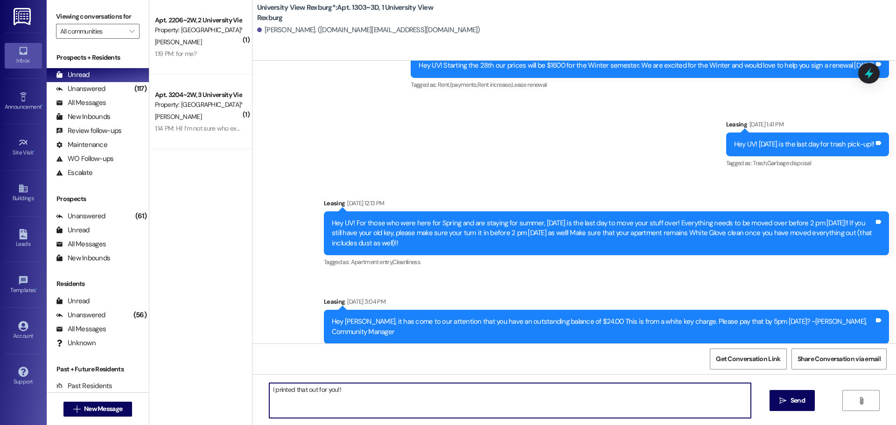
type textarea "I printed that out for you!!"
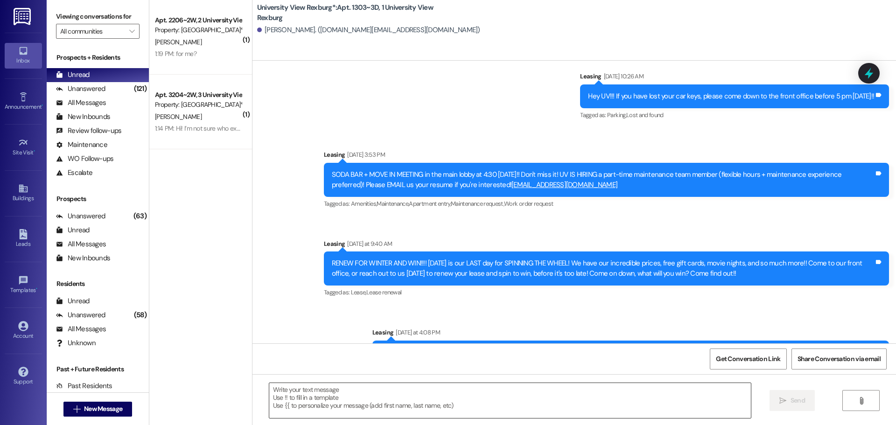
scroll to position [25055, 0]
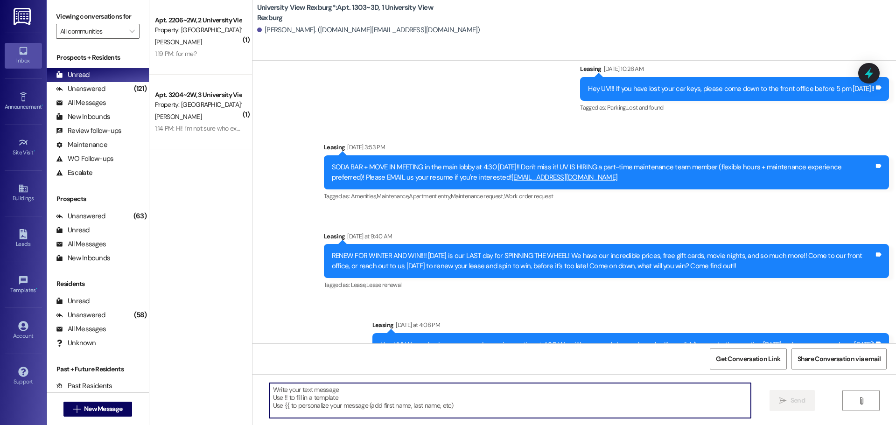
click at [354, 408] on textarea at bounding box center [510, 400] width 482 height 35
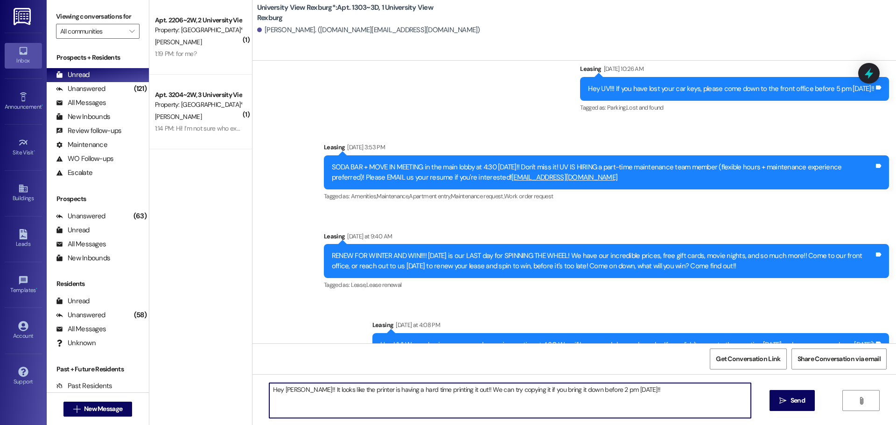
type textarea "Hey [PERSON_NAME]!! It looks like the printer is having a hard time printing it…"
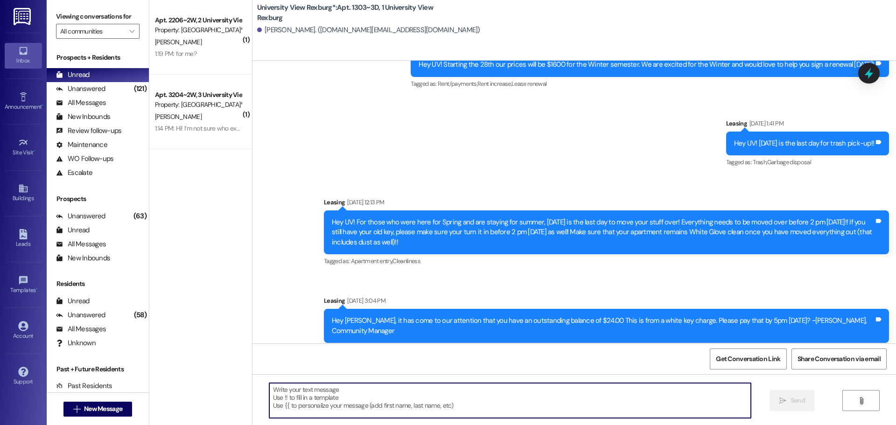
scroll to position [23503, 0]
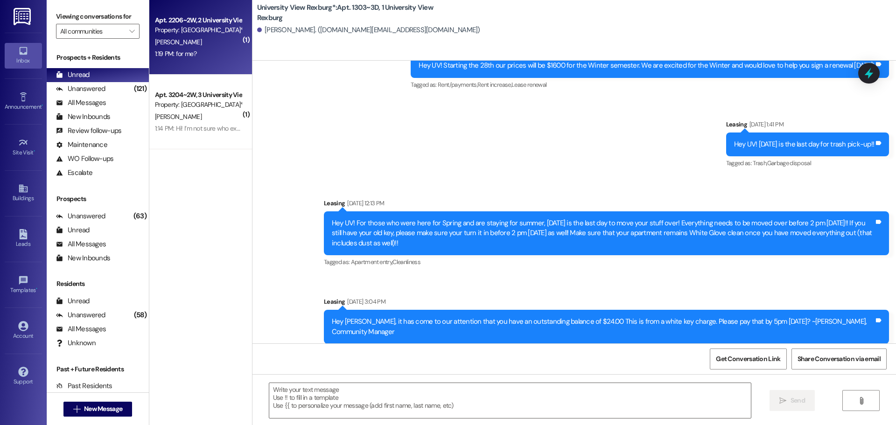
click at [183, 44] on div "[PERSON_NAME]" at bounding box center [198, 42] width 88 height 12
click at [115, 82] on div "Unanswered (121)" at bounding box center [98, 89] width 102 height 14
click at [111, 76] on div "Unread (0)" at bounding box center [98, 75] width 102 height 14
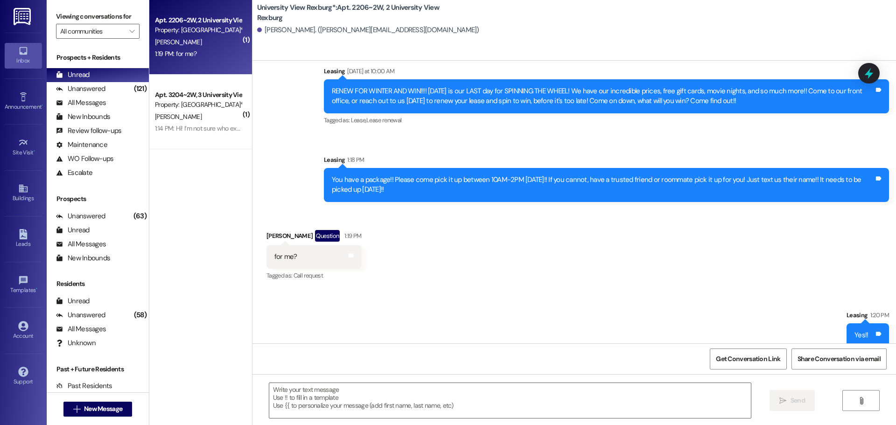
scroll to position [4284, 0]
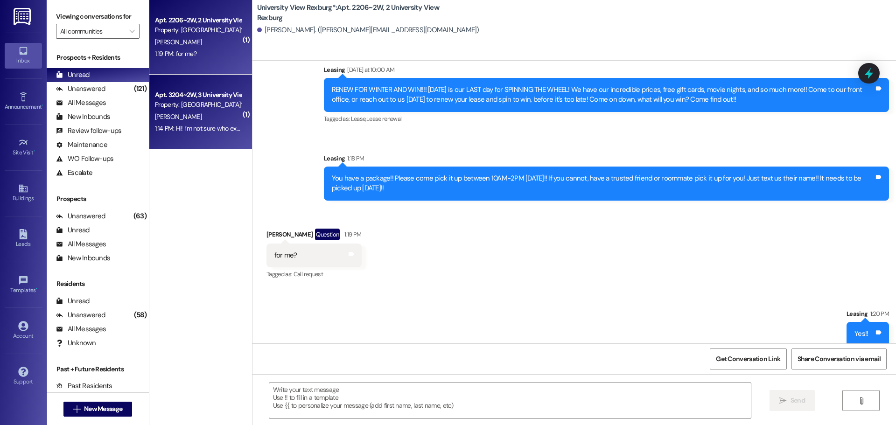
click at [200, 130] on div "1:14 PM: Hi! I’m not sure who exactly to contact, but I’m in 3204 and our showe…" at bounding box center [451, 128] width 592 height 8
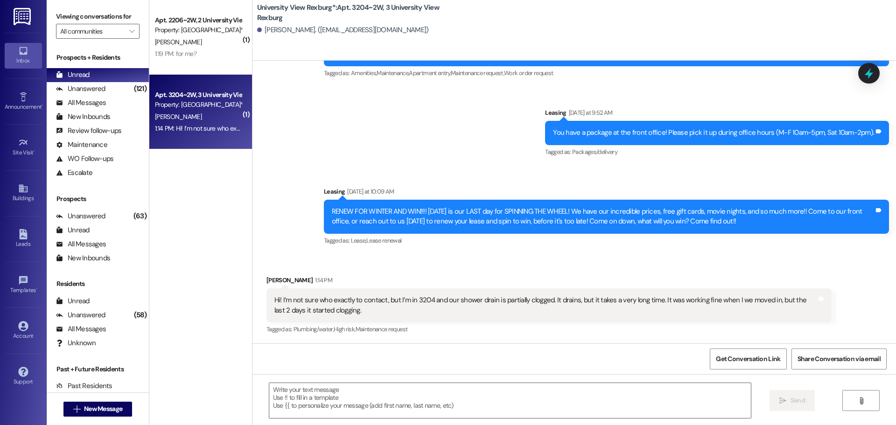
scroll to position [1029, 0]
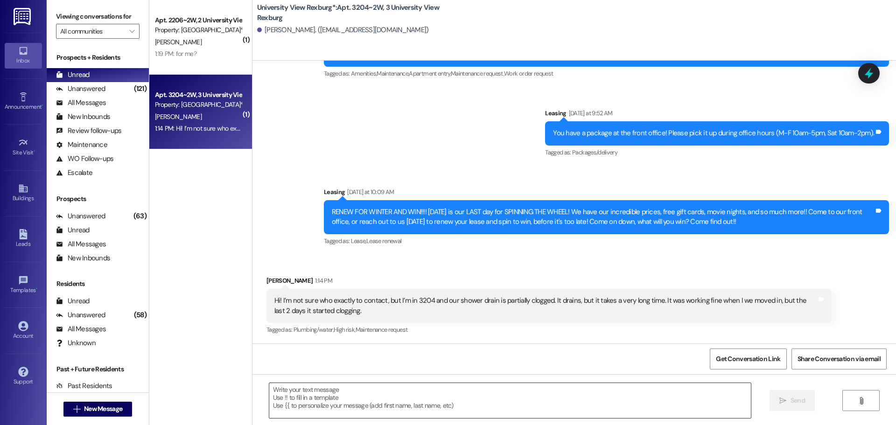
click at [361, 399] on textarea at bounding box center [510, 400] width 482 height 35
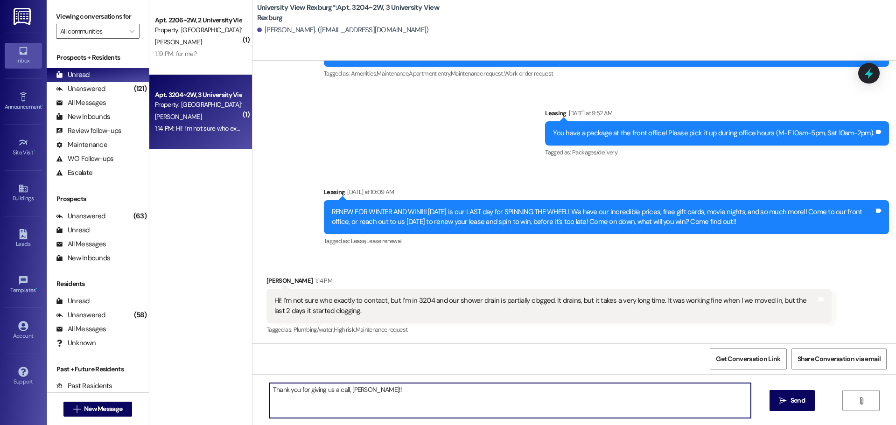
type textarea "Thank you for giving us a call, [PERSON_NAME]!!"
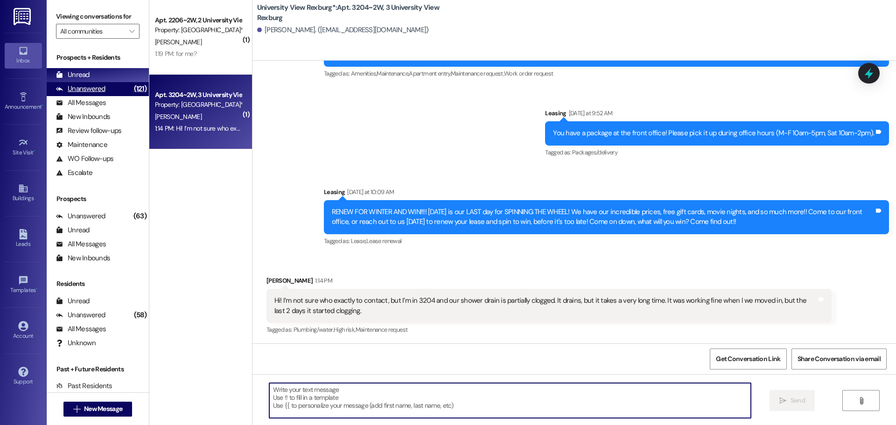
click at [107, 86] on div "Unanswered (121)" at bounding box center [98, 89] width 102 height 14
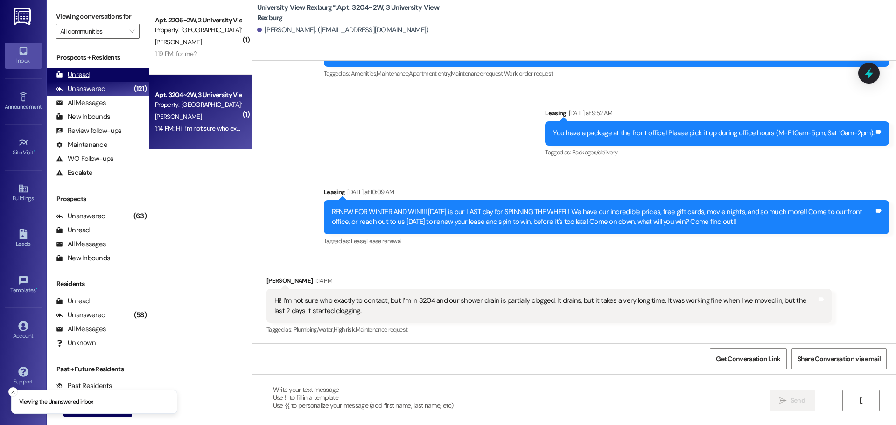
click at [104, 75] on div "Unread (0)" at bounding box center [98, 75] width 102 height 14
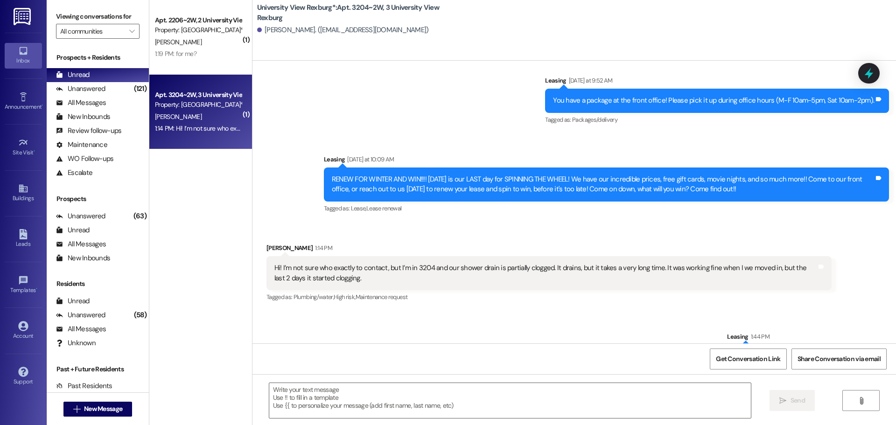
scroll to position [1095, 0]
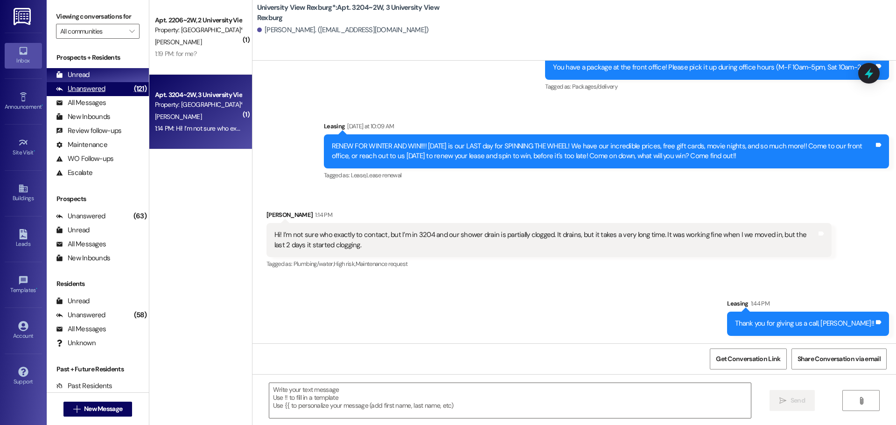
click at [132, 89] on div "(121)" at bounding box center [140, 89] width 17 height 14
click at [124, 74] on div "Unread (0)" at bounding box center [98, 75] width 102 height 14
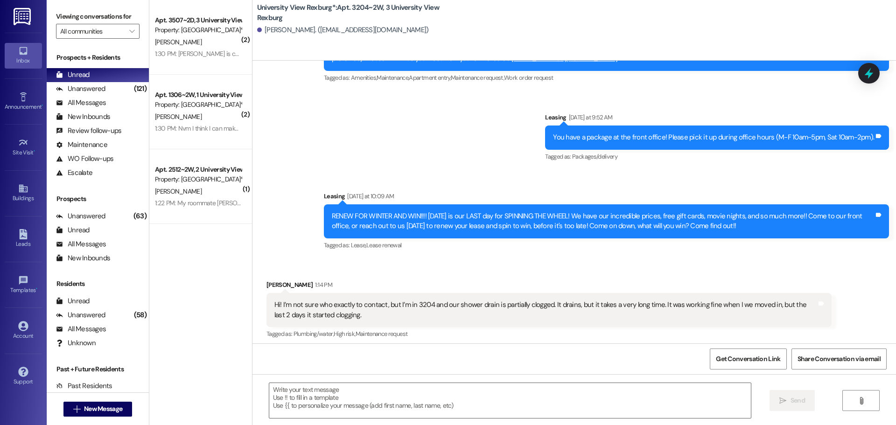
scroll to position [1029, 0]
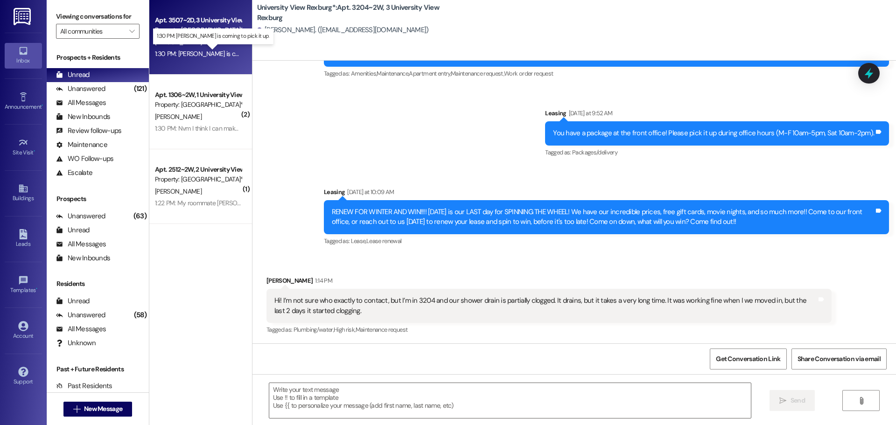
click at [197, 56] on div "1:30 PM: [PERSON_NAME] is coming to pick it up. 1:30 PM: [PERSON_NAME] is comin…" at bounding box center [220, 53] width 131 height 8
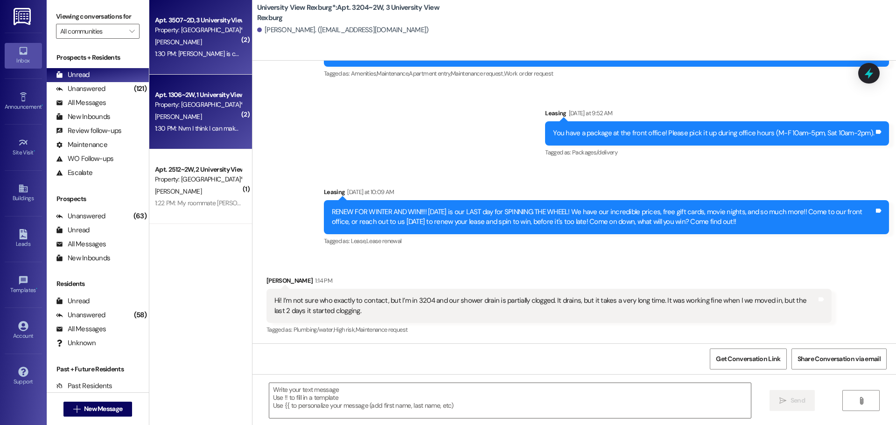
scroll to position [777, 0]
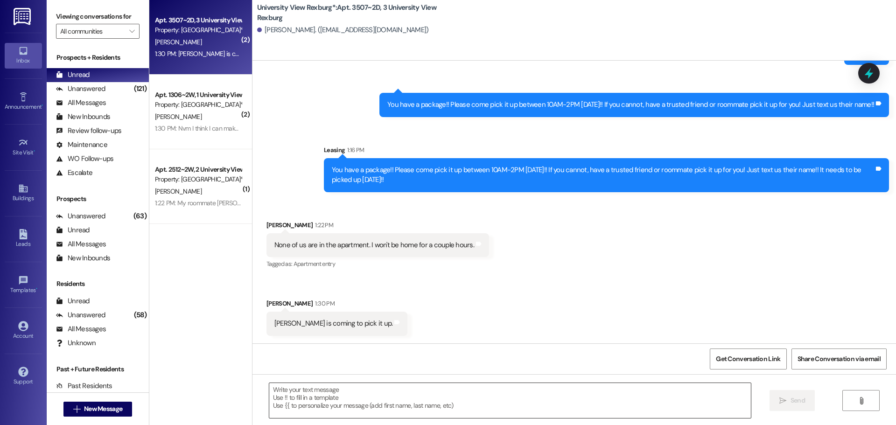
click at [324, 404] on textarea at bounding box center [510, 400] width 482 height 35
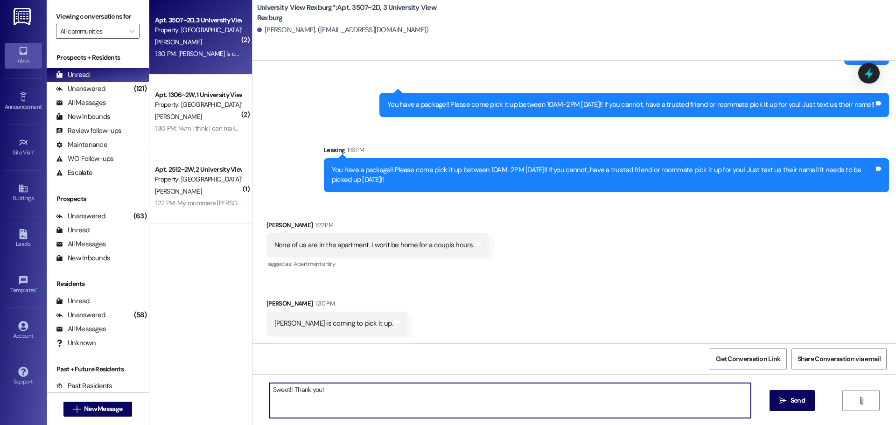
type textarea "Sweet!! Thank you!!"
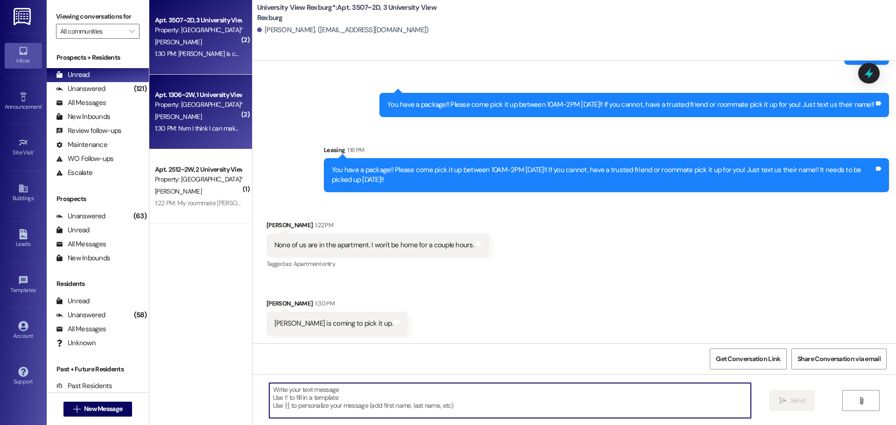
scroll to position [842, 0]
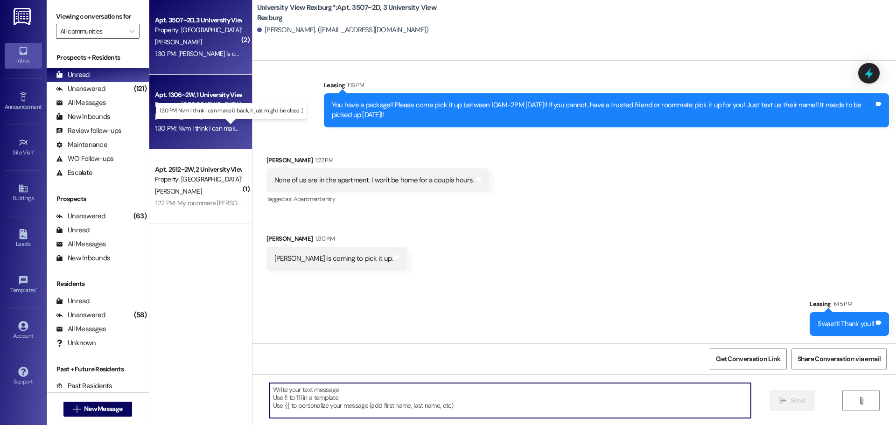
click at [210, 126] on div "1:30 PM: Nvm I think I can make it back, it just might be close :) 1:30 PM: Nvm…" at bounding box center [238, 128] width 166 height 8
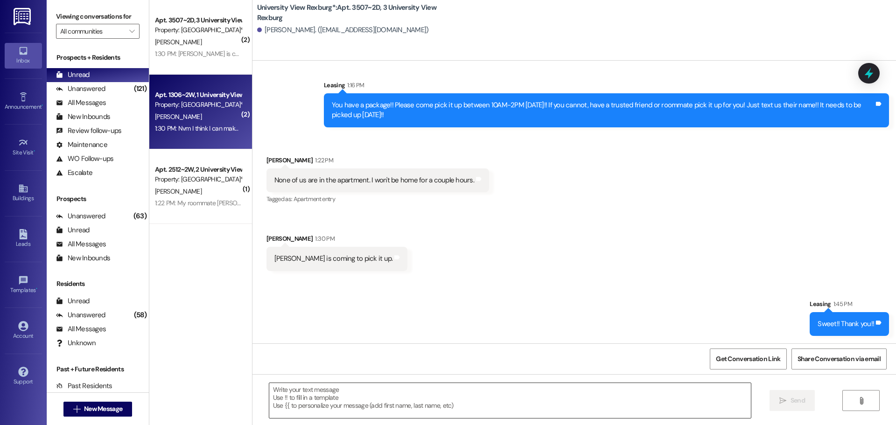
click at [377, 388] on textarea at bounding box center [510, 400] width 482 height 35
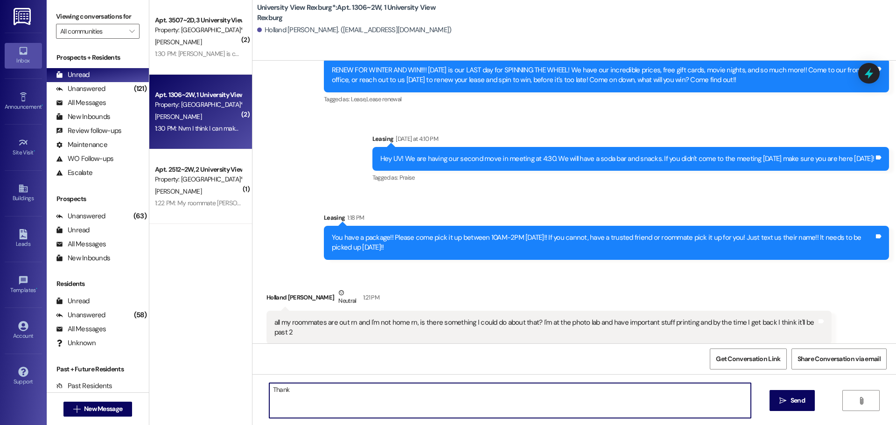
scroll to position [19797, 0]
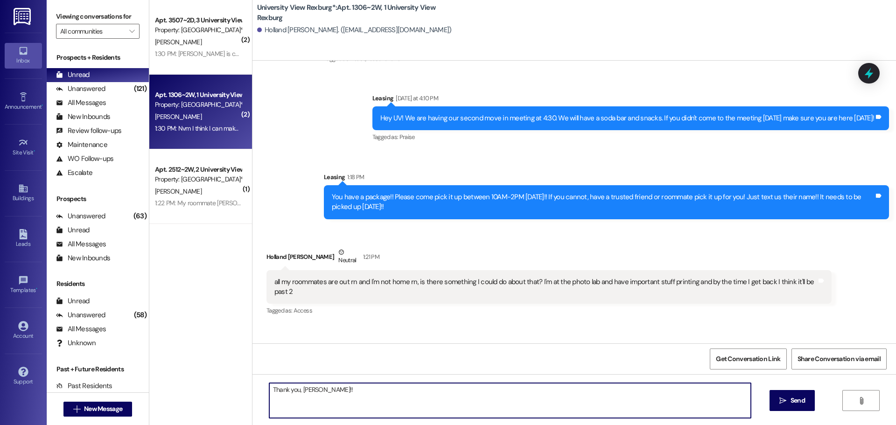
type textarea "Thank you, [PERSON_NAME]!!"
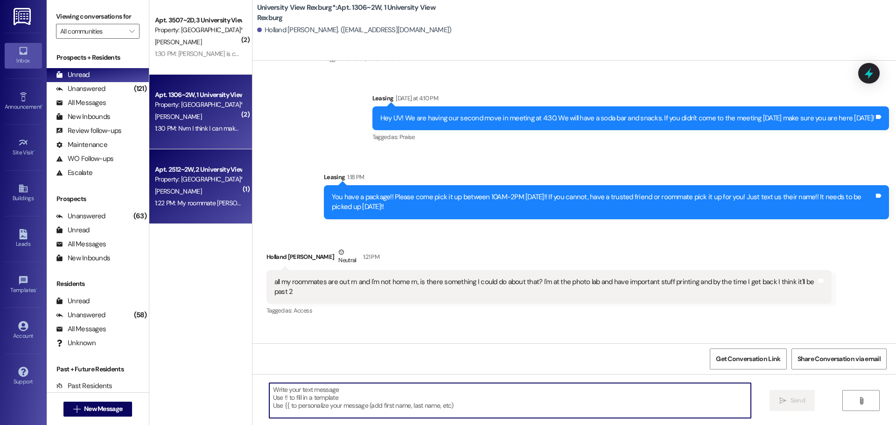
click at [198, 200] on div "1:22 PM: My roommate [PERSON_NAME] will be picking it up 1:22 PM: My roommate […" at bounding box center [235, 203] width 161 height 8
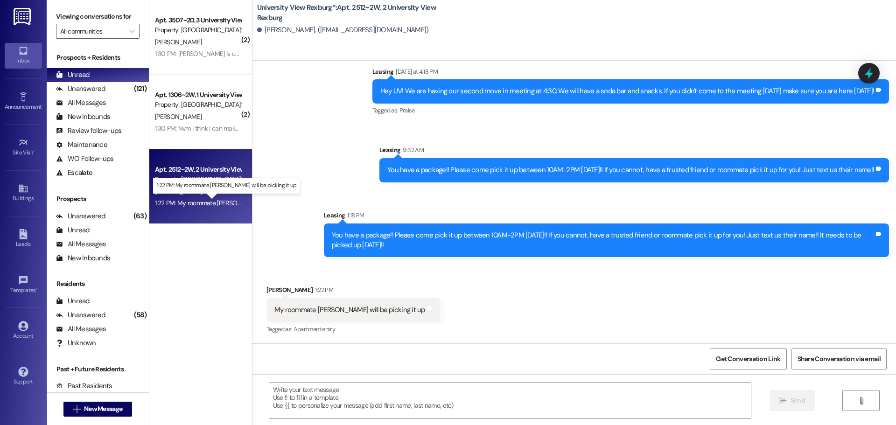
scroll to position [3082, 0]
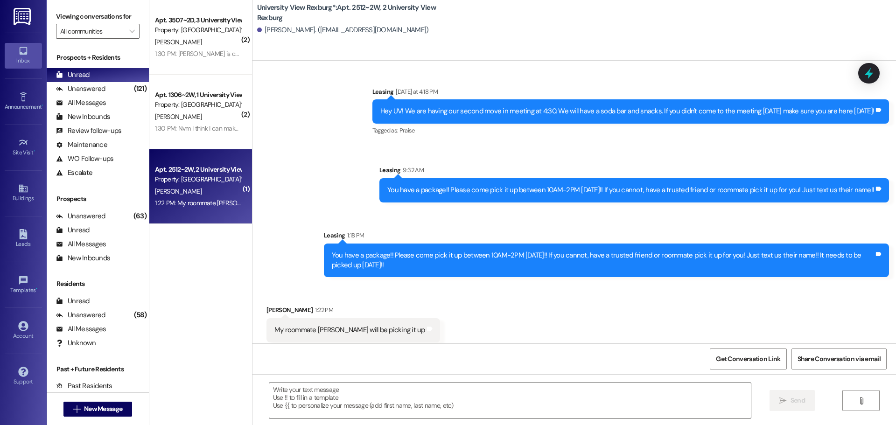
click at [305, 392] on textarea at bounding box center [510, 400] width 482 height 35
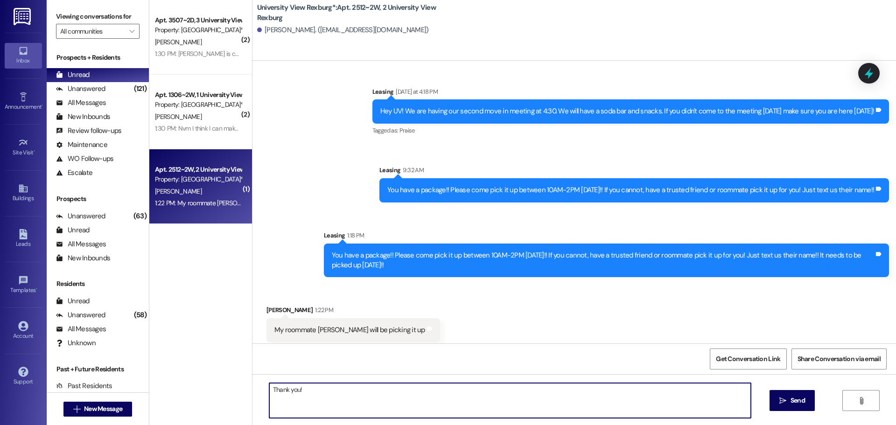
type textarea "Thank you!!"
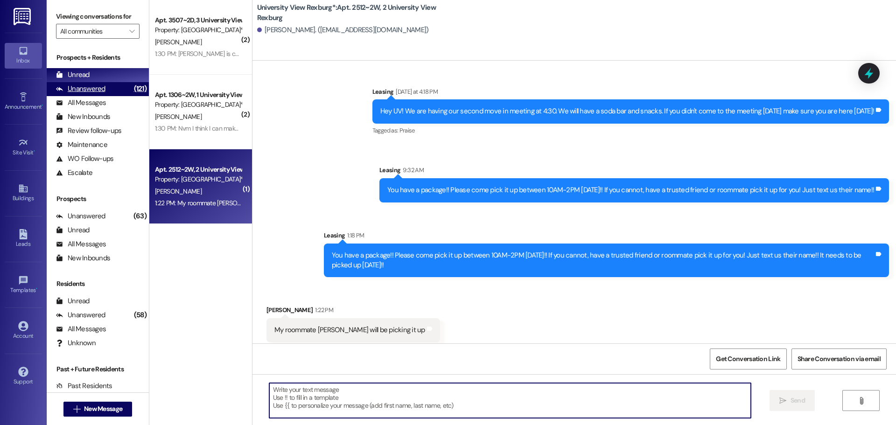
click at [112, 90] on div "Unanswered (121)" at bounding box center [98, 89] width 102 height 14
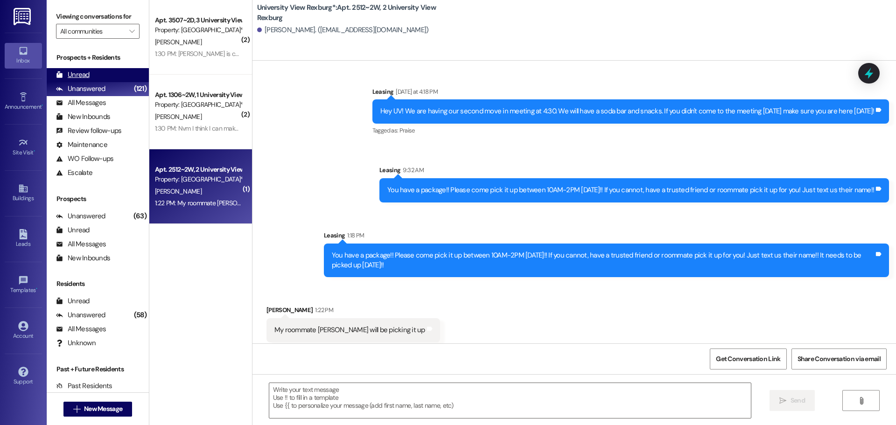
click at [111, 73] on div "Unread (0)" at bounding box center [98, 75] width 102 height 14
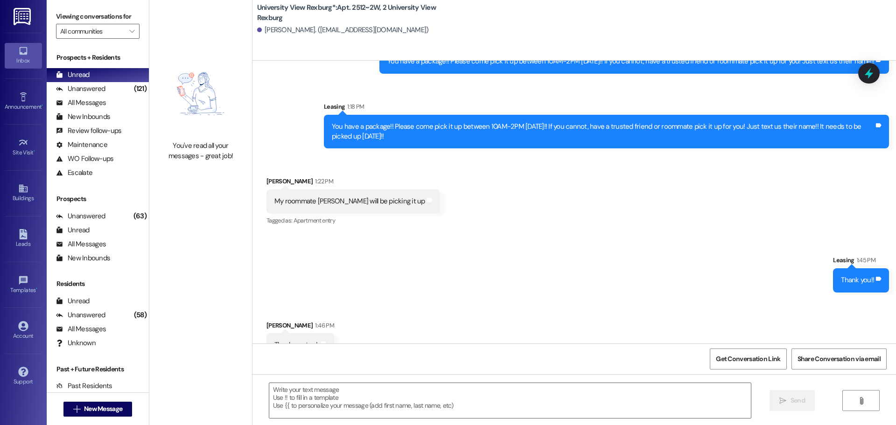
scroll to position [3212, 0]
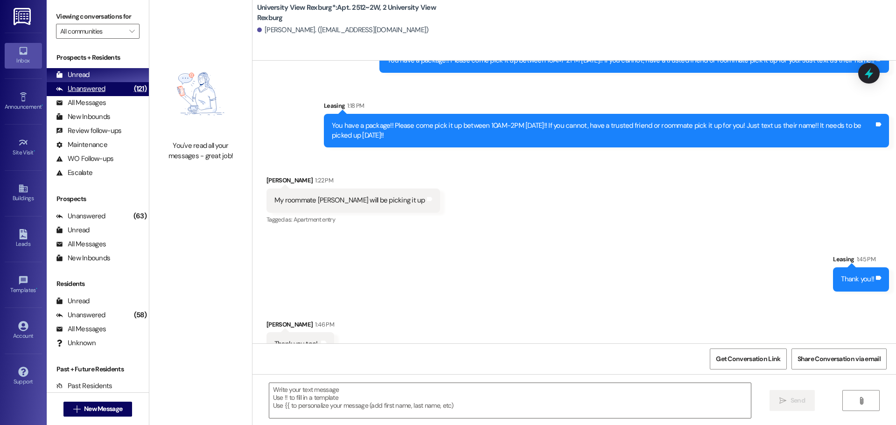
click at [118, 88] on div "Unanswered (121)" at bounding box center [98, 89] width 102 height 14
click at [115, 75] on div "Unread (0)" at bounding box center [98, 75] width 102 height 14
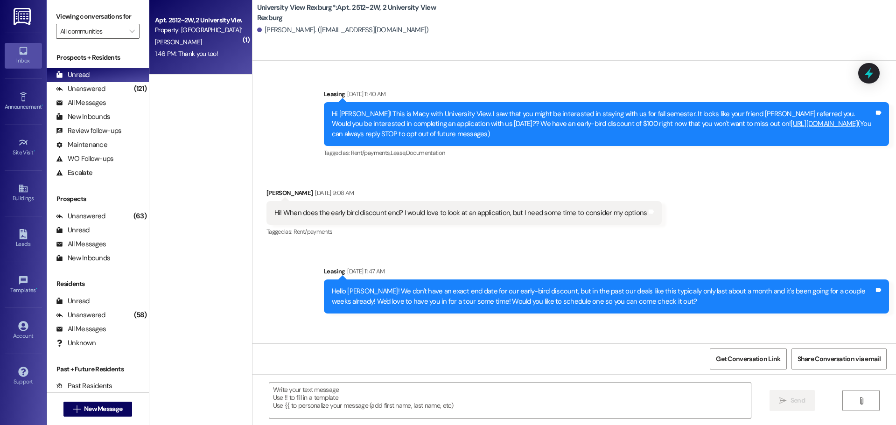
scroll to position [3225, 0]
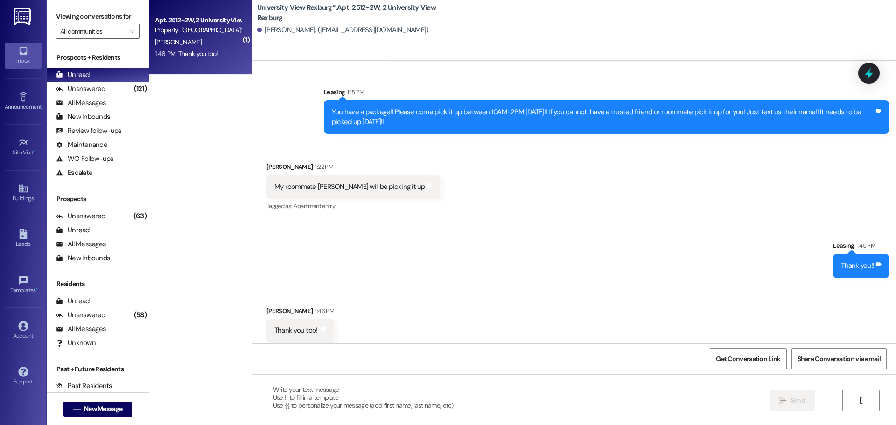
click at [312, 393] on textarea at bounding box center [510, 400] width 482 height 35
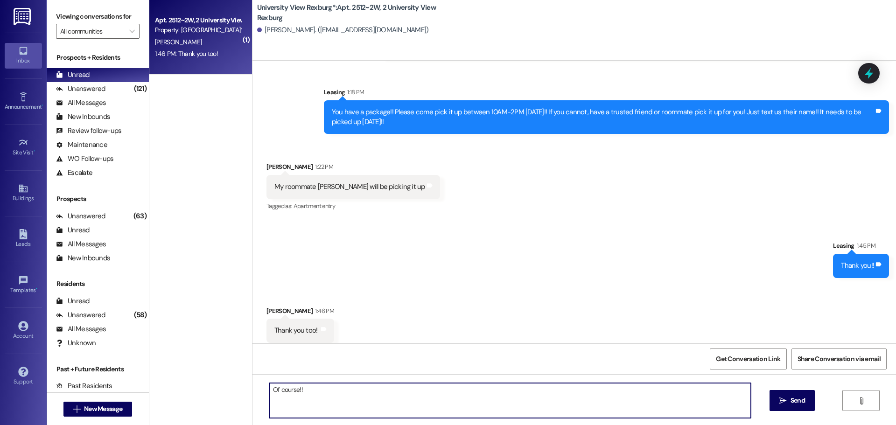
type textarea "Of course!!"
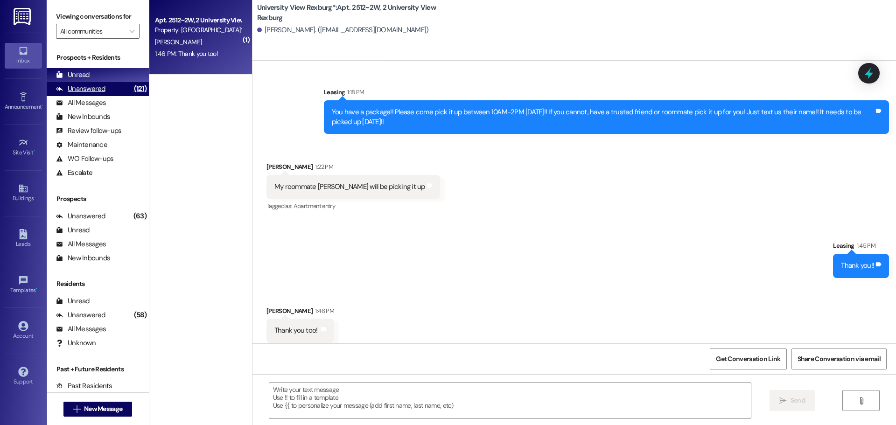
click at [103, 93] on div "Unanswered" at bounding box center [80, 89] width 49 height 10
click at [100, 79] on div "Unread (0)" at bounding box center [98, 75] width 102 height 14
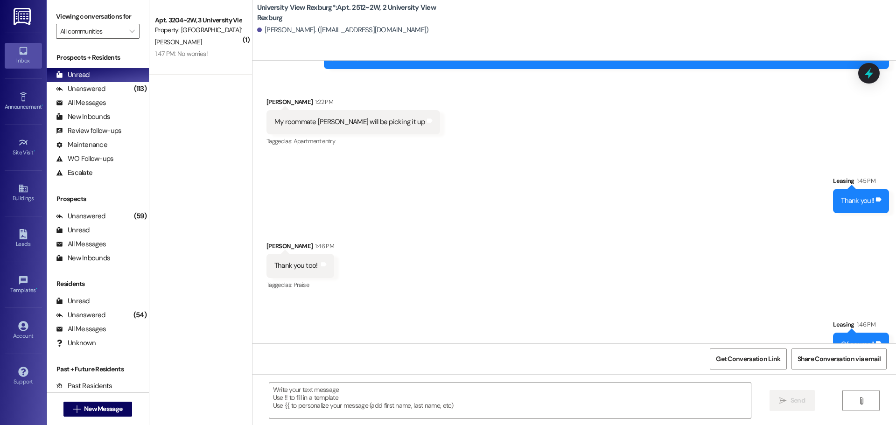
scroll to position [3291, 0]
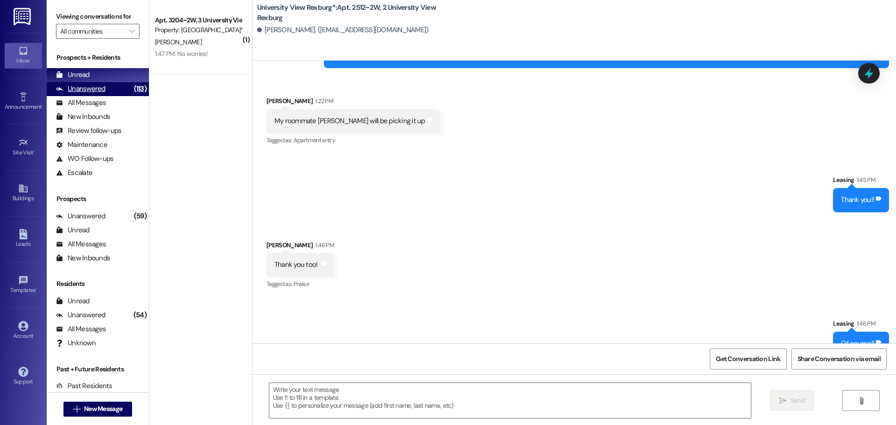
click at [83, 91] on div "Unanswered" at bounding box center [80, 89] width 49 height 10
click at [82, 70] on div "Unread" at bounding box center [73, 75] width 34 height 10
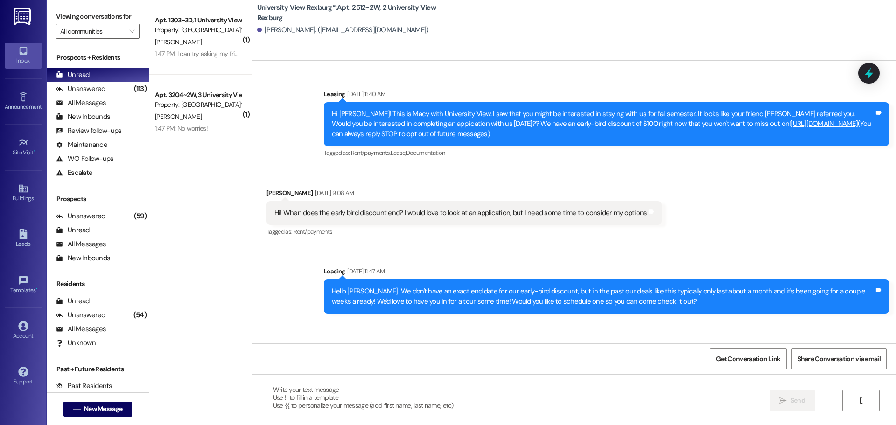
scroll to position [3225, 0]
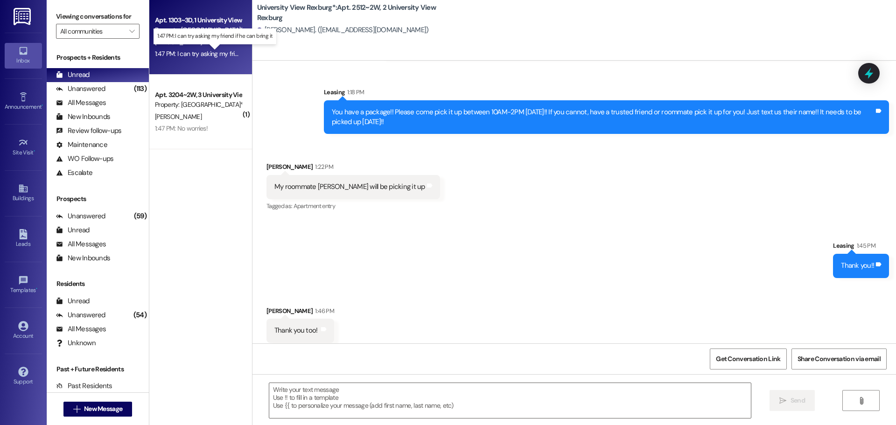
click at [211, 53] on div "1:47 PM: I can try asking my friend if he can bring it 1:47 PM: I can try askin…" at bounding box center [222, 53] width 135 height 8
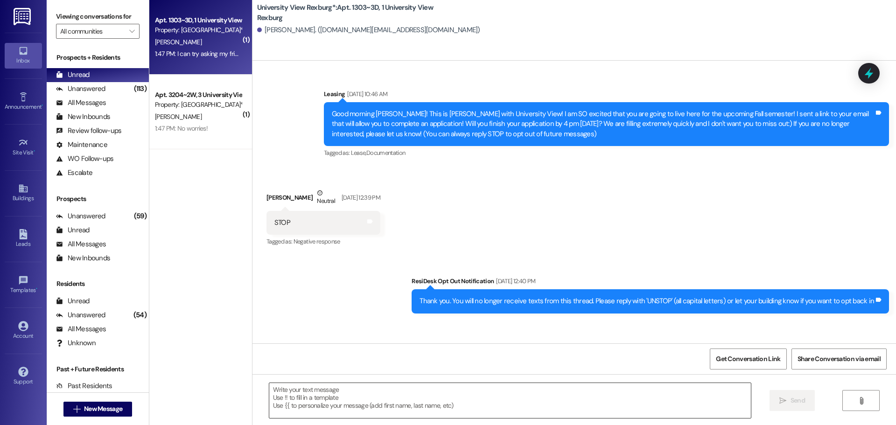
click at [336, 402] on textarea at bounding box center [510, 400] width 482 height 35
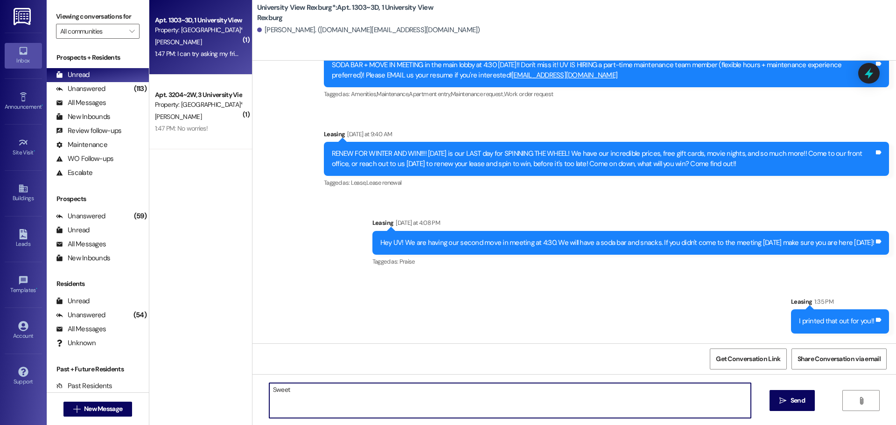
scroll to position [25184, 0]
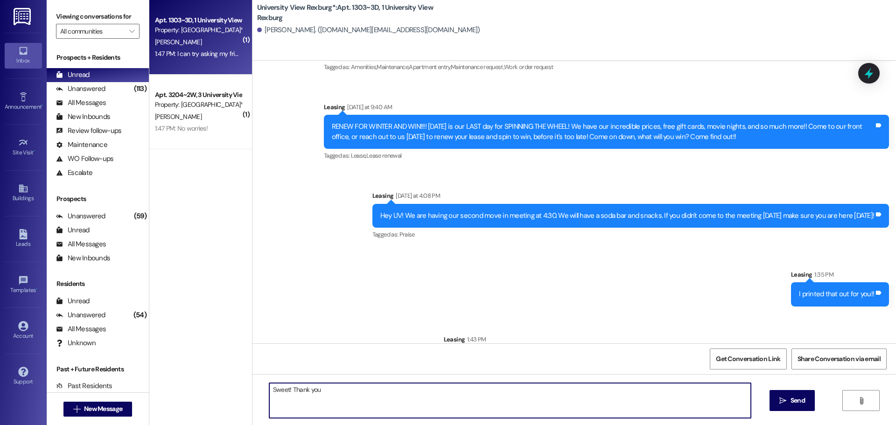
type textarea "Sweet! Thank you!"
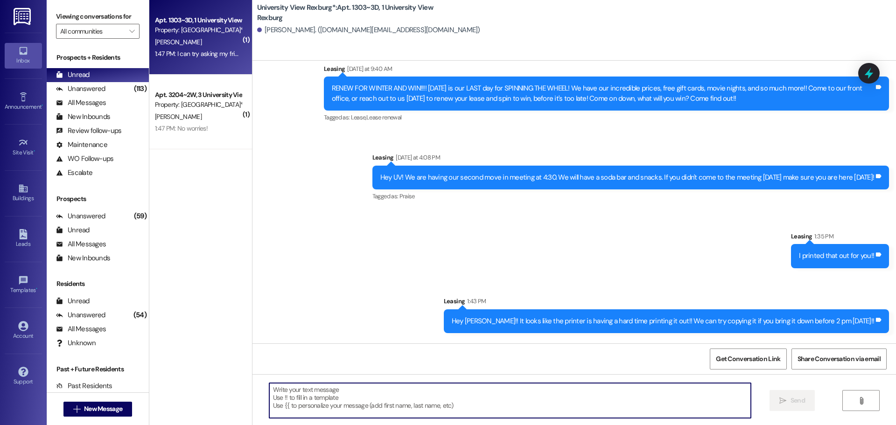
scroll to position [25250, 0]
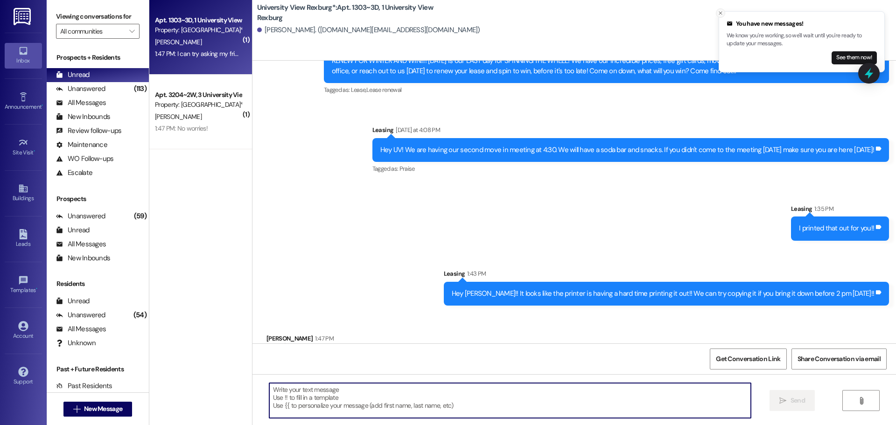
click at [722, 12] on icon "Close toast" at bounding box center [721, 13] width 6 height 6
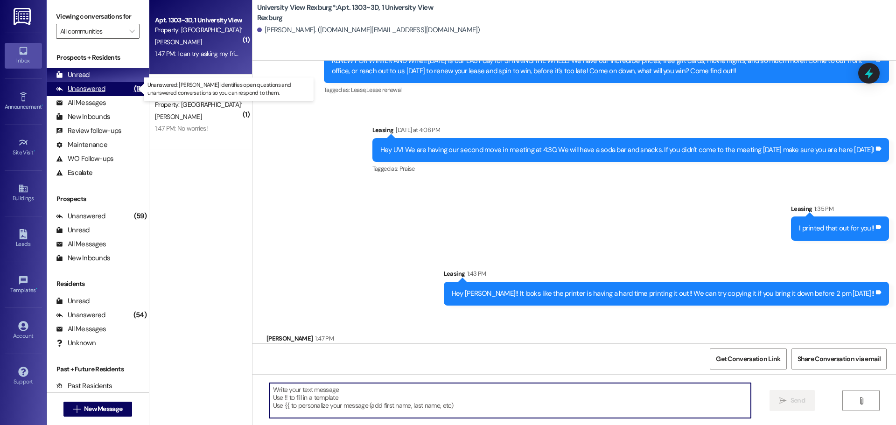
click at [118, 86] on div "Unanswered (113)" at bounding box center [98, 89] width 102 height 14
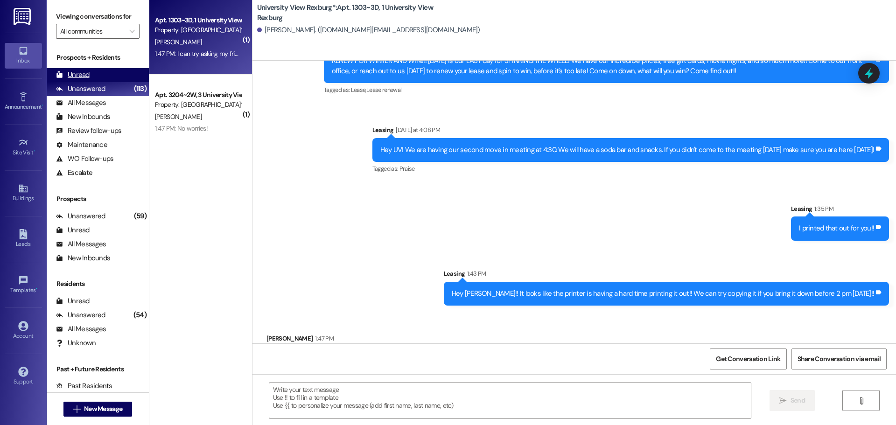
click at [118, 77] on div "Unread (0)" at bounding box center [98, 75] width 102 height 14
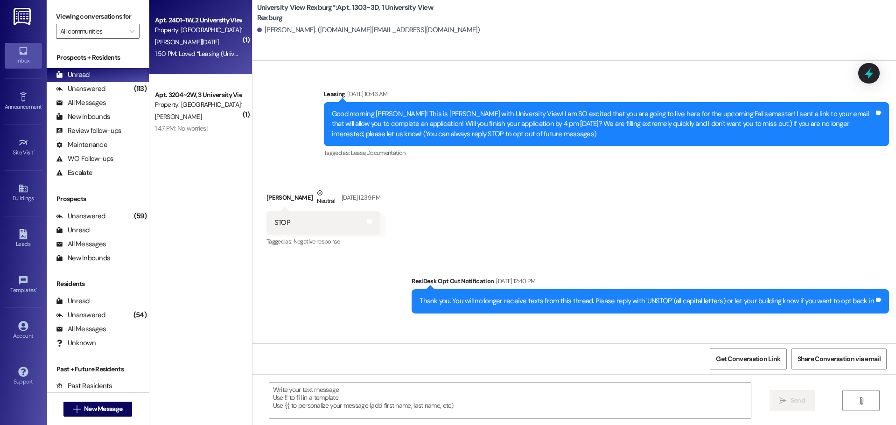
click at [178, 53] on div "1:50 PM: Loved “Leasing (University View Rexburg*): Hey [PERSON_NAME]!! …” 1:50…" at bounding box center [260, 53] width 210 height 8
click at [183, 188] on div "( 1 ) Apt. 2401~1W, 2 University View [GEOGRAPHIC_DATA] Property: [GEOGRAPHIC_D…" at bounding box center [200, 179] width 103 height 359
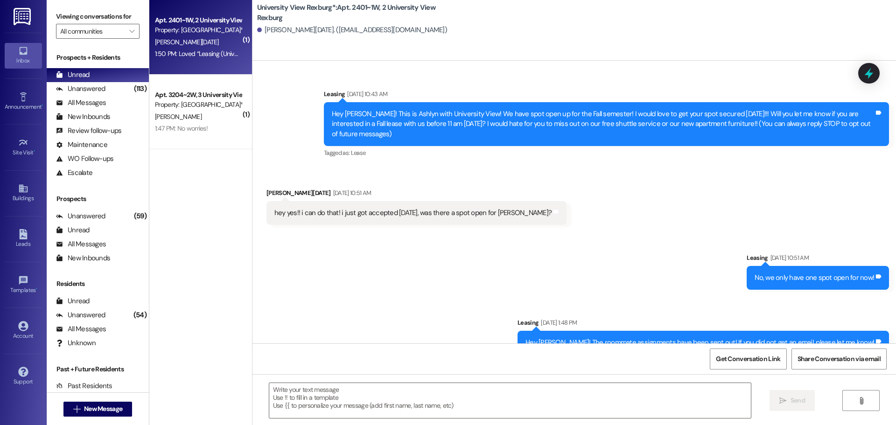
scroll to position [1347, 0]
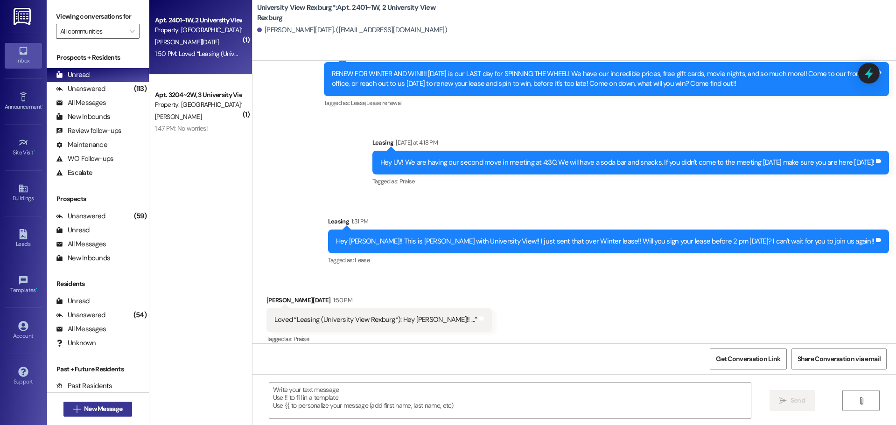
click at [104, 407] on span "New Message" at bounding box center [103, 409] width 38 height 10
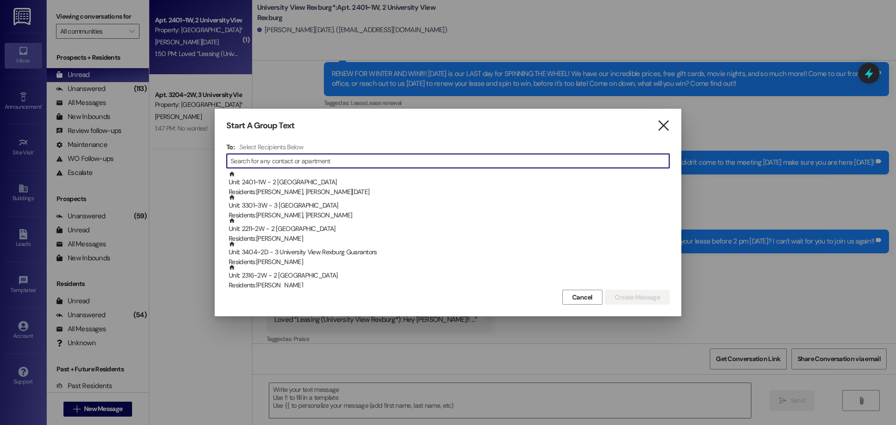
click at [669, 123] on icon "" at bounding box center [663, 126] width 13 height 10
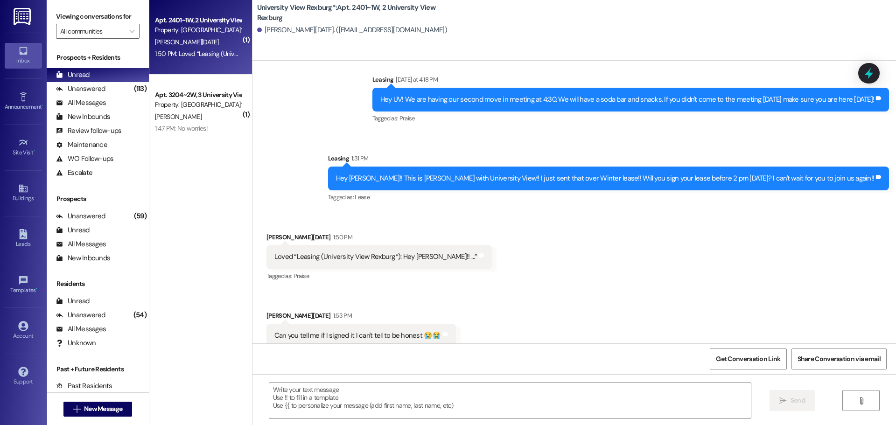
scroll to position [1411, 0]
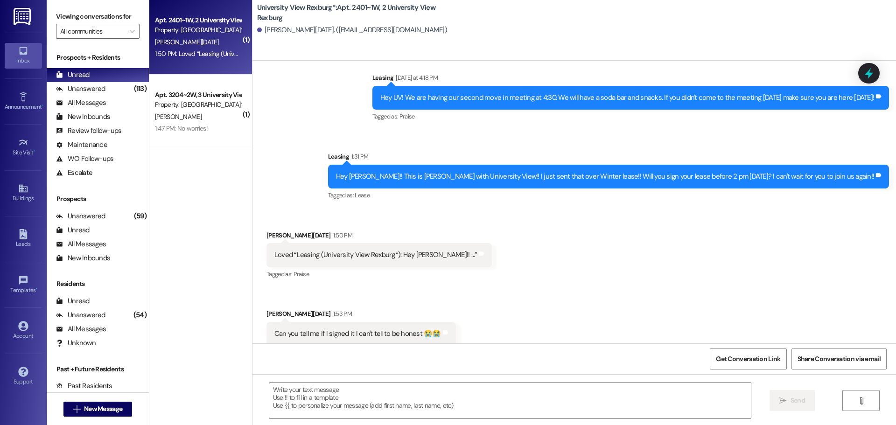
click at [336, 396] on textarea at bounding box center [510, 400] width 482 height 35
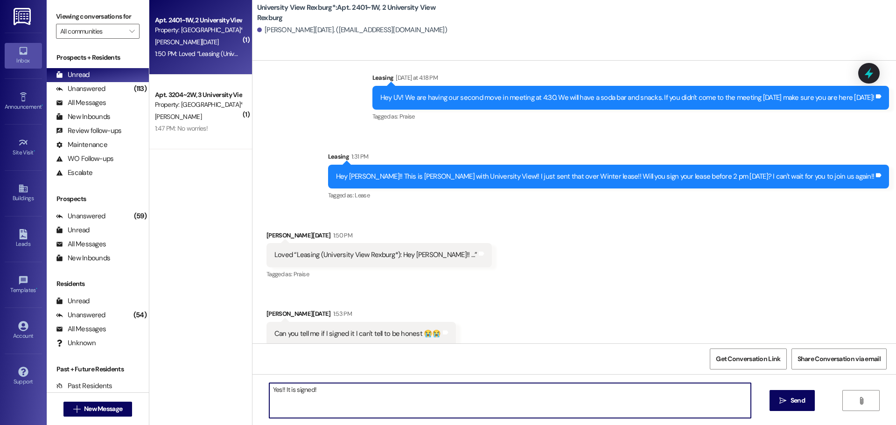
type textarea "Yes!! It is signed!!"
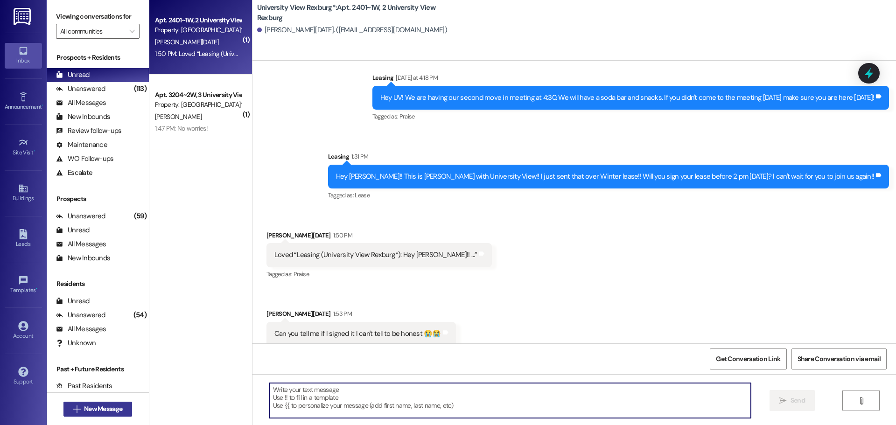
click at [93, 409] on span "New Message" at bounding box center [103, 409] width 38 height 10
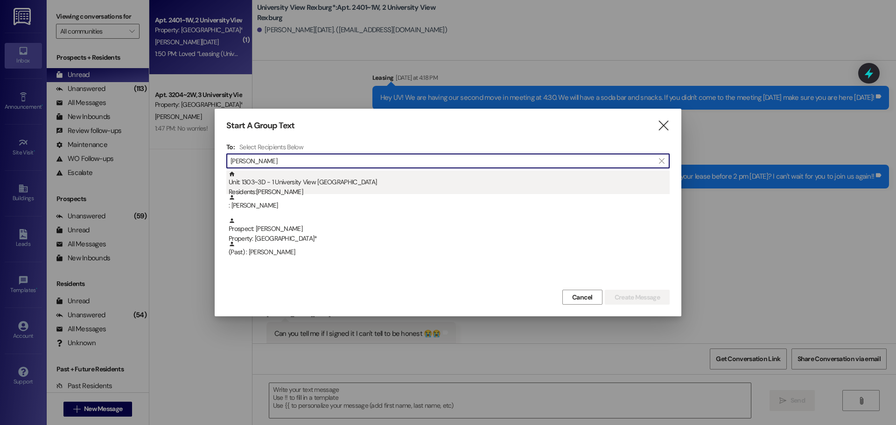
type input "[PERSON_NAME]"
click at [403, 185] on div "Unit: 1303~3D - 1 University View Rexburg Residents: [PERSON_NAME]" at bounding box center [449, 184] width 441 height 27
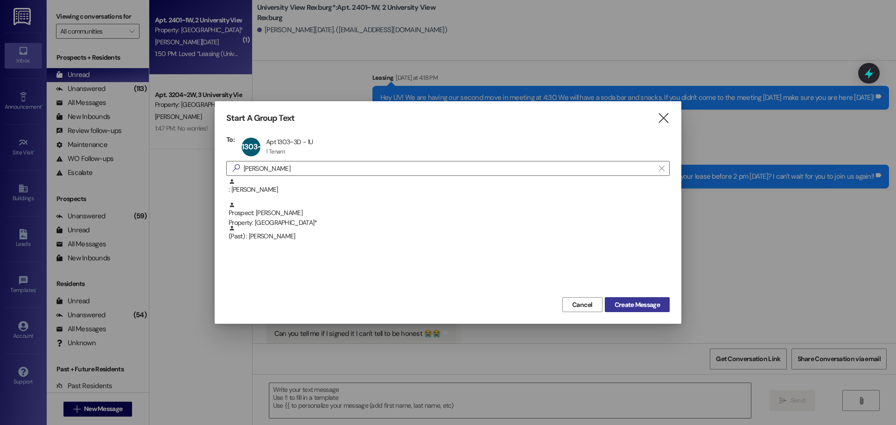
click at [655, 306] on span "Create Message" at bounding box center [637, 305] width 45 height 10
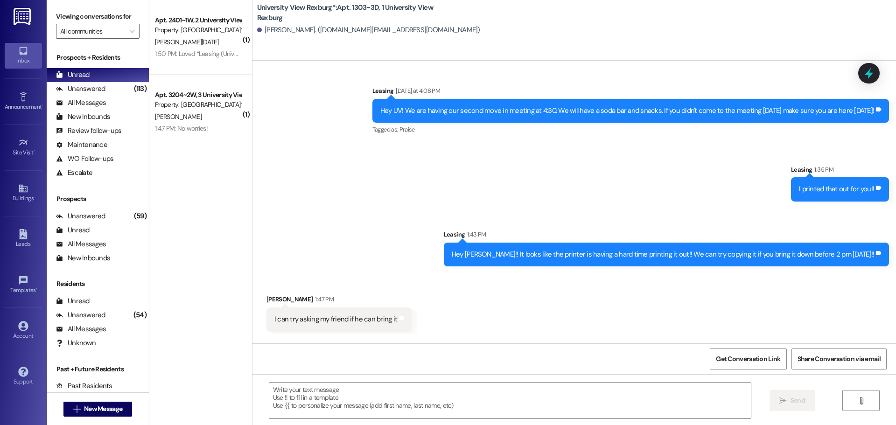
scroll to position [25380, 0]
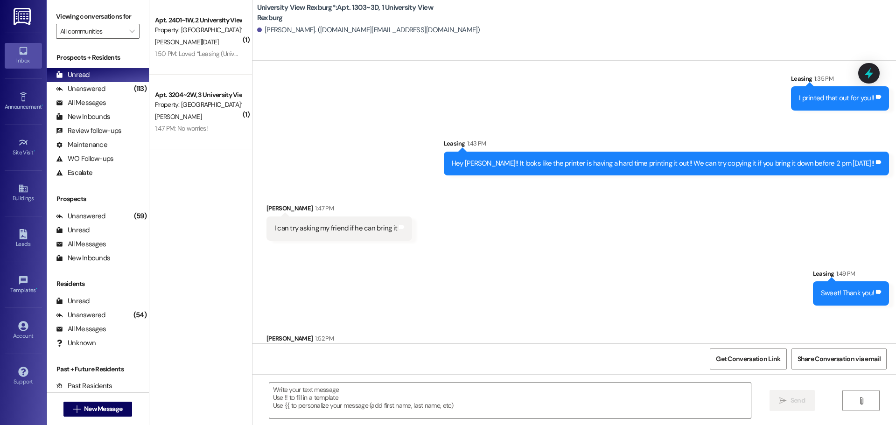
click at [398, 404] on textarea at bounding box center [510, 400] width 482 height 35
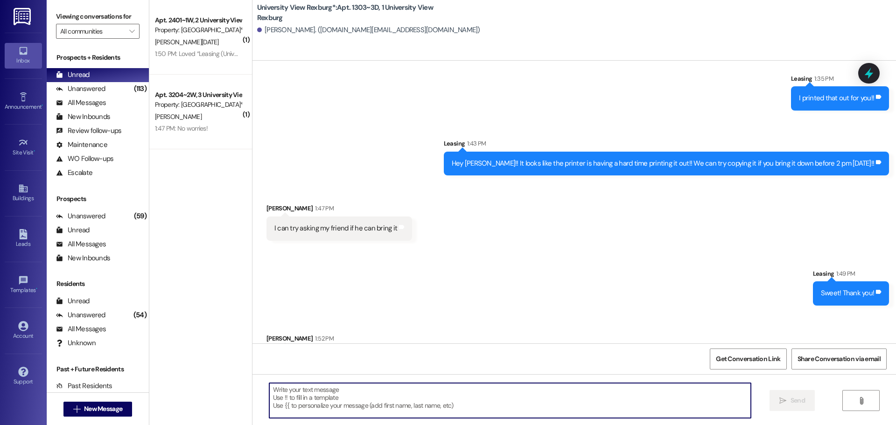
scroll to position [25381, 0]
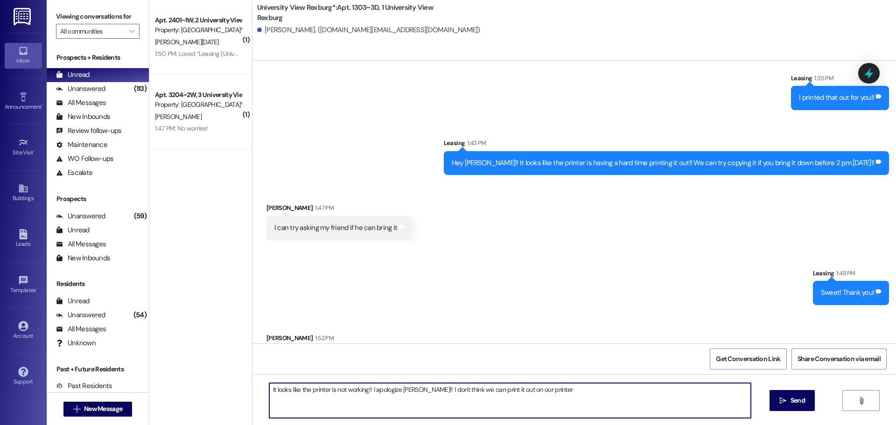
type textarea "It looks like the printer is not working!! I apologize [PERSON_NAME]!! I don't …"
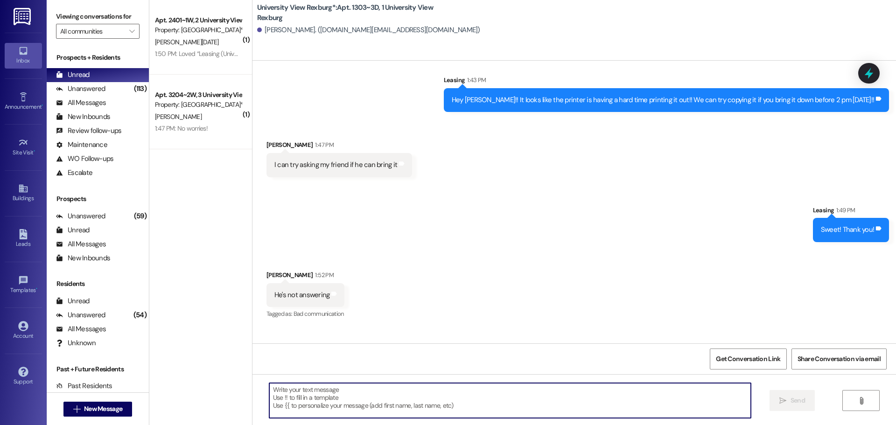
scroll to position [25446, 0]
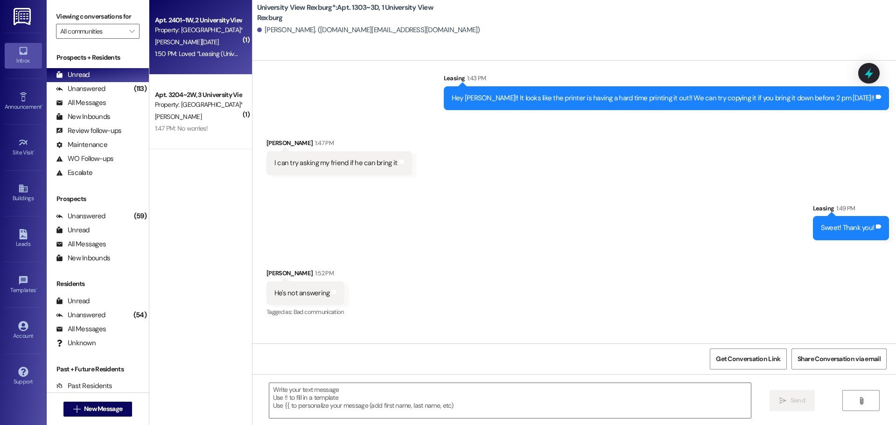
click at [196, 55] on div "1:50 PM: Loved “Leasing (University View Rexburg*): Hey [PERSON_NAME]!! …” 1:50…" at bounding box center [260, 53] width 210 height 8
click at [185, 127] on div "1:47 PM: No worries! 1:47 PM: No worries!" at bounding box center [181, 128] width 53 height 8
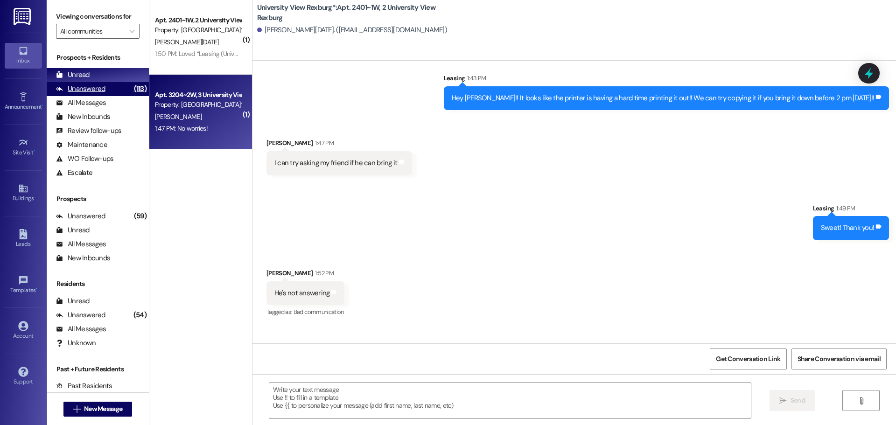
click at [132, 90] on div "(113)" at bounding box center [140, 89] width 17 height 14
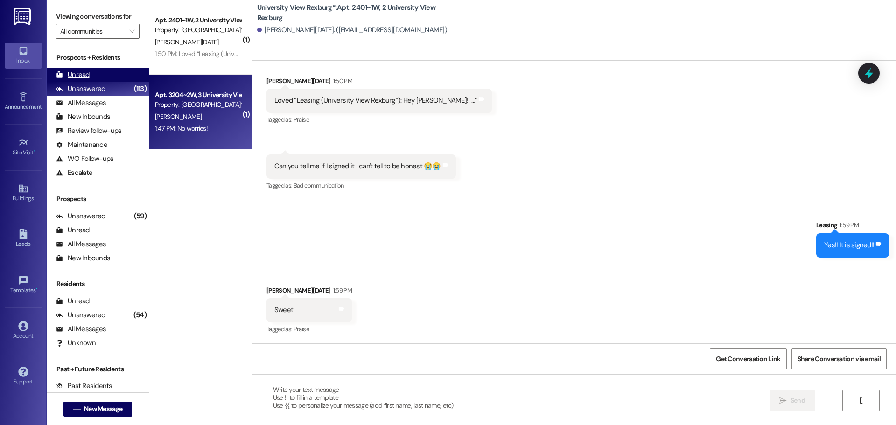
click at [112, 77] on div "Unread (0)" at bounding box center [98, 75] width 102 height 14
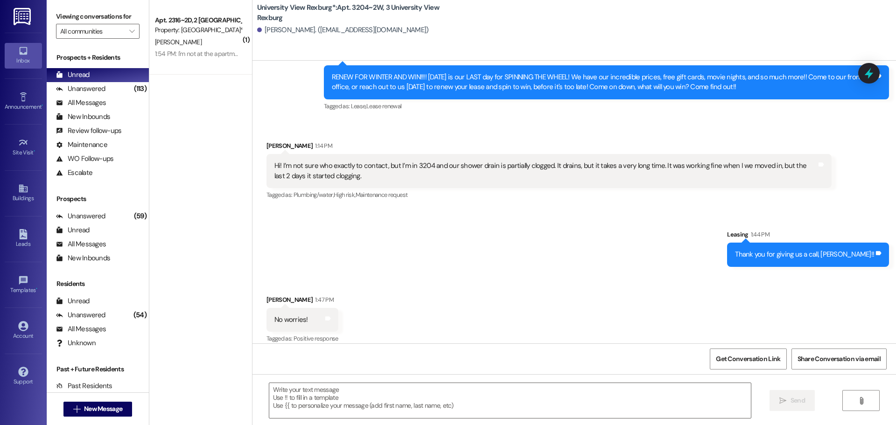
scroll to position [1173, 0]
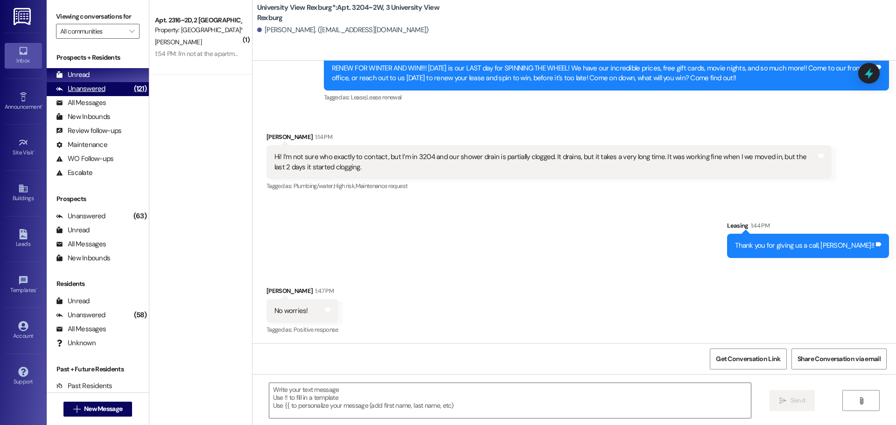
click at [90, 87] on div "Unanswered" at bounding box center [80, 89] width 49 height 10
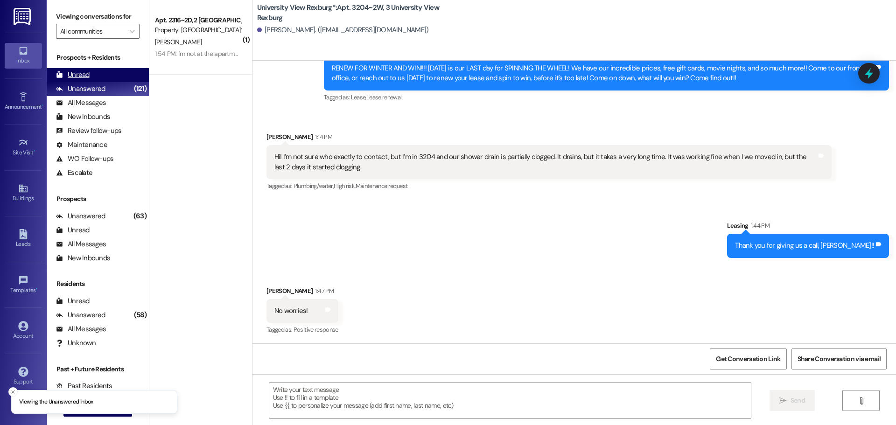
click at [90, 75] on div "Unread (0)" at bounding box center [98, 75] width 102 height 14
